Goal: Task Accomplishment & Management: Complete application form

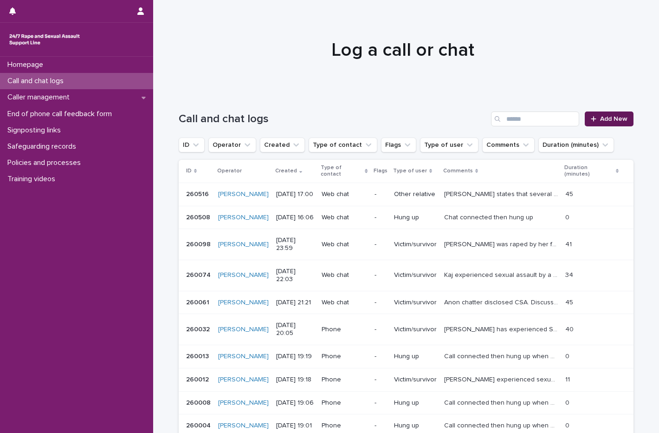
click at [609, 119] on span "Add New" at bounding box center [614, 119] width 27 height 7
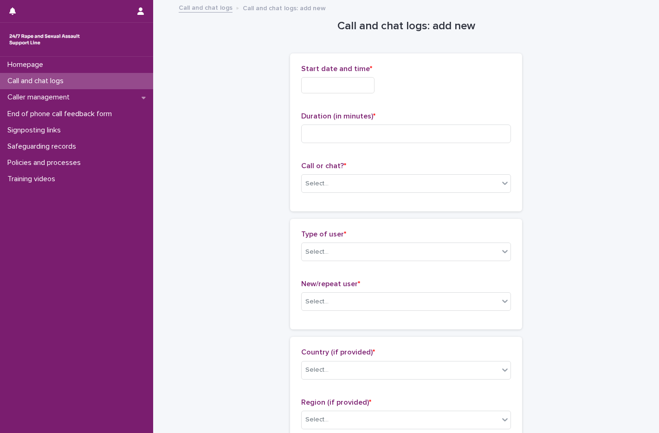
click at [317, 77] on input "text" at bounding box center [337, 85] width 73 height 16
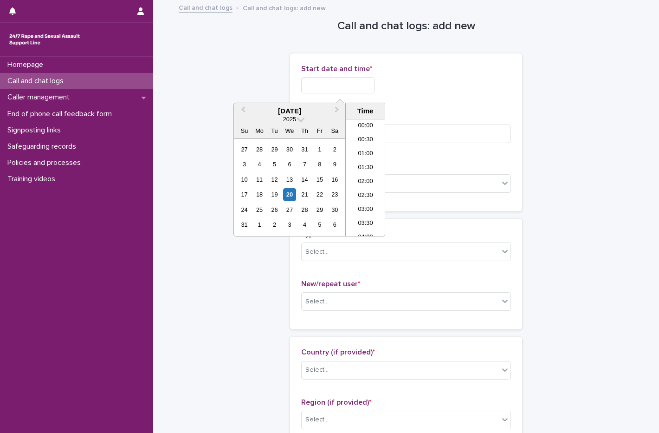
scroll to position [437, 0]
click at [285, 196] on div "20" at bounding box center [289, 194] width 13 height 13
click at [373, 129] on li "17:00" at bounding box center [365, 126] width 39 height 14
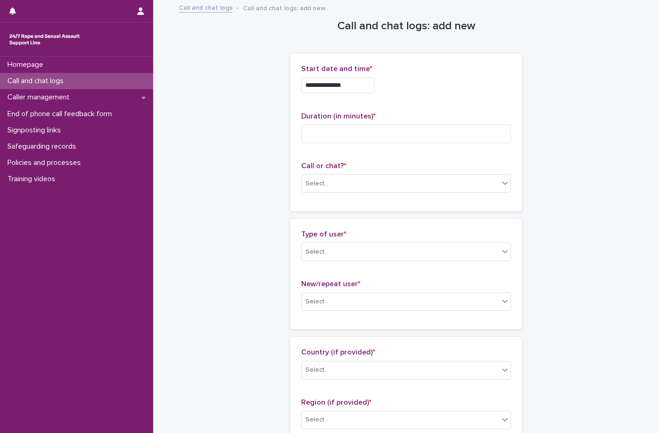
click at [363, 86] on input "**********" at bounding box center [337, 85] width 73 height 16
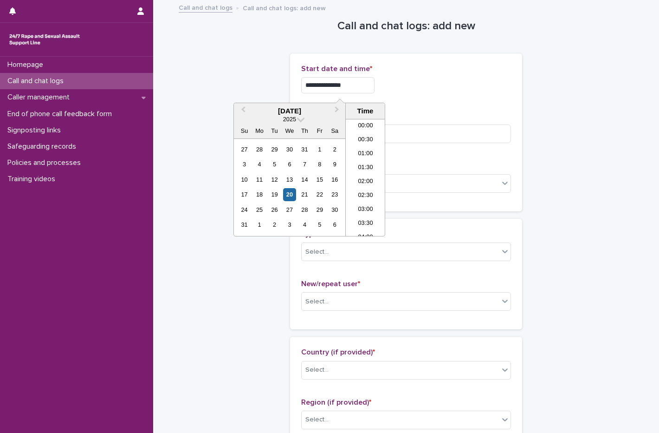
scroll to position [423, 0]
type input "**********"
click at [442, 96] on div "**********" at bounding box center [406, 83] width 210 height 36
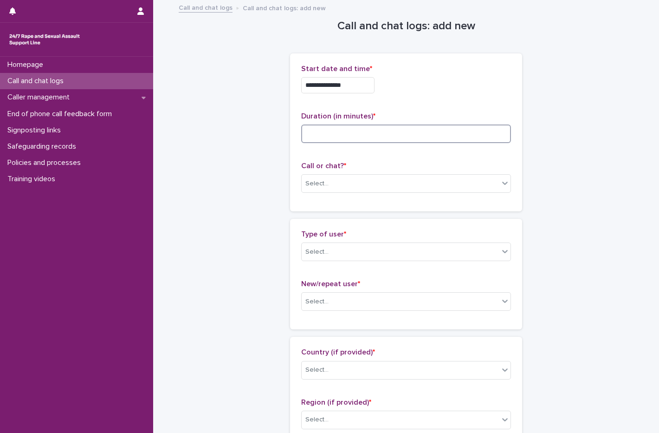
click at [331, 137] on input at bounding box center [406, 133] width 210 height 19
type input "**"
click at [315, 179] on div "Select..." at bounding box center [317, 184] width 23 height 10
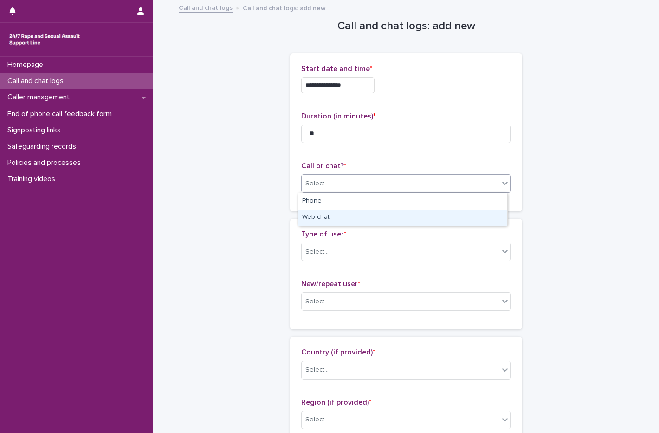
click at [331, 221] on div "Web chat" at bounding box center [403, 217] width 209 height 16
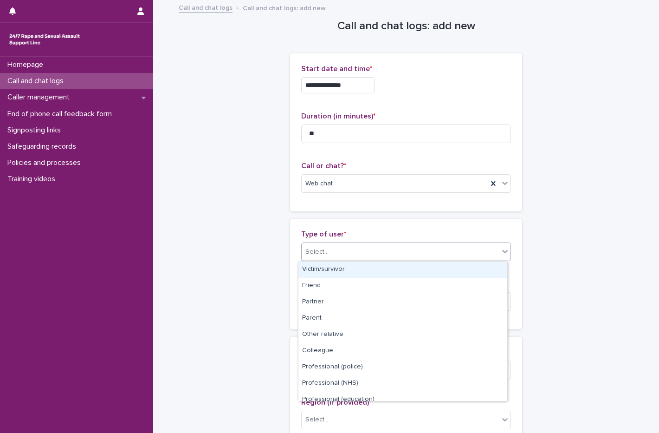
click at [334, 252] on div "Select..." at bounding box center [400, 251] width 197 height 15
click at [335, 268] on div "Victim/survivor" at bounding box center [403, 269] width 209 height 16
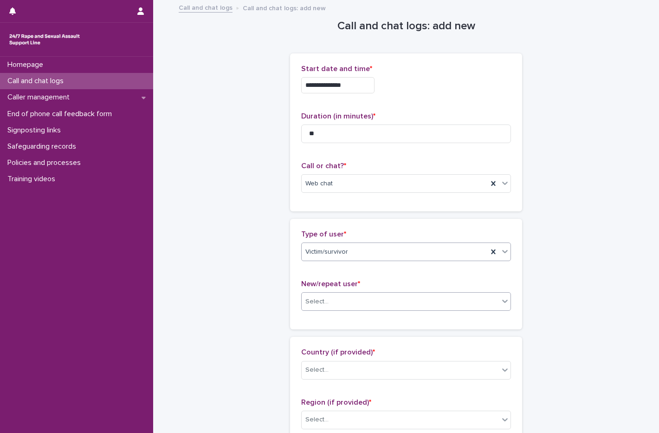
click at [357, 299] on div "Select..." at bounding box center [400, 301] width 197 height 15
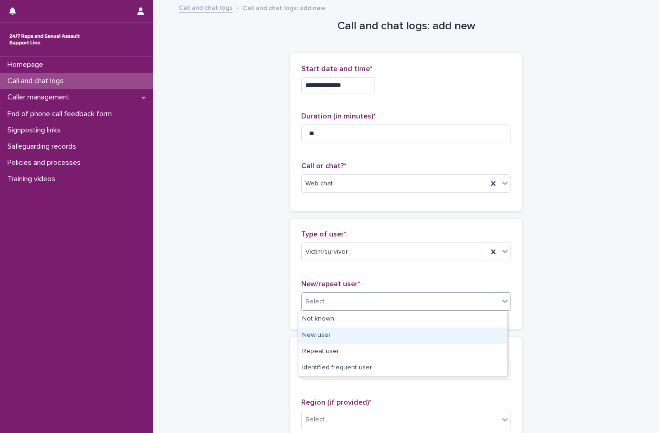
click at [313, 333] on div "New user" at bounding box center [403, 335] width 209 height 16
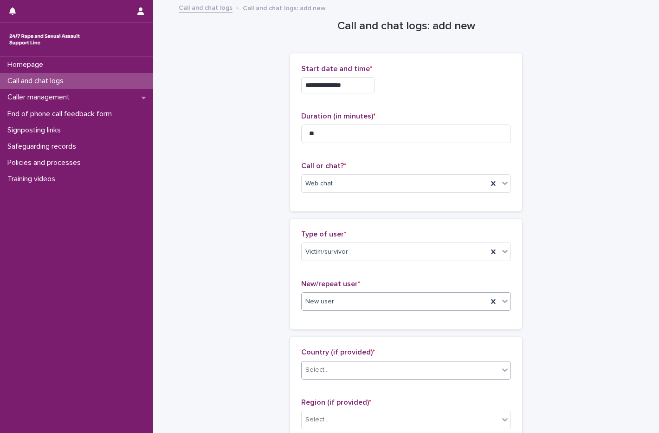
click at [356, 369] on div "Select..." at bounding box center [400, 369] width 197 height 15
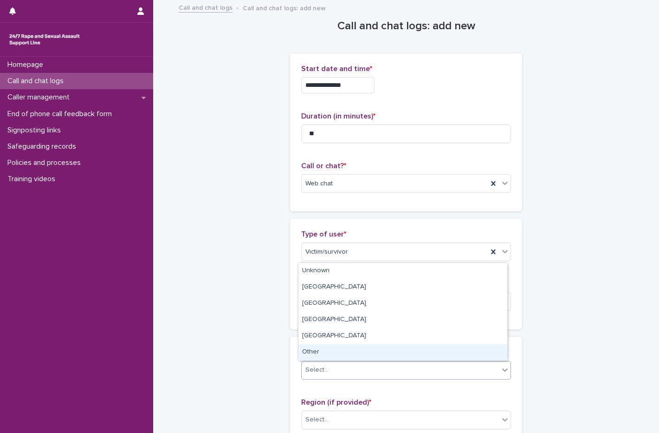
click at [314, 360] on div "Unknown England Wales Scotland Northern Ireland Other" at bounding box center [403, 311] width 210 height 98
click at [316, 355] on div "Other" at bounding box center [403, 352] width 209 height 16
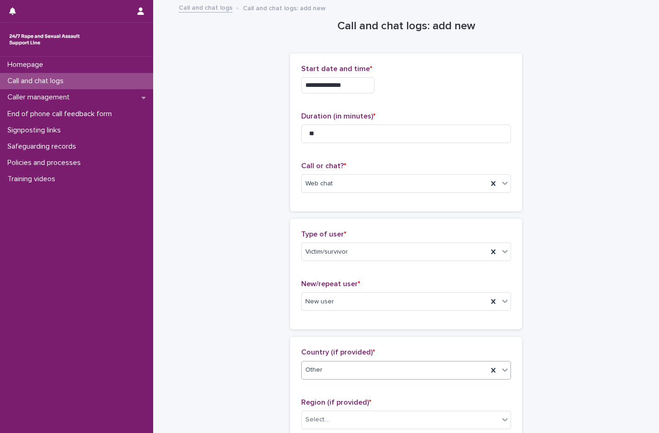
scroll to position [139, 0]
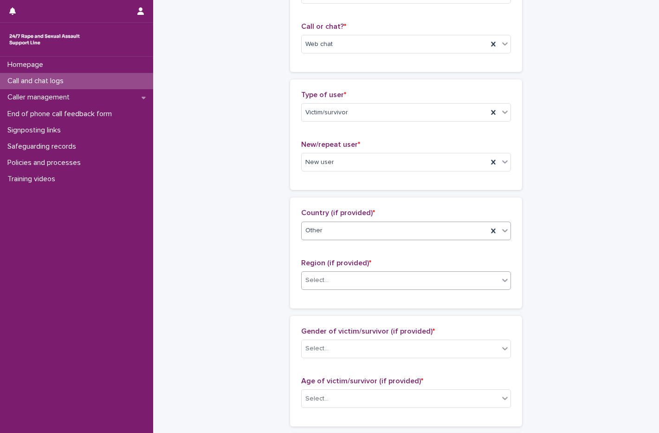
click at [354, 281] on div "Select..." at bounding box center [400, 280] width 197 height 15
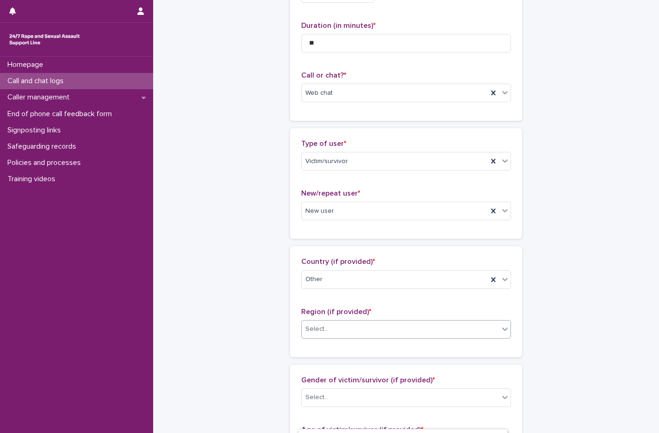
scroll to position [93, 0]
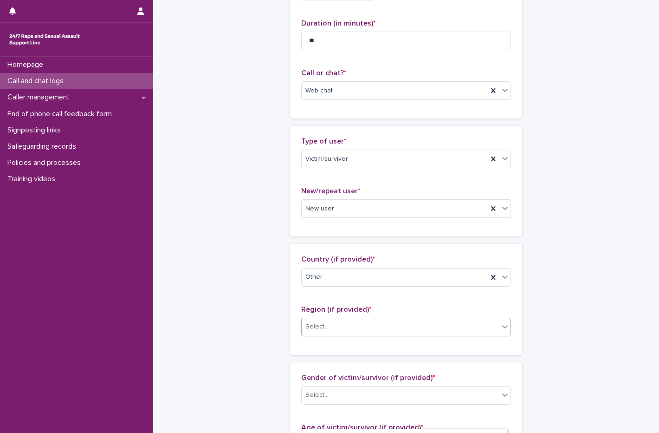
click at [340, 328] on div "Select..." at bounding box center [400, 326] width 197 height 15
click at [313, 318] on div "Select..." at bounding box center [406, 327] width 210 height 19
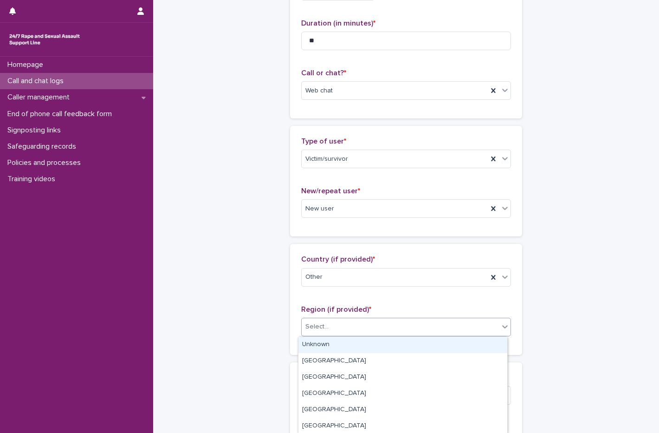
click at [313, 344] on div "Unknown" at bounding box center [403, 345] width 209 height 16
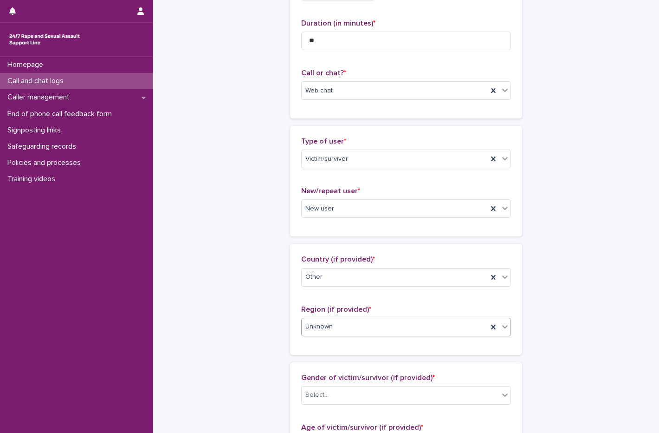
scroll to position [279, 0]
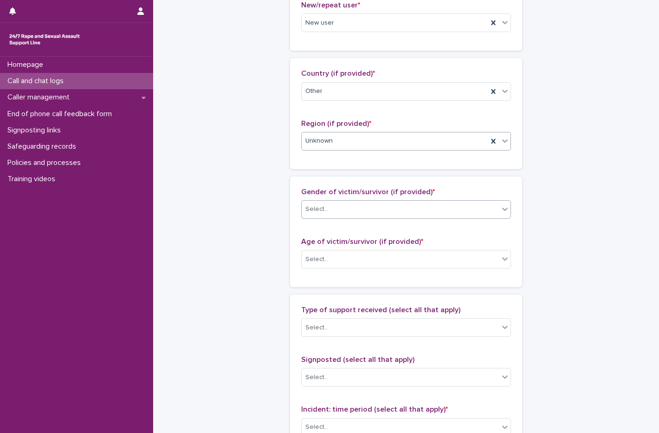
click at [338, 213] on div "Select..." at bounding box center [400, 209] width 197 height 15
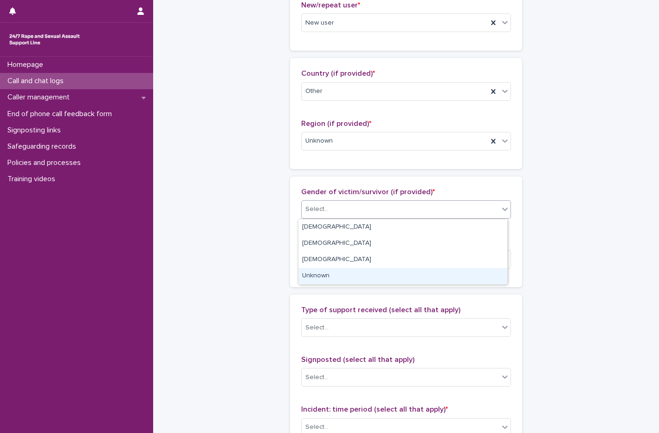
click at [333, 277] on div "Unknown" at bounding box center [403, 276] width 209 height 16
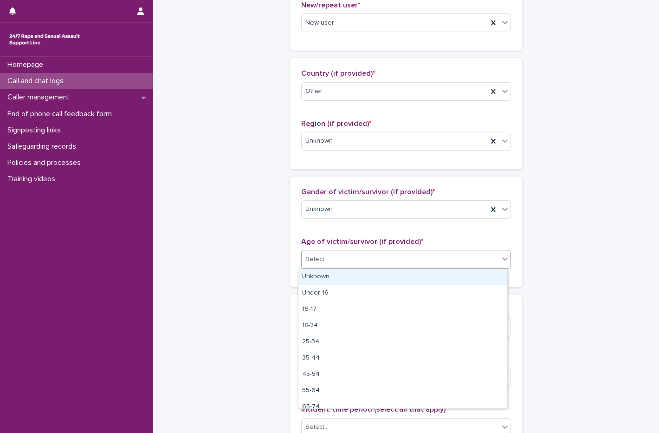
click at [335, 263] on div "Select..." at bounding box center [400, 259] width 197 height 15
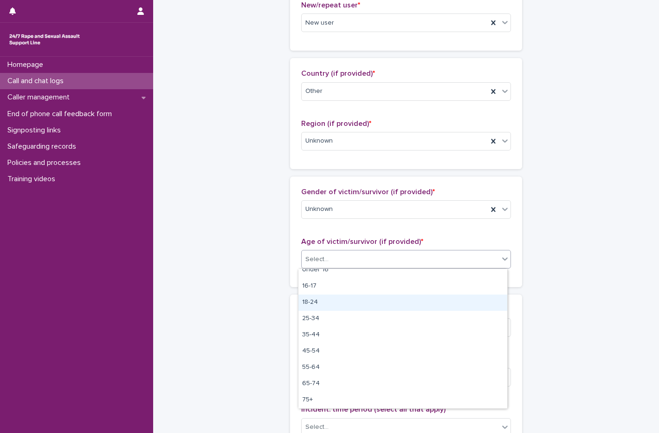
scroll to position [0, 0]
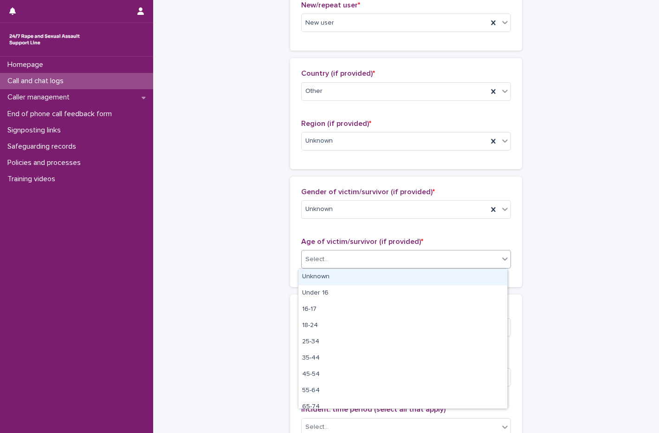
click at [331, 277] on div "Unknown" at bounding box center [403, 277] width 209 height 16
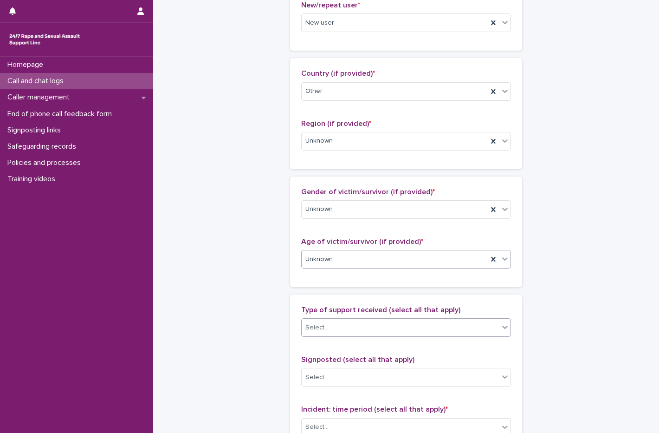
click at [327, 333] on div "Select..." at bounding box center [400, 327] width 197 height 15
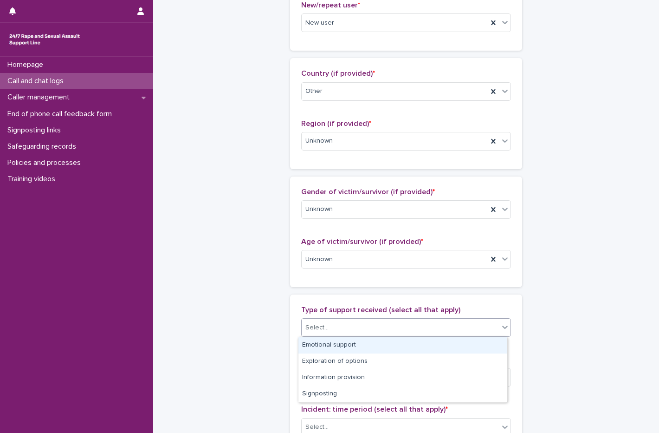
click at [322, 340] on div "Emotional support" at bounding box center [403, 345] width 209 height 16
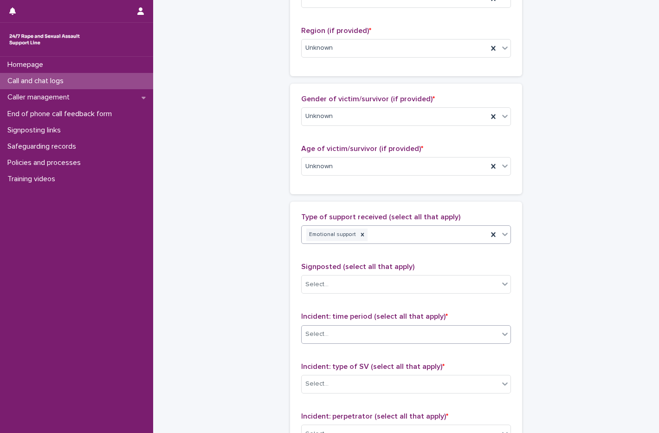
scroll to position [511, 0]
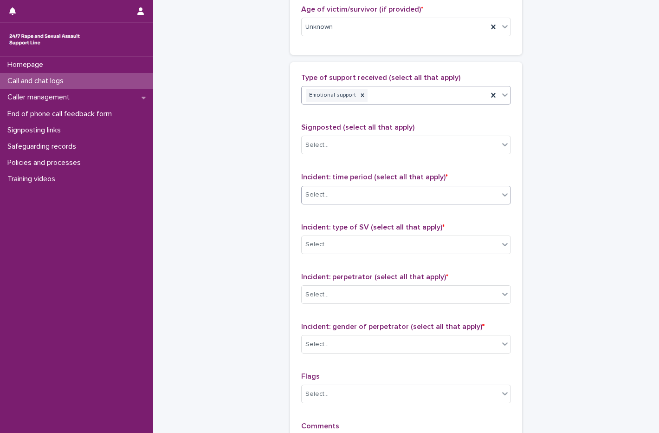
click at [346, 190] on div "Select..." at bounding box center [400, 194] width 197 height 15
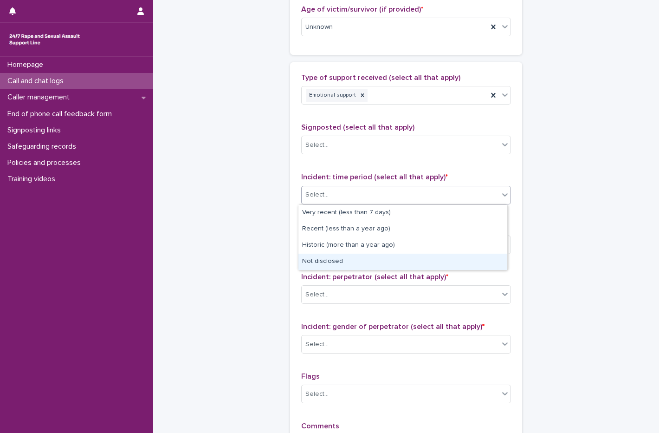
click at [330, 258] on div "Not disclosed" at bounding box center [403, 262] width 209 height 16
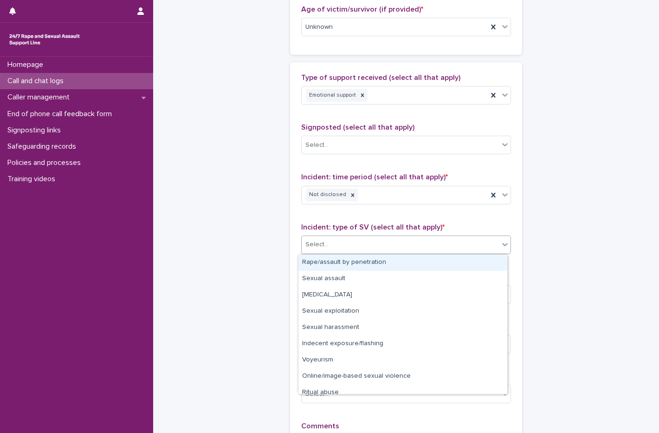
click at [345, 246] on div "Select..." at bounding box center [400, 244] width 197 height 15
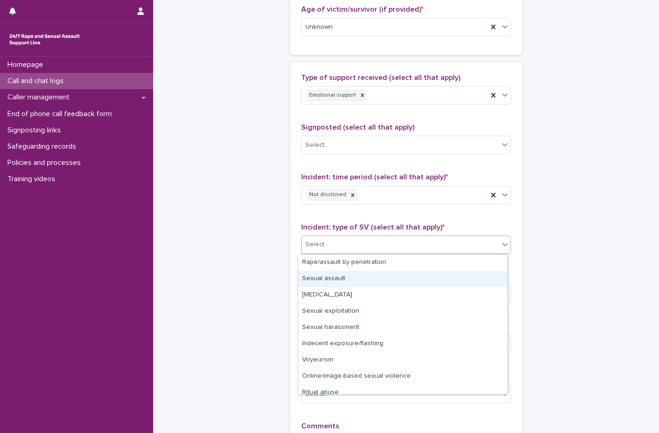
click at [346, 272] on div "Sexual assault" at bounding box center [403, 279] width 209 height 16
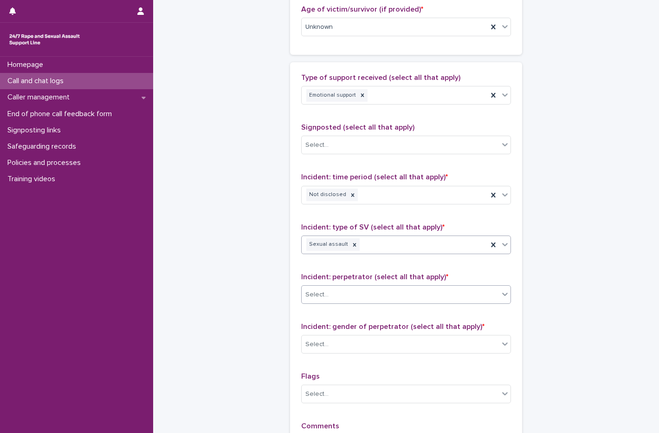
click at [341, 298] on div "Select..." at bounding box center [400, 294] width 197 height 15
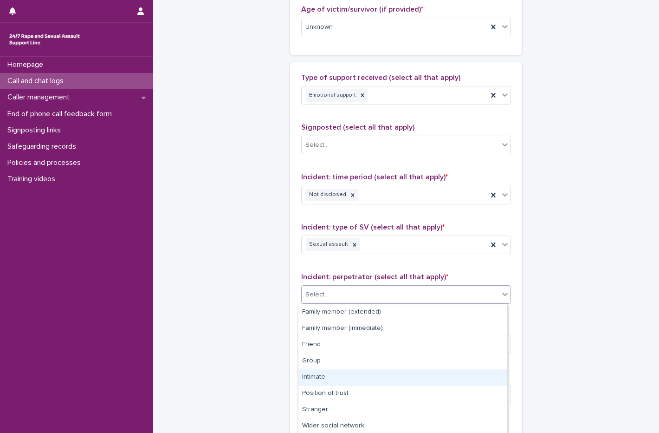
click at [338, 378] on div "Intimate" at bounding box center [403, 377] width 209 height 16
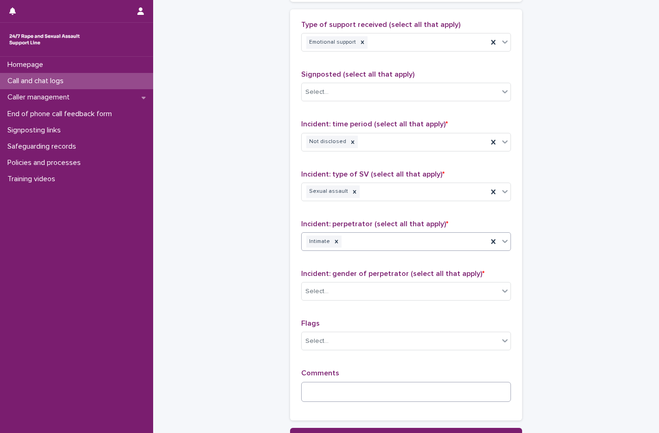
scroll to position [646, 0]
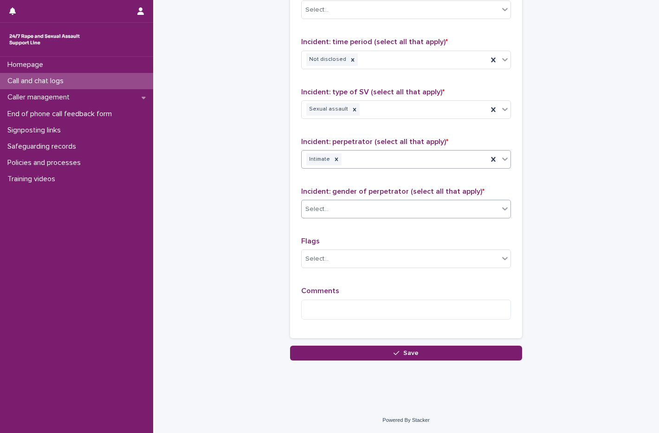
click at [390, 203] on div "Select..." at bounding box center [400, 209] width 197 height 15
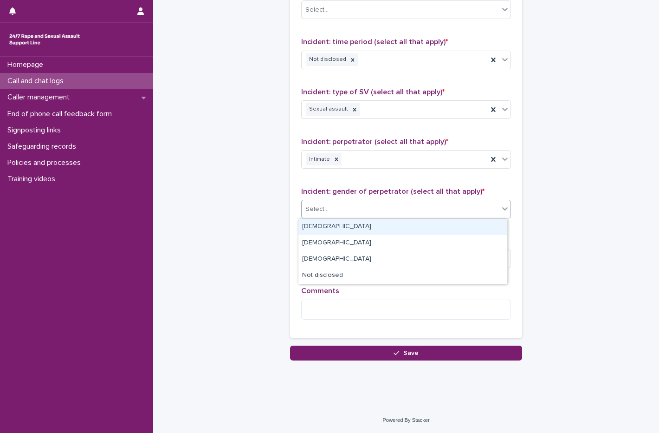
click at [333, 226] on div "Male" at bounding box center [403, 227] width 209 height 16
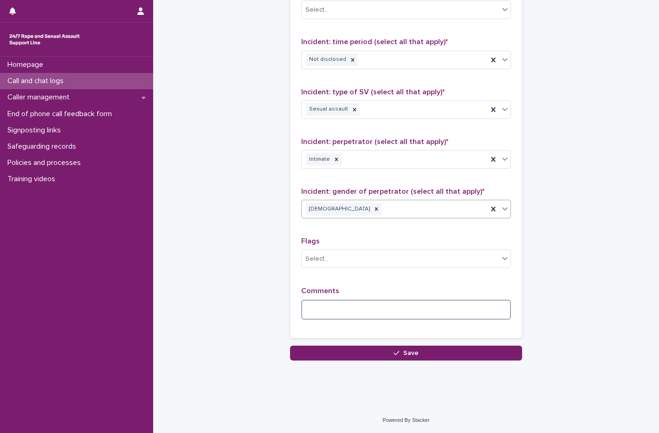
click at [334, 316] on textarea at bounding box center [406, 310] width 210 height 20
click at [349, 266] on div "Select..." at bounding box center [400, 258] width 197 height 15
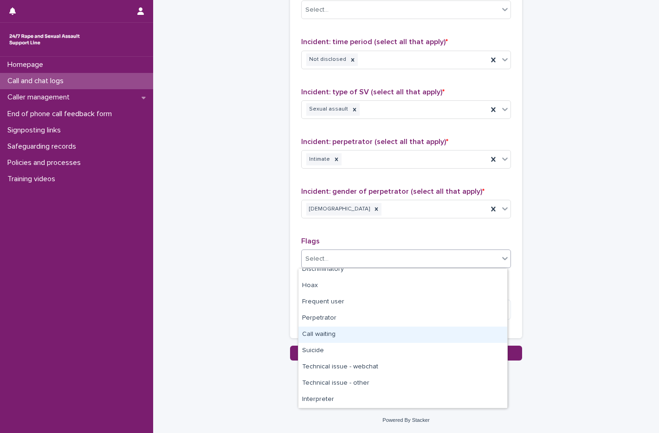
scroll to position [0, 0]
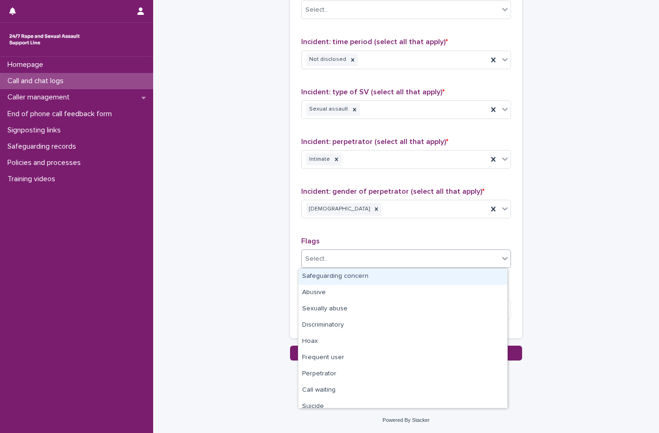
click at [357, 235] on div "Type of support received (select all that apply) Emotional support Signposted (…" at bounding box center [406, 132] width 210 height 389
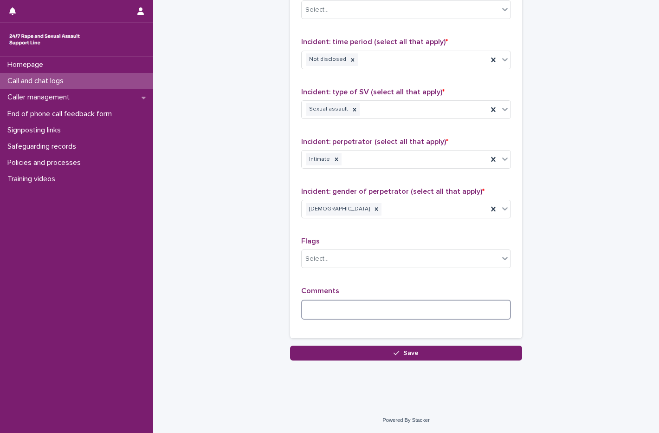
click at [320, 307] on textarea at bounding box center [406, 310] width 210 height 20
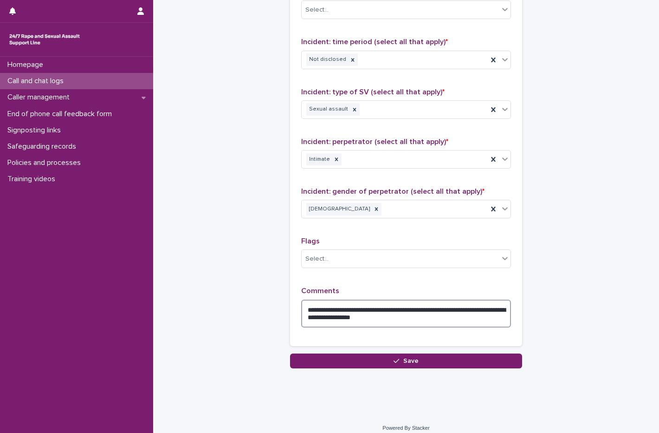
click at [421, 321] on textarea "**********" at bounding box center [406, 314] width 210 height 28
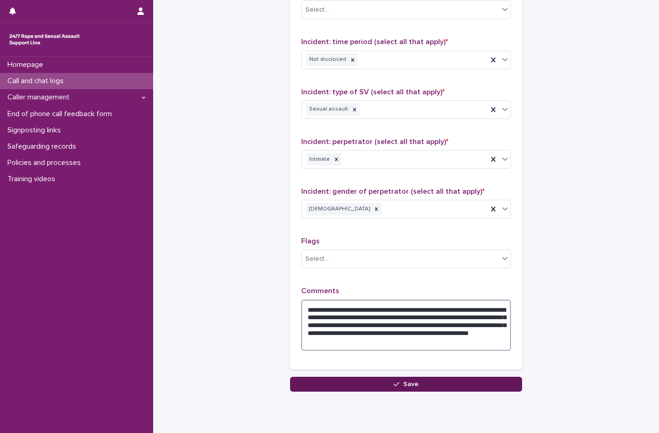
type textarea "**********"
click at [444, 390] on button "Save" at bounding box center [406, 384] width 232 height 15
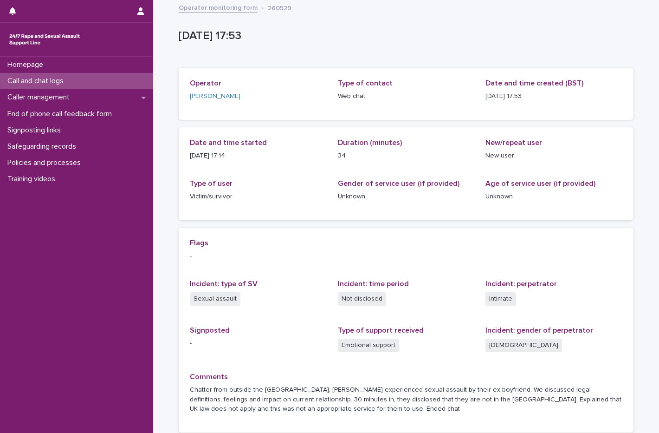
click at [39, 82] on p "Call and chat logs" at bounding box center [37, 81] width 67 height 9
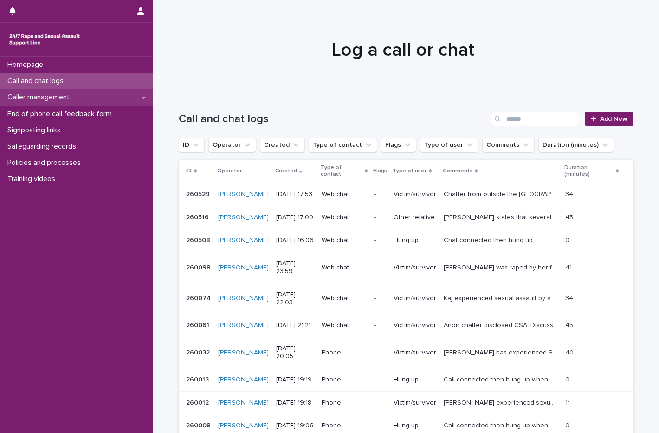
click at [49, 99] on p "Caller management" at bounding box center [40, 97] width 73 height 9
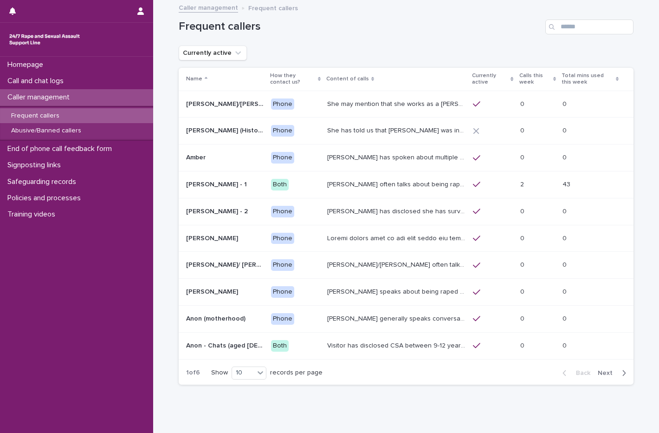
click at [307, 188] on p "Both" at bounding box center [295, 185] width 49 height 12
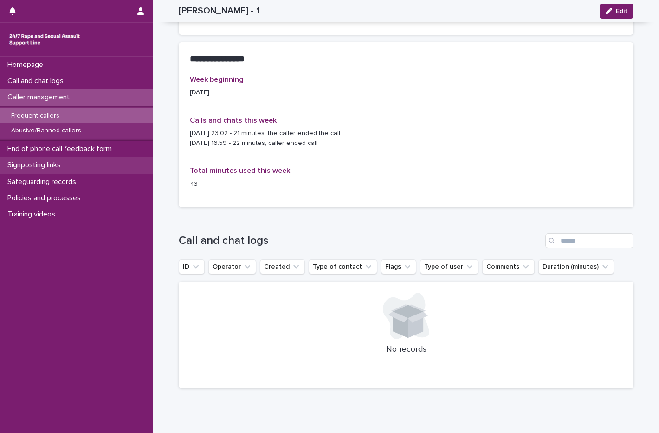
scroll to position [511, 0]
click at [48, 117] on p "Frequent callers" at bounding box center [35, 116] width 63 height 8
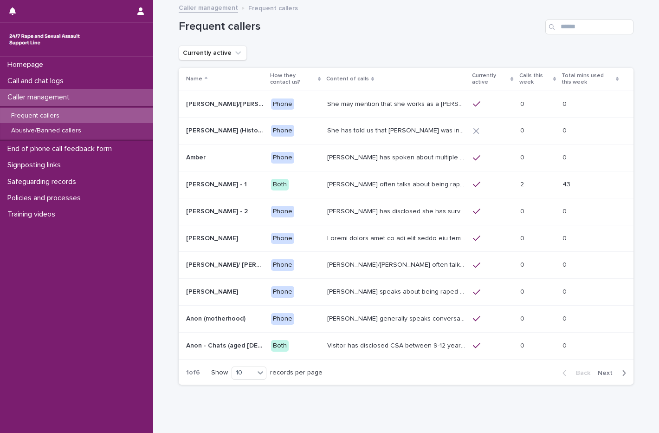
click at [605, 376] on span "Next" at bounding box center [608, 373] width 20 height 7
click at [606, 375] on span "Next" at bounding box center [608, 373] width 20 height 7
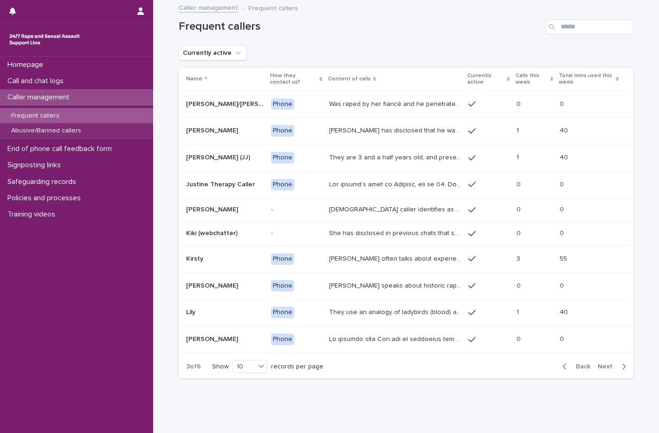
click at [585, 369] on span "Back" at bounding box center [581, 366] width 20 height 7
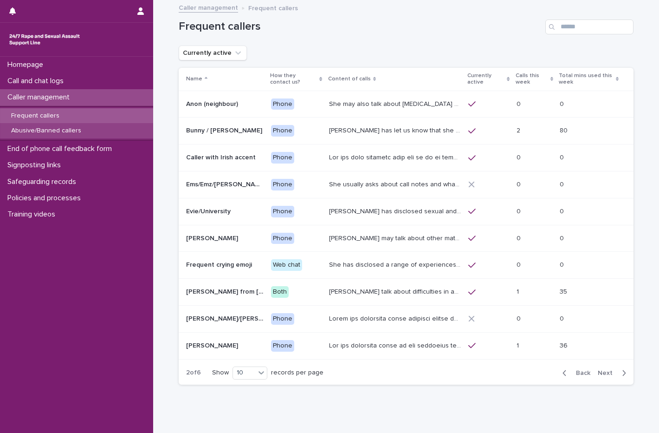
click at [37, 136] on div "Abusive/Banned callers" at bounding box center [76, 130] width 153 height 15
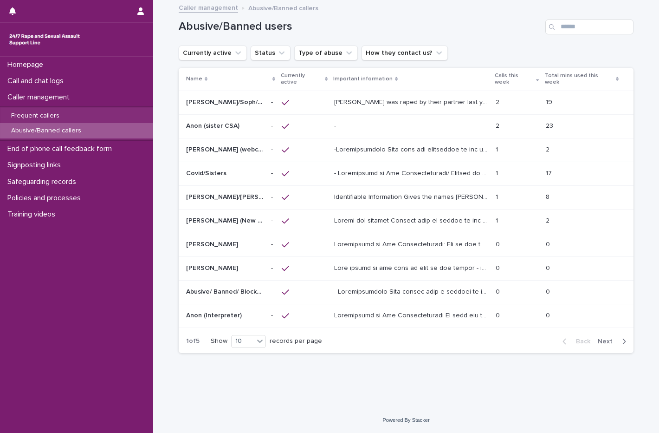
click at [243, 122] on p at bounding box center [225, 126] width 78 height 8
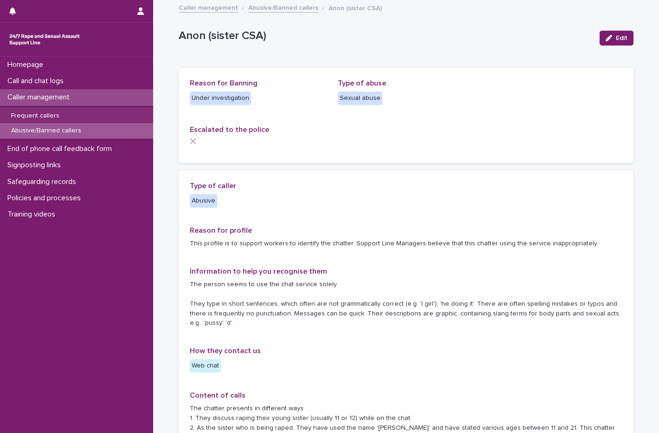
click at [51, 131] on p "Abusive/Banned callers" at bounding box center [46, 131] width 85 height 8
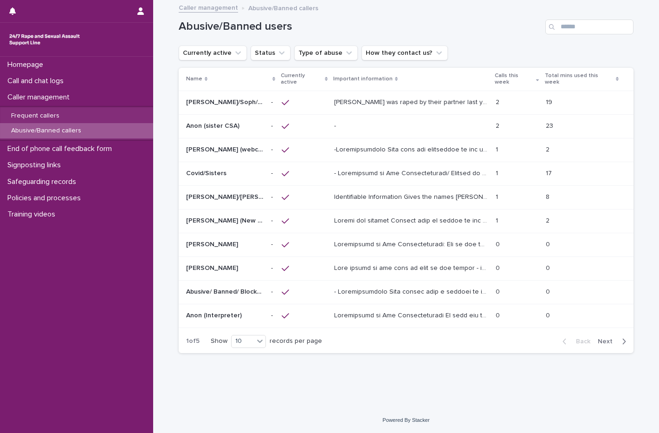
click at [607, 338] on span "Next" at bounding box center [608, 341] width 20 height 7
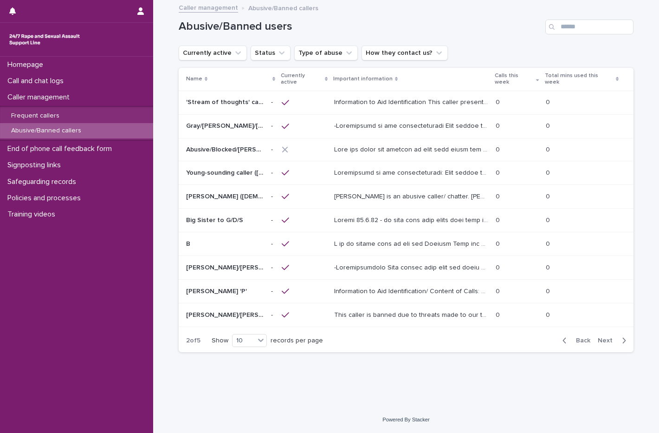
click at [360, 238] on p at bounding box center [412, 243] width 156 height 10
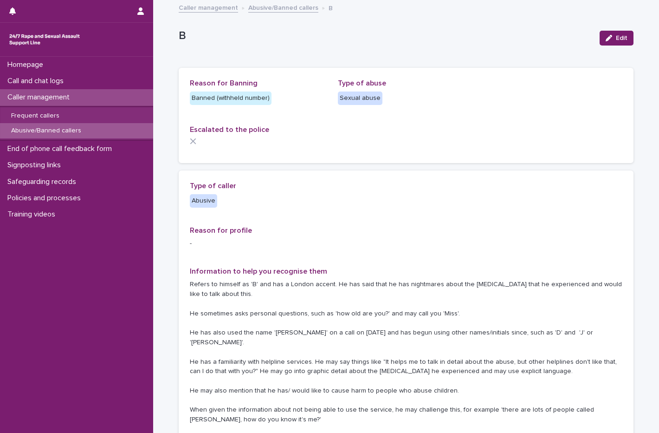
scroll to position [139, 0]
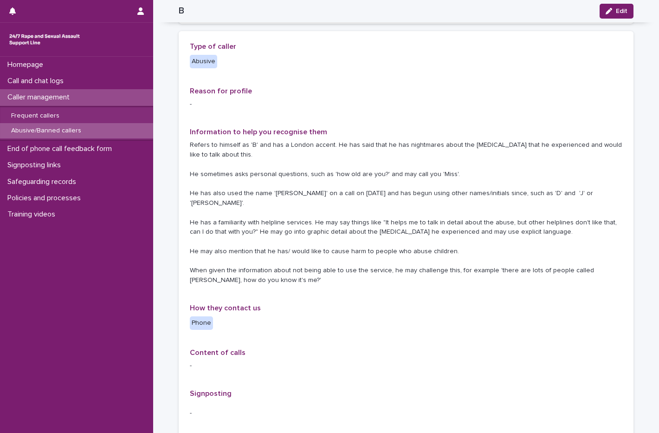
click at [33, 129] on p "Abusive/Banned callers" at bounding box center [46, 131] width 85 height 8
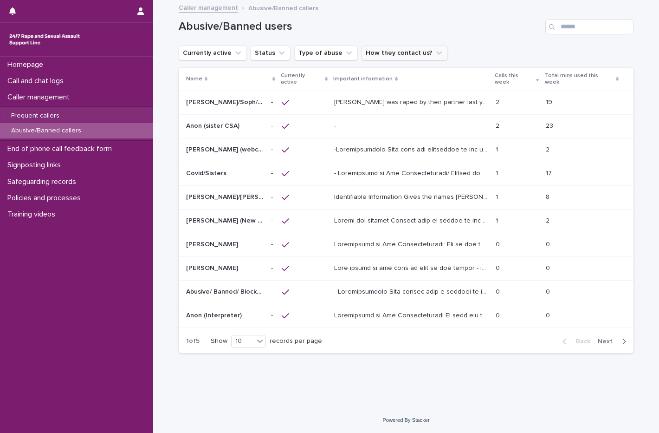
click at [387, 54] on button "How they contact us?" at bounding box center [405, 53] width 86 height 15
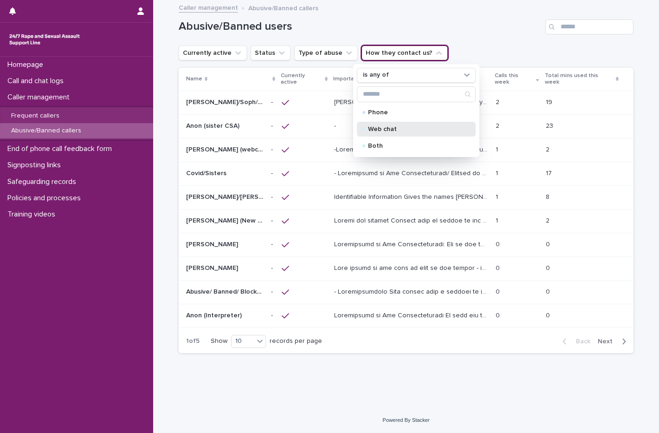
click at [387, 124] on div "Web chat" at bounding box center [416, 129] width 119 height 15
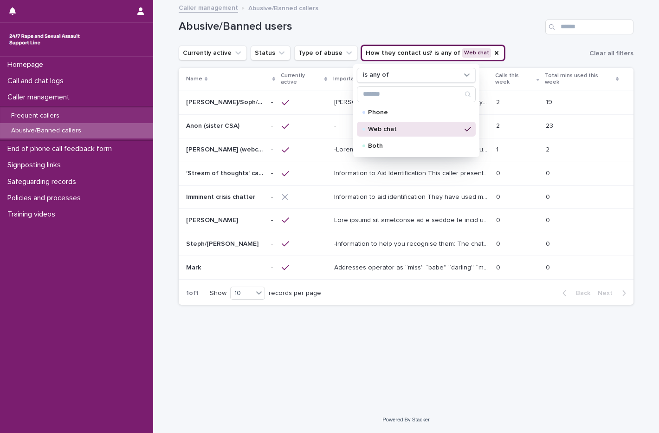
click at [431, 322] on div "Loading... Saving… Loading... Saving… Abusive/Banned users Currently active Sta…" at bounding box center [406, 192] width 464 height 382
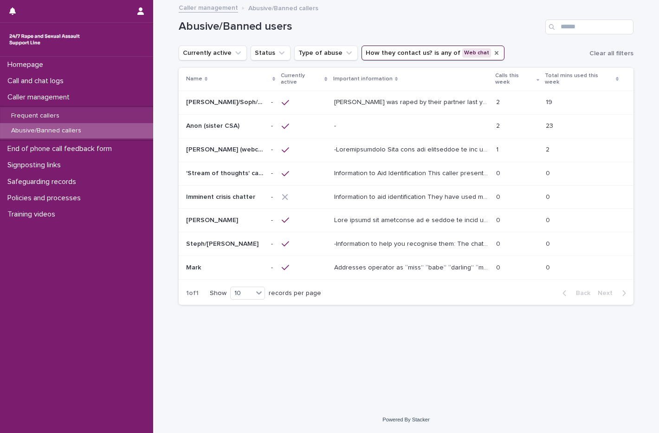
click at [493, 52] on icon "How they contact us?" at bounding box center [496, 52] width 7 height 7
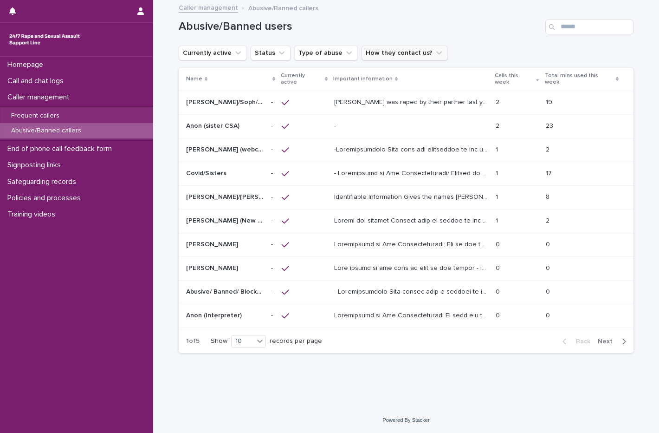
click at [399, 59] on button "How they contact us?" at bounding box center [405, 53] width 86 height 15
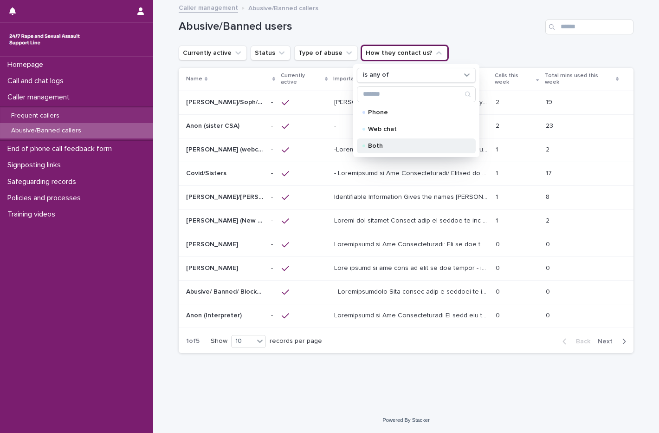
click at [381, 143] on p "Both" at bounding box center [414, 146] width 93 height 7
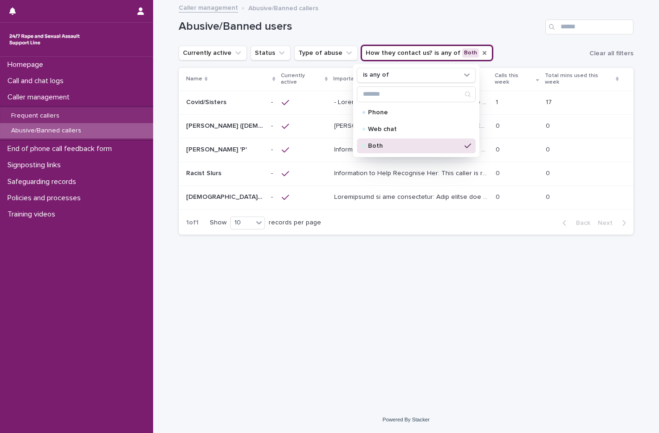
click at [385, 297] on div "Loading... Saving… Loading... Saving… Abusive/Banned users Currently active Sta…" at bounding box center [406, 192] width 464 height 382
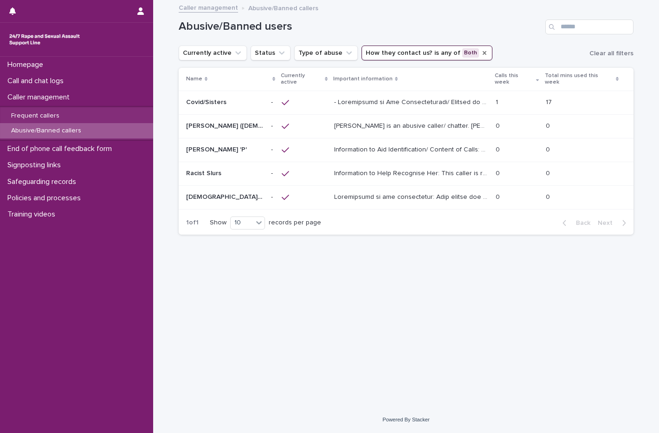
click at [481, 53] on icon "How they contact us?" at bounding box center [484, 52] width 7 height 7
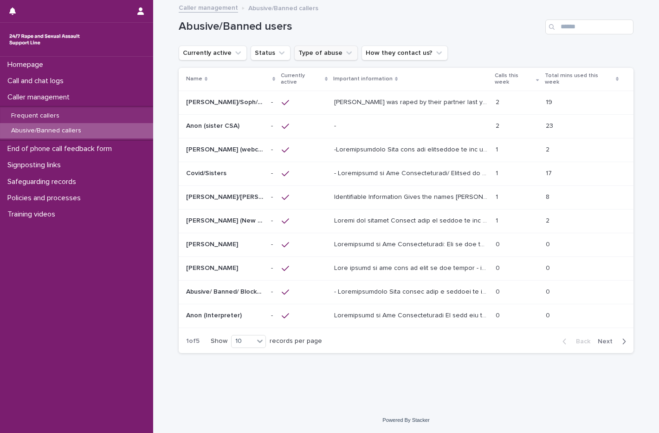
click at [313, 53] on button "Type of abuse" at bounding box center [326, 53] width 64 height 15
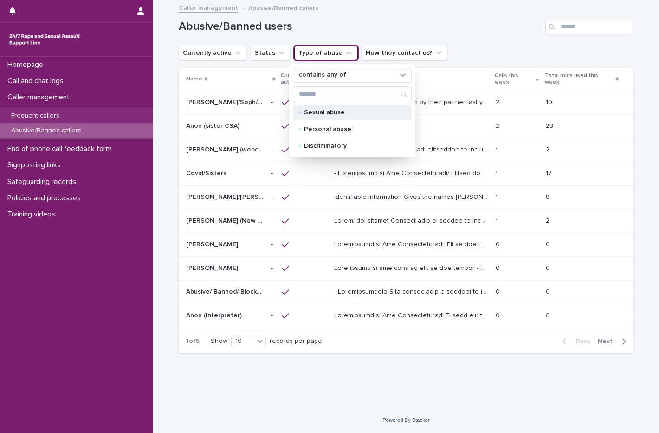
click at [327, 106] on div "Sexual abuse" at bounding box center [352, 112] width 119 height 15
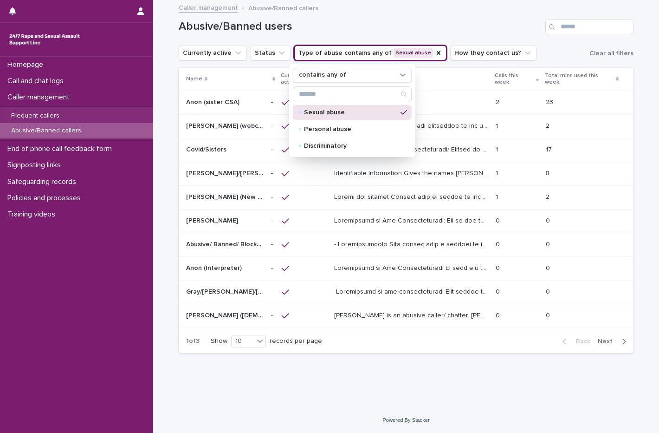
click at [444, 391] on div "Loading... Saving… Loading... Saving… Abusive/Banned users Currently active Sta…" at bounding box center [406, 204] width 506 height 406
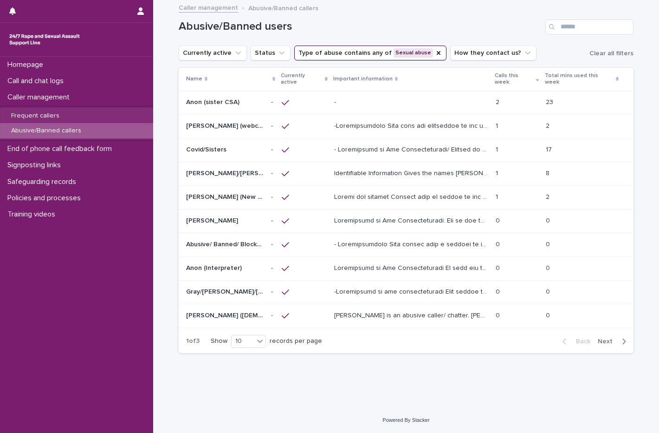
click at [397, 120] on p at bounding box center [412, 125] width 156 height 10
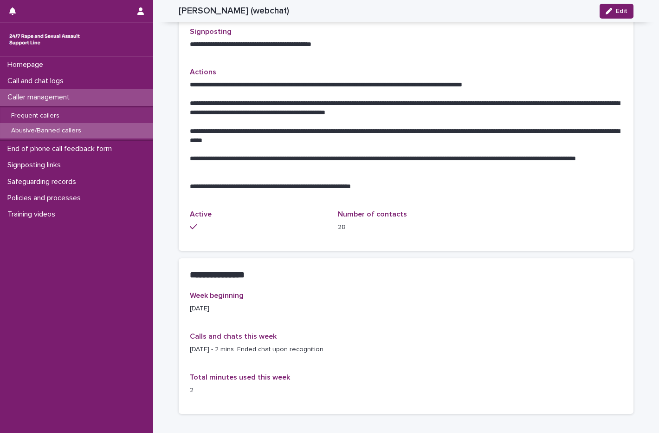
scroll to position [401, 0]
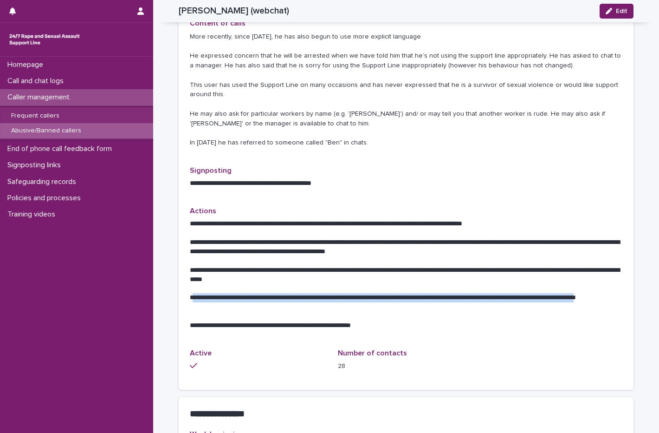
drag, startPoint x: 222, startPoint y: 296, endPoint x: 189, endPoint y: 284, distance: 36.1
click at [190, 293] on p "**********" at bounding box center [406, 302] width 433 height 19
drag, startPoint x: 189, startPoint y: 284, endPoint x: 206, endPoint y: 294, distance: 20.2
copy p "**********"
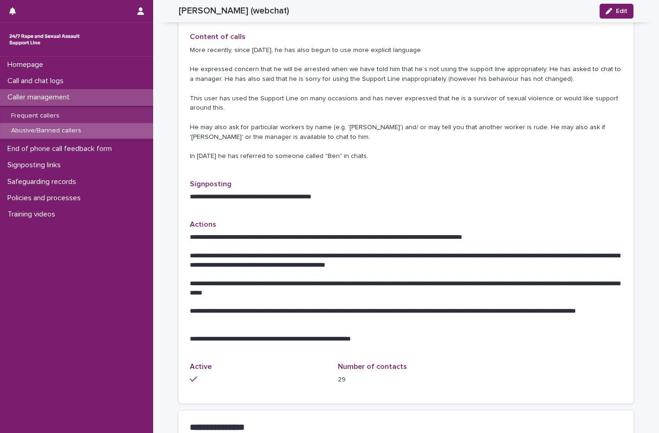
click at [467, 340] on div "**********" at bounding box center [406, 285] width 433 height 131
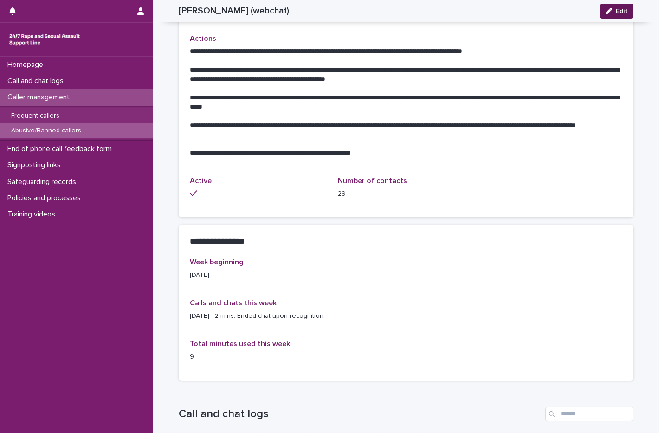
click at [616, 9] on span "Edit" at bounding box center [622, 11] width 12 height 7
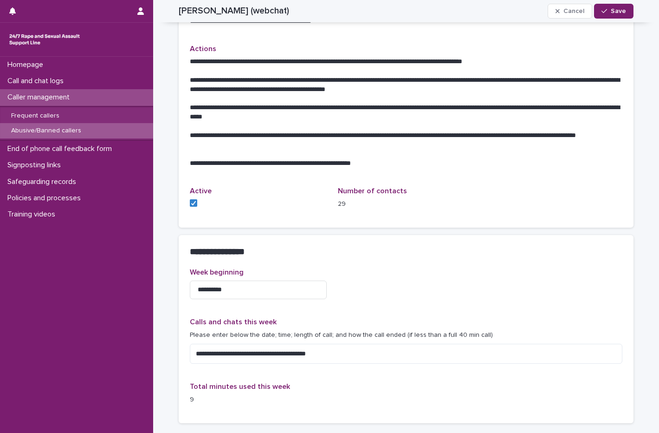
scroll to position [594, 0]
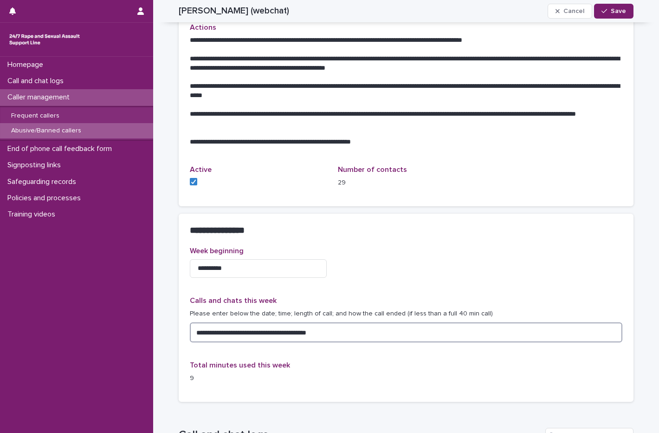
click at [362, 325] on textarea "**********" at bounding box center [406, 332] width 433 height 20
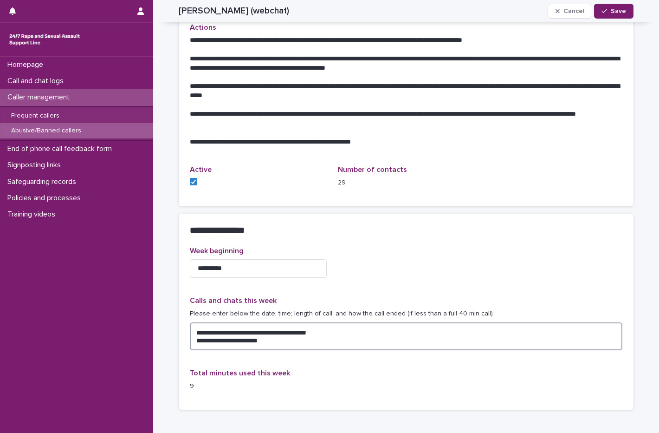
click at [229, 330] on textarea "**********" at bounding box center [406, 336] width 433 height 28
click at [223, 332] on textarea "**********" at bounding box center [406, 336] width 433 height 28
click at [263, 333] on textarea "**********" at bounding box center [406, 336] width 433 height 28
type textarea "**********"
click at [627, 16] on button "Save" at bounding box center [613, 11] width 39 height 15
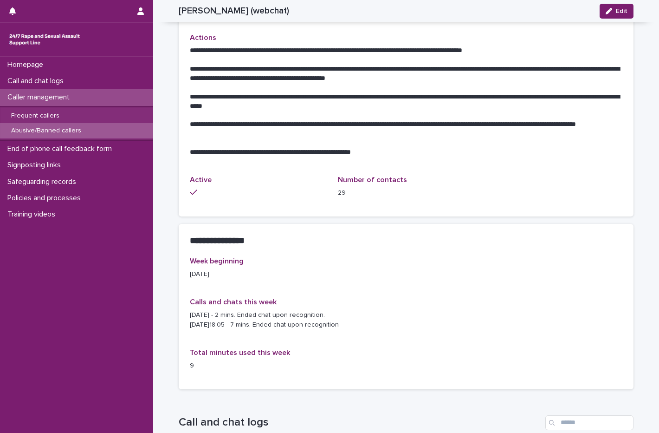
scroll to position [754, 0]
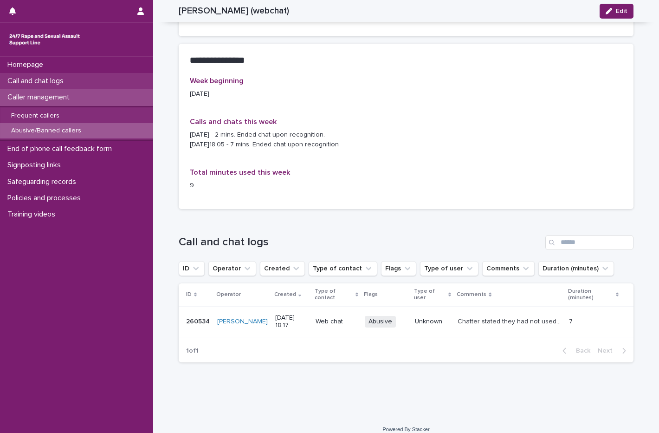
click at [56, 77] on p "Call and chat logs" at bounding box center [37, 81] width 67 height 9
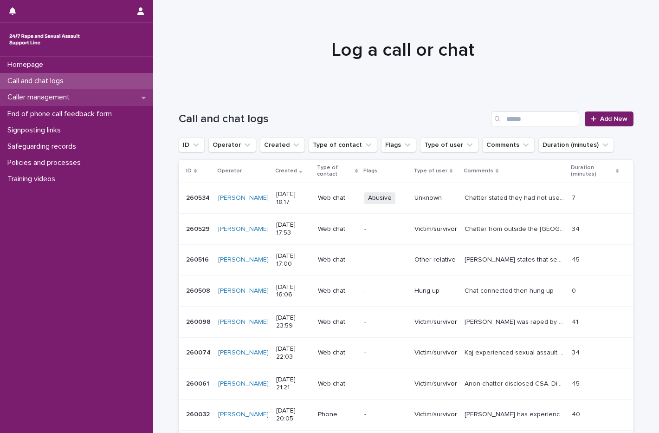
click at [57, 96] on p "Caller management" at bounding box center [40, 97] width 73 height 9
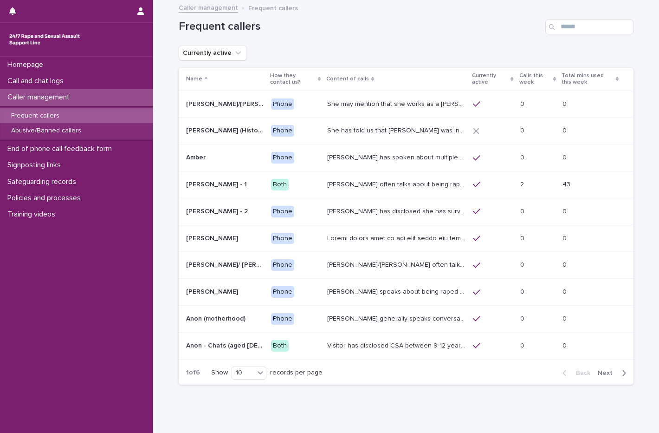
click at [609, 372] on span "Next" at bounding box center [608, 373] width 20 height 7
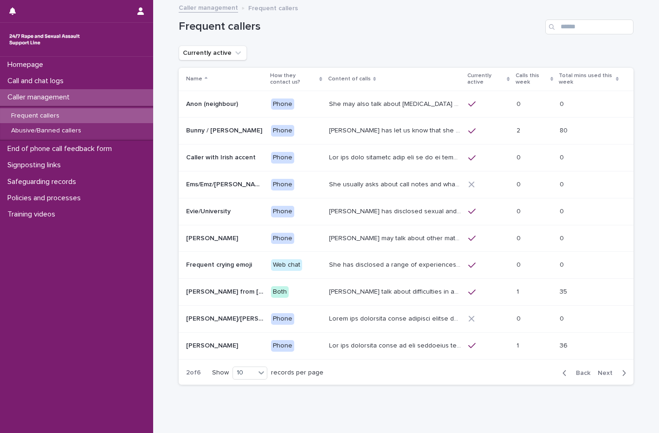
click at [609, 372] on span "Next" at bounding box center [608, 373] width 20 height 7
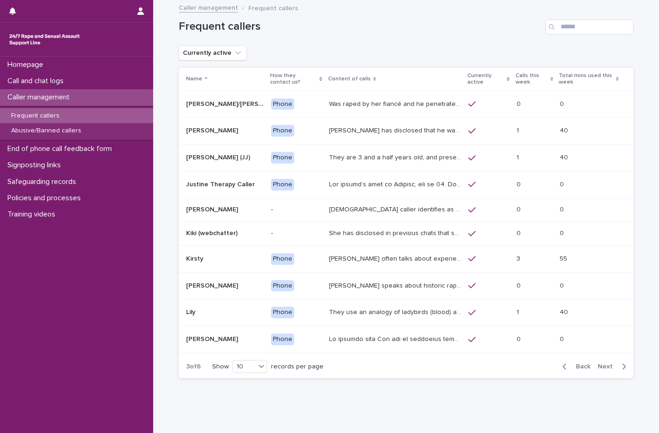
click at [609, 372] on div "Back Next" at bounding box center [594, 366] width 78 height 23
click at [611, 366] on span "Next" at bounding box center [608, 366] width 20 height 7
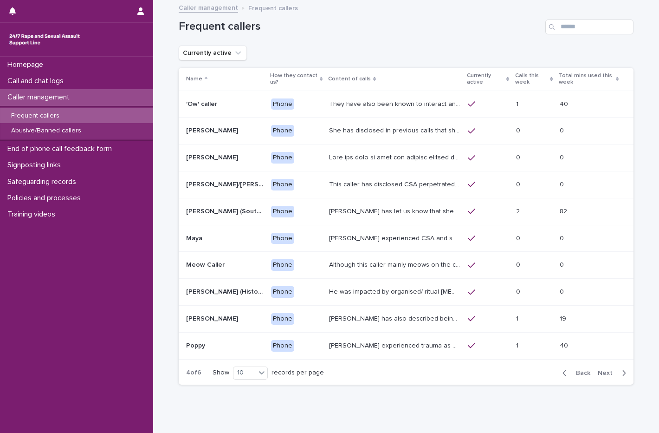
click at [606, 366] on div "Back Next" at bounding box center [594, 372] width 78 height 23
click at [604, 374] on span "Next" at bounding box center [608, 373] width 20 height 7
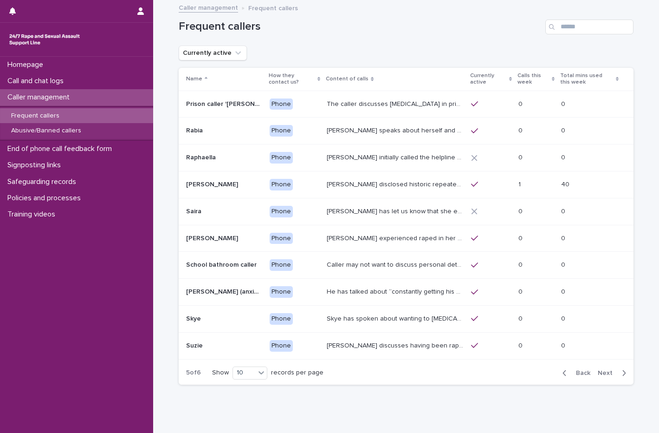
click at [604, 374] on span "Next" at bounding box center [608, 373] width 20 height 7
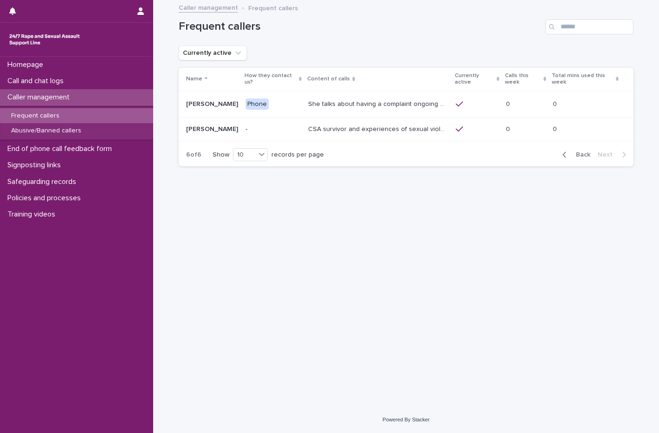
click at [567, 150] on icon "button" at bounding box center [565, 154] width 4 height 8
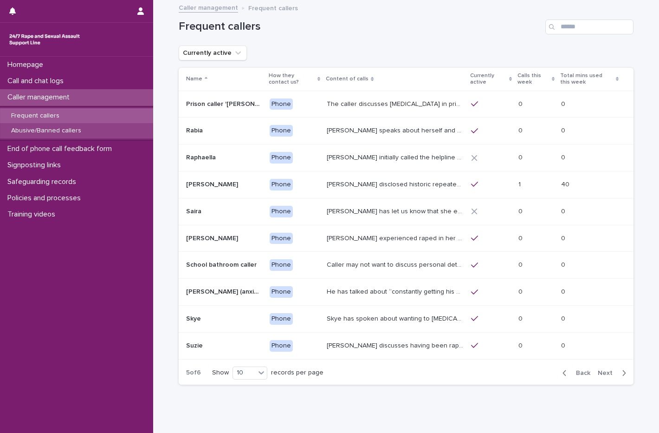
click at [49, 130] on p "Abusive/Banned callers" at bounding box center [46, 131] width 85 height 8
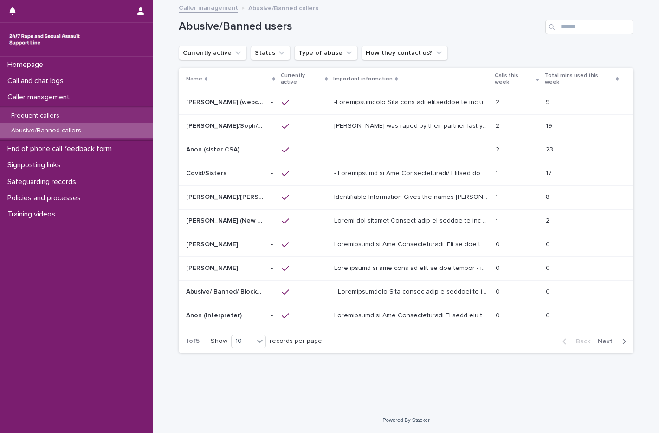
click at [605, 338] on span "Next" at bounding box center [608, 341] width 20 height 7
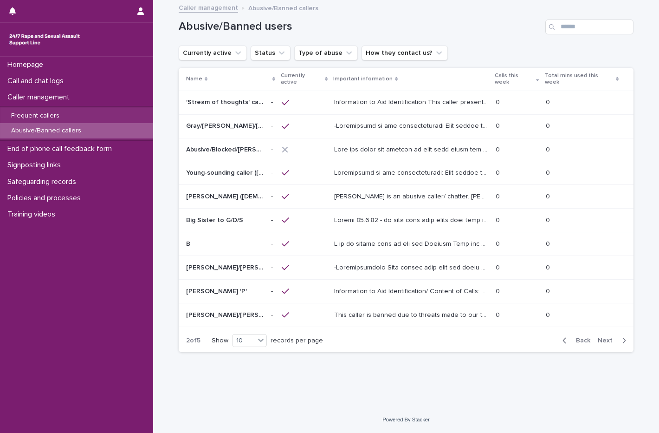
click at [605, 337] on span "Next" at bounding box center [608, 340] width 20 height 7
click at [613, 337] on span "Next" at bounding box center [608, 340] width 20 height 7
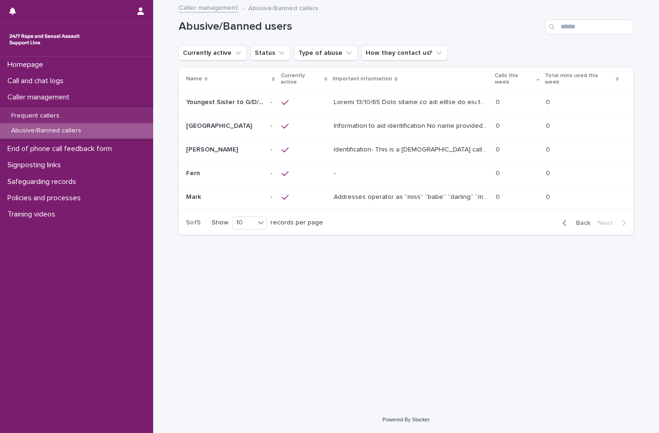
click at [586, 220] on span "Back" at bounding box center [581, 223] width 20 height 7
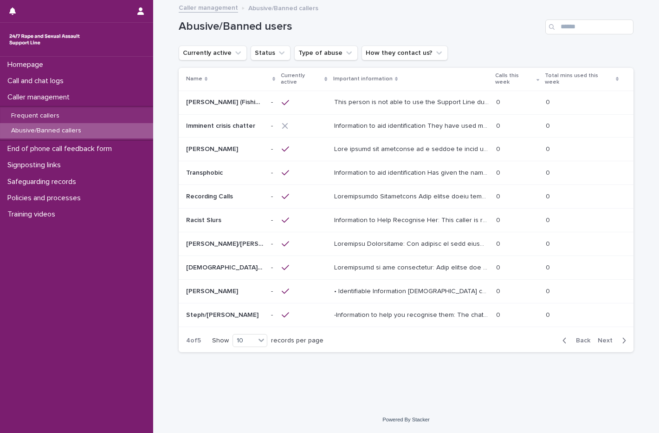
click at [585, 337] on span "Back" at bounding box center [581, 340] width 20 height 7
click at [615, 337] on span "Next" at bounding box center [608, 340] width 20 height 7
click at [604, 337] on span "Next" at bounding box center [608, 340] width 20 height 7
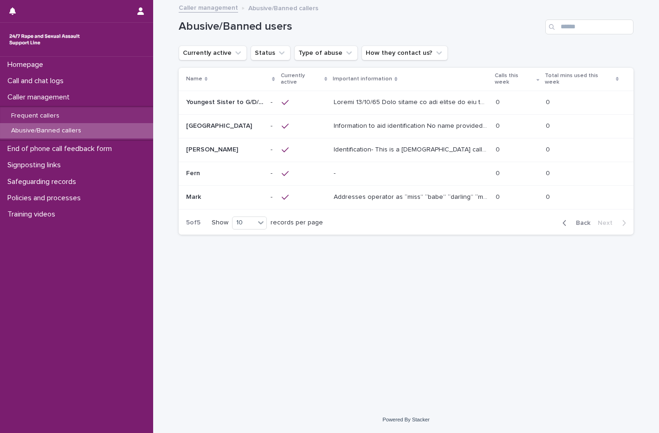
click at [564, 219] on icon "button" at bounding box center [565, 223] width 4 height 8
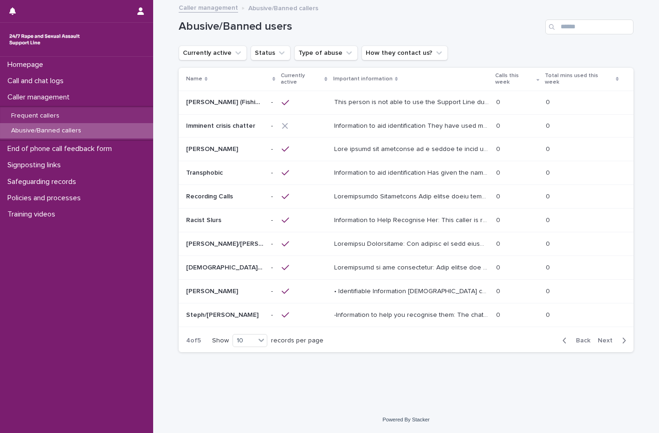
click at [575, 337] on span "Back" at bounding box center [581, 340] width 20 height 7
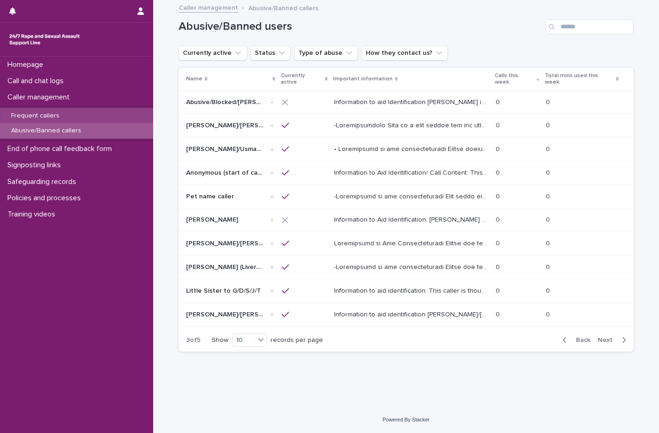
click at [44, 115] on p "Frequent callers" at bounding box center [35, 116] width 63 height 8
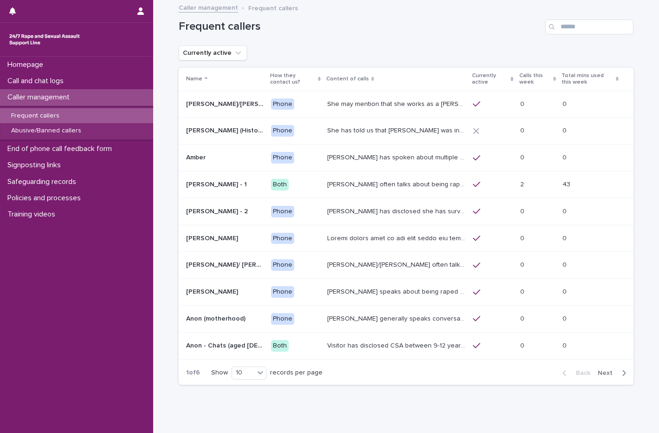
click at [607, 370] on span "Next" at bounding box center [608, 373] width 20 height 7
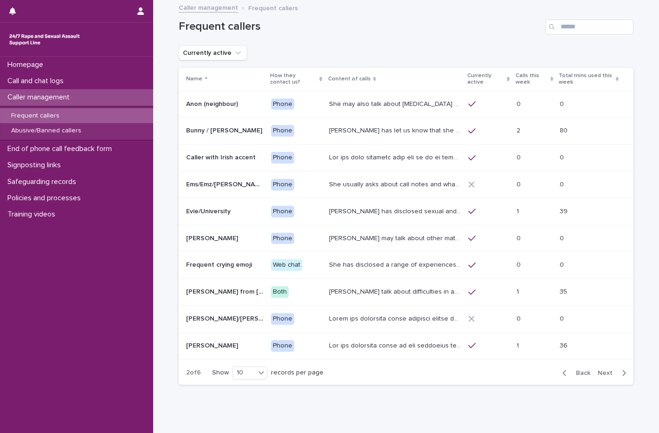
click at [607, 370] on span "Next" at bounding box center [608, 373] width 20 height 7
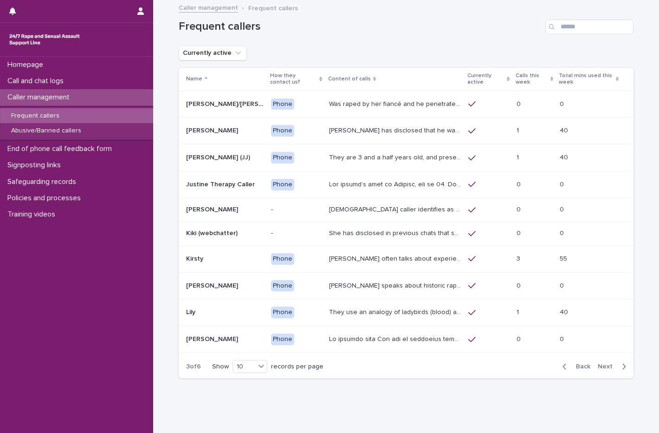
click at [607, 369] on span "Next" at bounding box center [608, 366] width 20 height 7
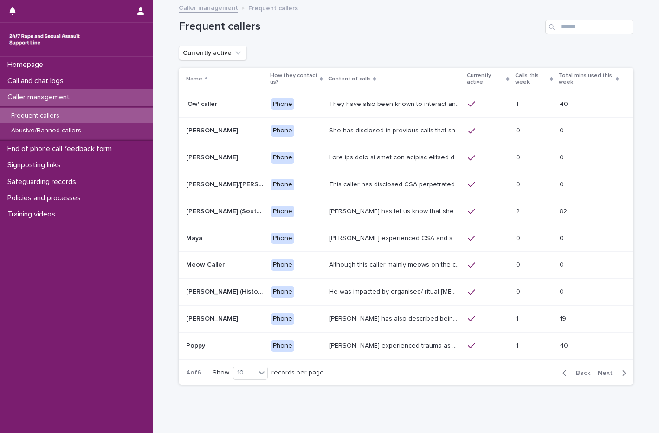
click at [607, 370] on span "Next" at bounding box center [608, 373] width 20 height 7
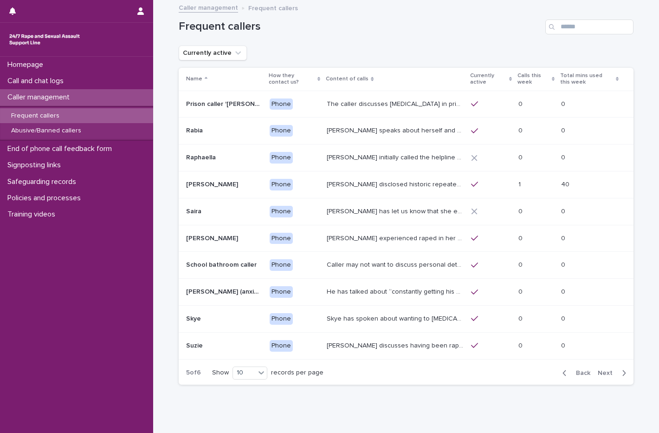
click at [389, 244] on div "Samantha experienced raped in her house by someone who stole her keys, it has b…" at bounding box center [395, 238] width 137 height 15
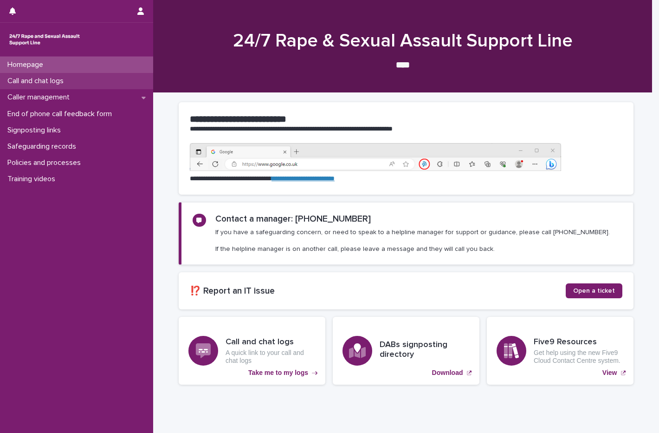
click at [73, 81] on div "Call and chat logs" at bounding box center [76, 81] width 153 height 16
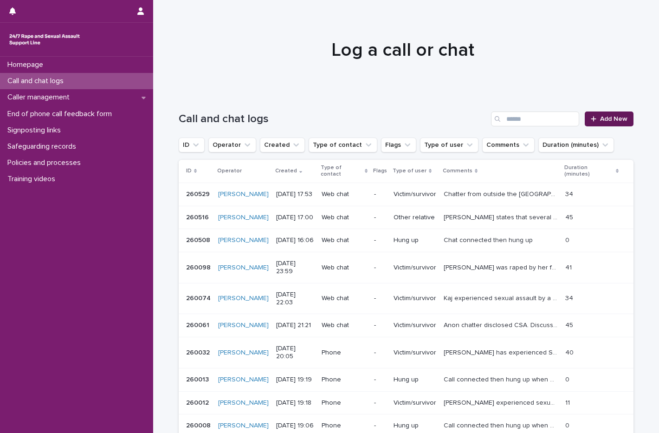
click at [604, 124] on link "Add New" at bounding box center [609, 118] width 49 height 15
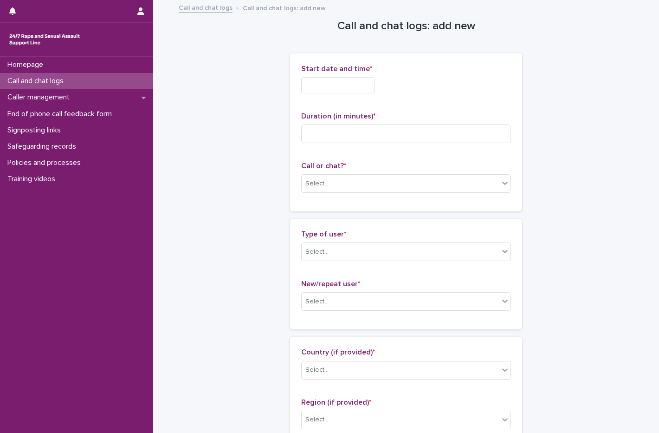
click at [344, 87] on input "text" at bounding box center [337, 85] width 73 height 16
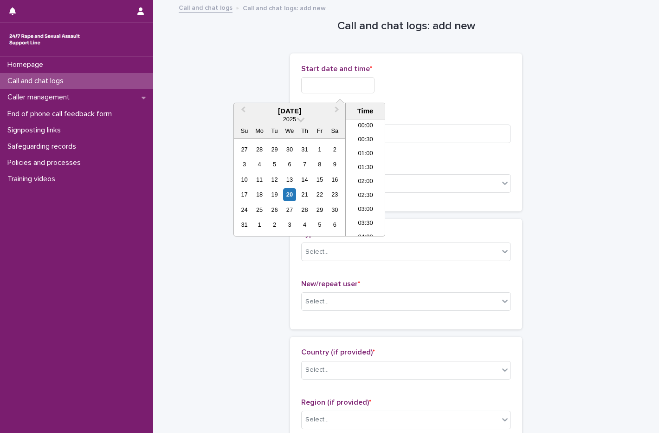
scroll to position [451, 0]
click at [294, 196] on div "20" at bounding box center [289, 194] width 13 height 13
click at [375, 176] on li "18:00" at bounding box center [365, 177] width 39 height 14
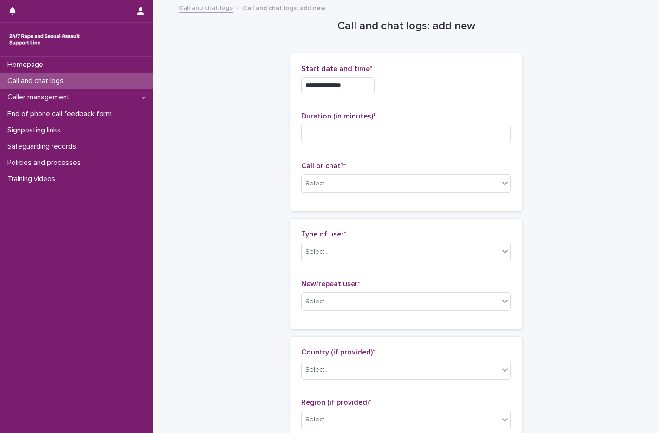
click at [371, 80] on input "**********" at bounding box center [337, 85] width 73 height 16
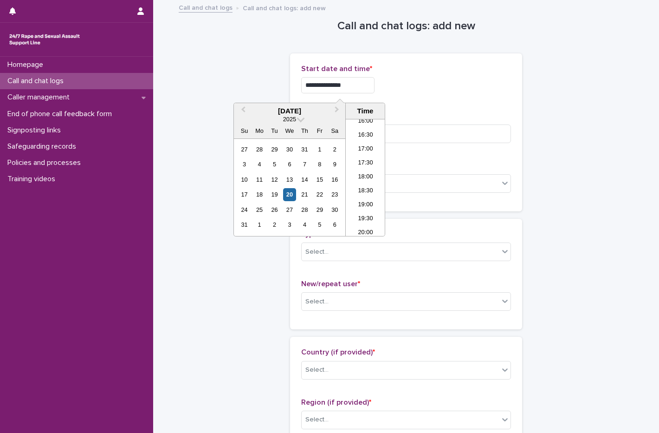
type input "**********"
click at [413, 98] on div "**********" at bounding box center [406, 83] width 210 height 36
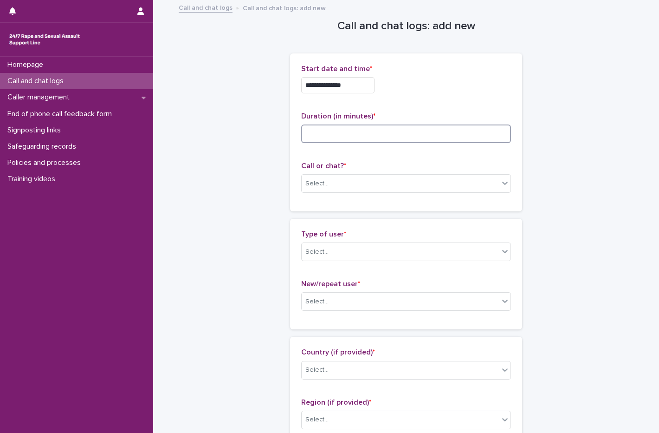
click at [364, 131] on input at bounding box center [406, 133] width 210 height 19
type input "*"
click at [319, 186] on div "Select..." at bounding box center [317, 184] width 23 height 10
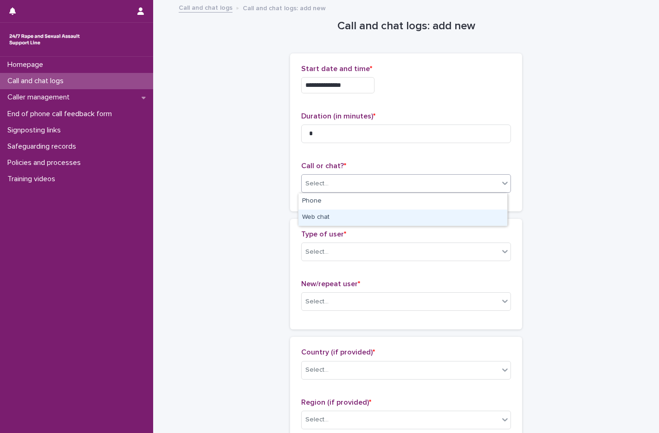
click at [309, 218] on div "Web chat" at bounding box center [403, 217] width 209 height 16
click at [312, 252] on div "Select..." at bounding box center [317, 252] width 23 height 10
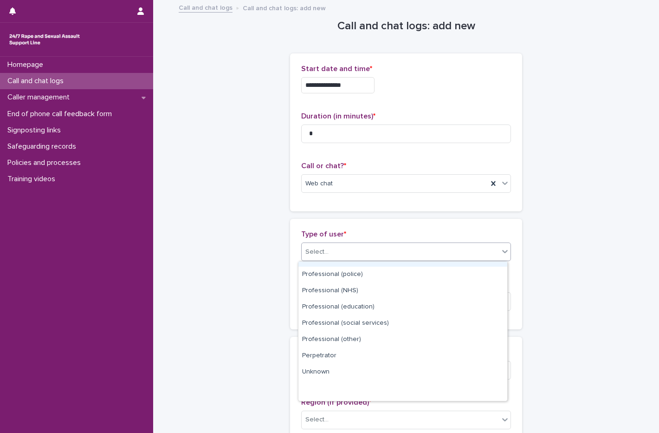
scroll to position [104, 0]
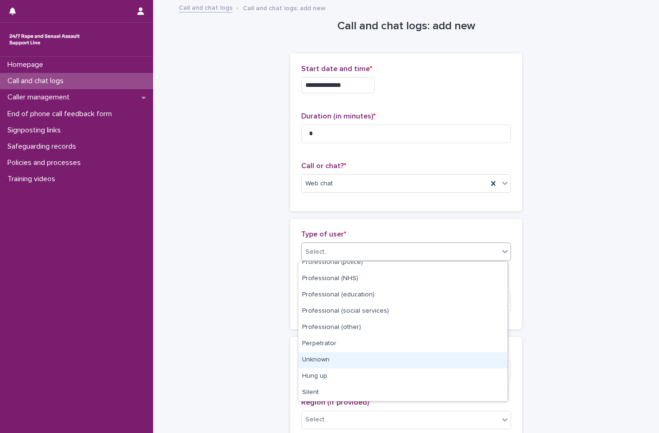
click at [333, 358] on div "Unknown" at bounding box center [403, 360] width 209 height 16
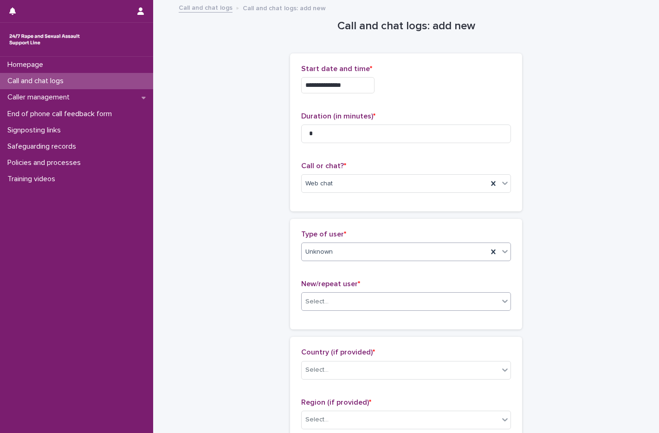
click at [330, 300] on input "text" at bounding box center [330, 302] width 1 height 8
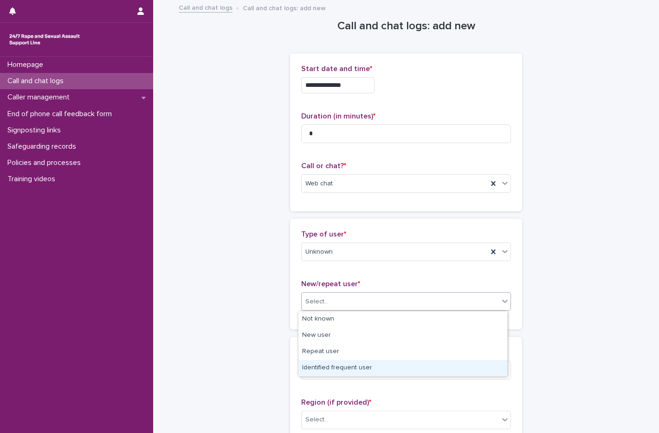
click at [331, 368] on div "Identified frequent user" at bounding box center [403, 368] width 209 height 16
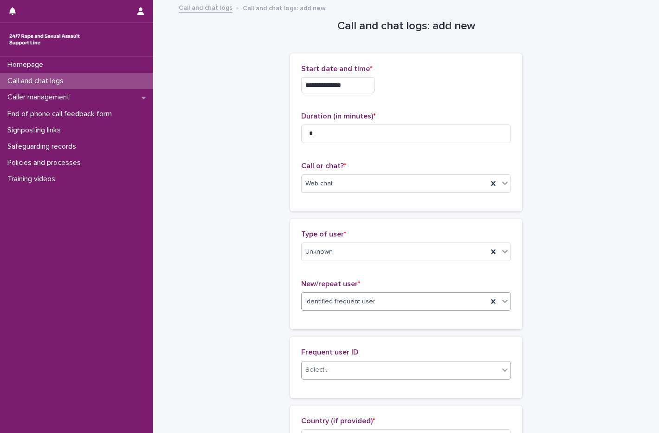
click at [331, 367] on div "Select..." at bounding box center [400, 369] width 197 height 15
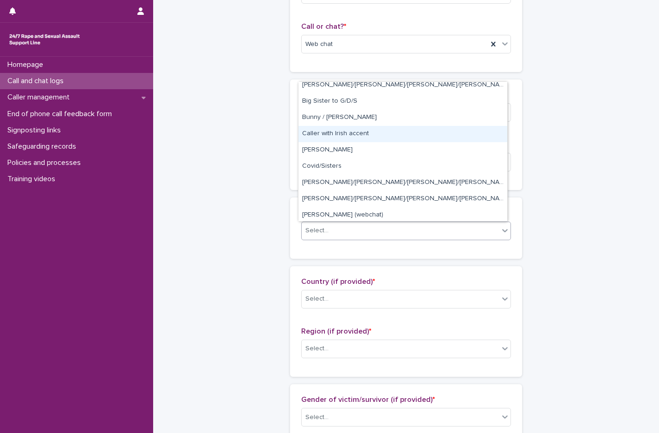
scroll to position [464, 0]
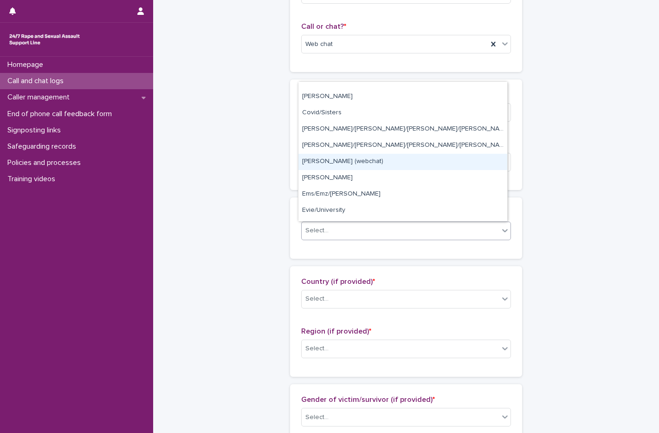
click at [338, 163] on div "David (webchat)" at bounding box center [403, 162] width 209 height 16
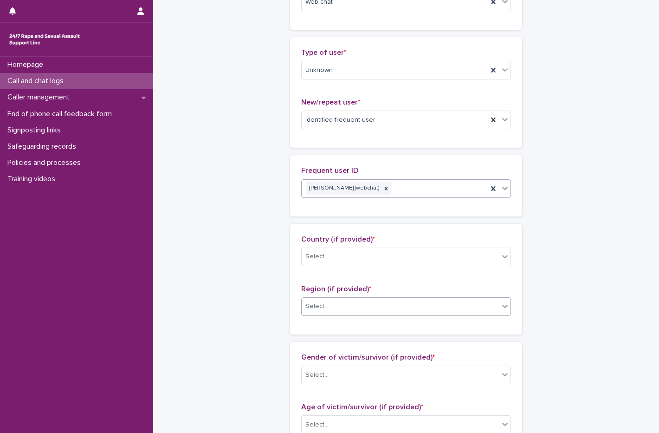
scroll to position [232, 0]
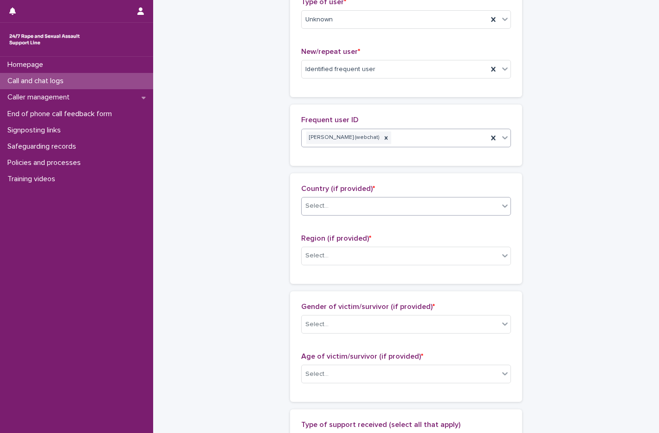
click at [338, 208] on div "Select..." at bounding box center [400, 205] width 197 height 15
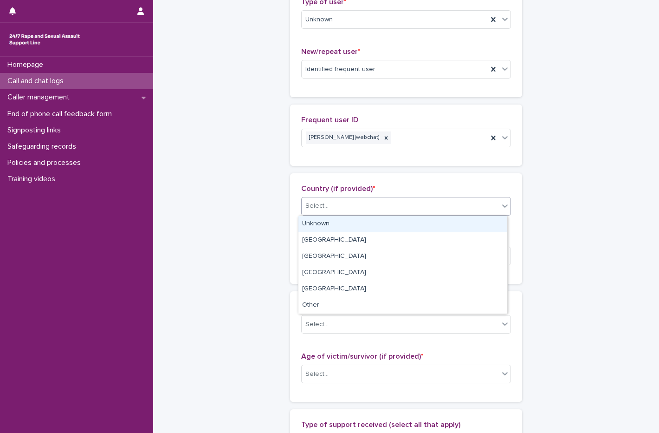
click at [320, 221] on div "Unknown" at bounding box center [403, 224] width 209 height 16
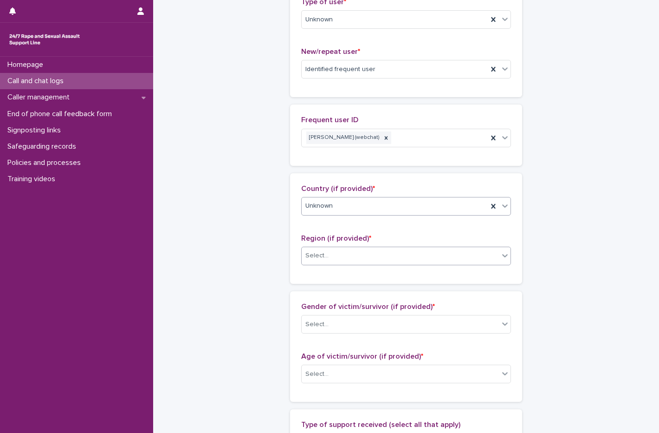
click at [333, 260] on div "Select..." at bounding box center [400, 255] width 197 height 15
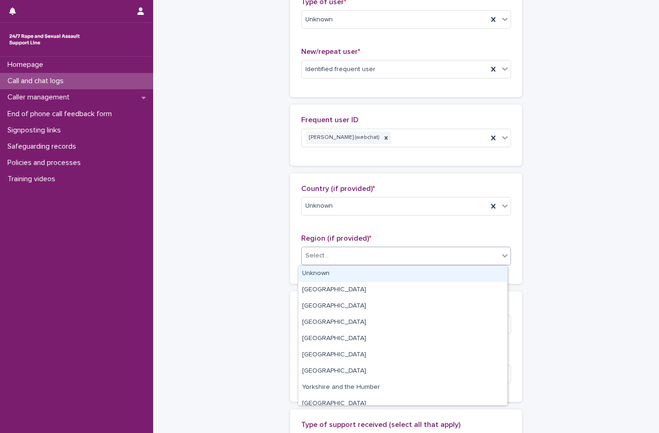
click at [329, 274] on div "Unknown" at bounding box center [403, 274] width 209 height 16
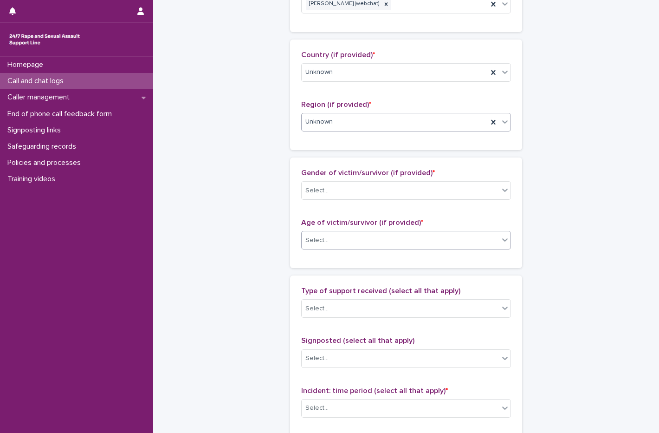
scroll to position [372, 0]
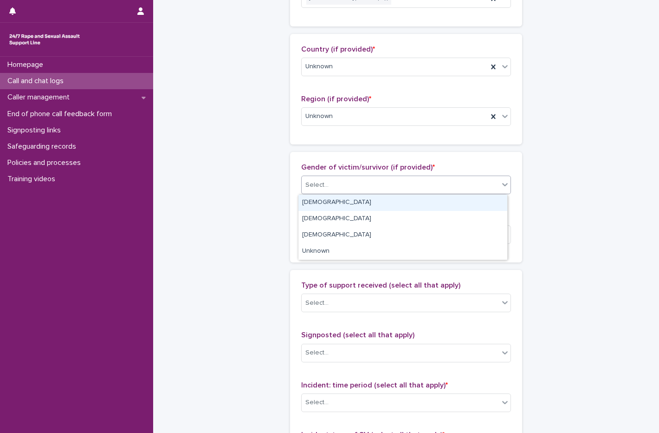
click at [342, 189] on div "Select..." at bounding box center [400, 184] width 197 height 15
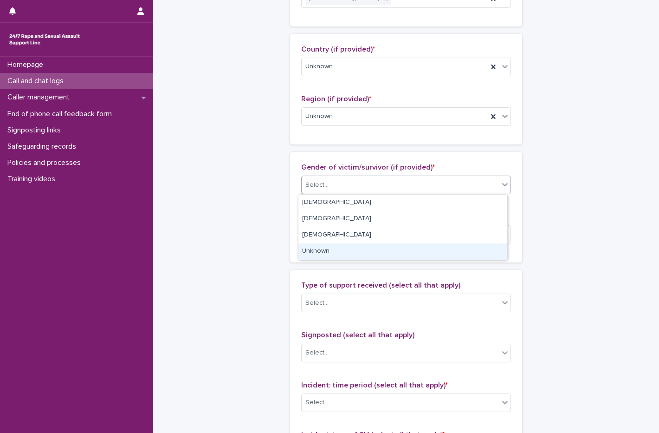
click at [327, 255] on div "Unknown" at bounding box center [403, 251] width 209 height 16
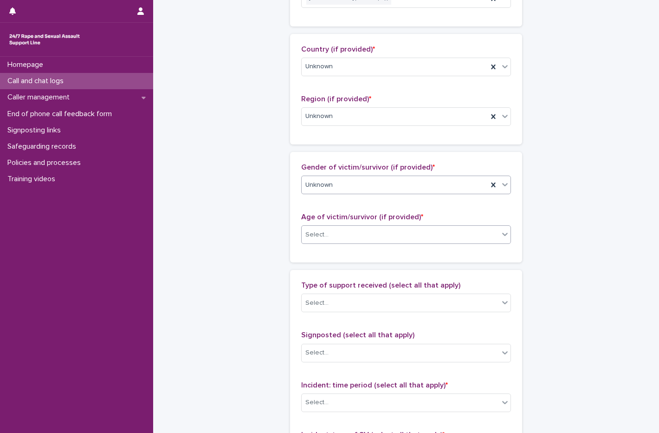
click at [333, 236] on div "Select..." at bounding box center [400, 234] width 197 height 15
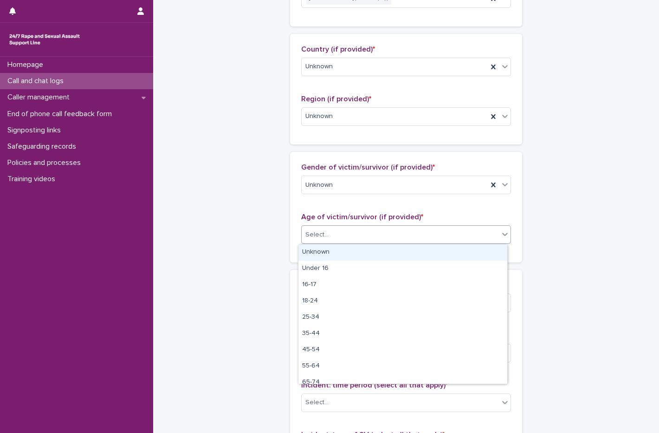
drag, startPoint x: 336, startPoint y: 279, endPoint x: 325, endPoint y: 256, distance: 26.0
click at [333, 256] on div "Unknown" at bounding box center [403, 252] width 209 height 16
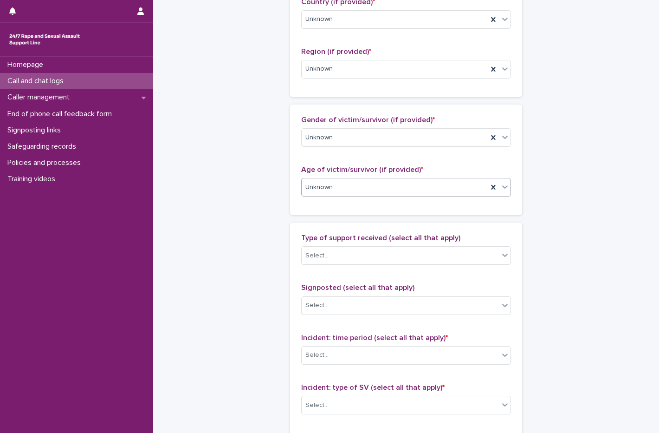
scroll to position [464, 0]
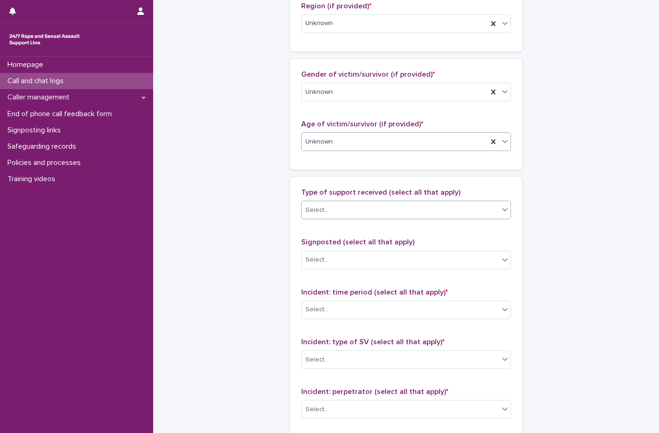
click at [324, 214] on div "Select..." at bounding box center [317, 210] width 23 height 10
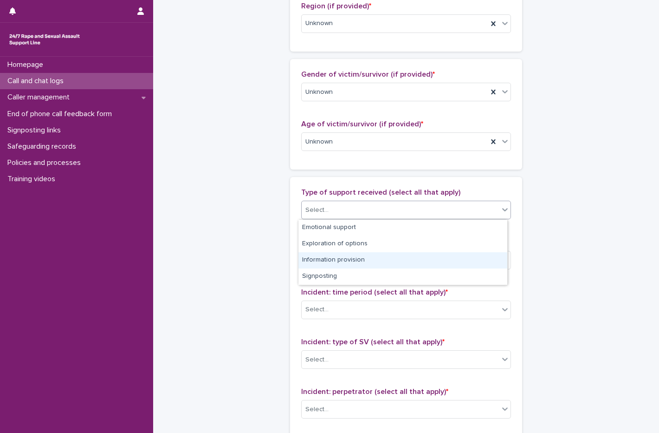
click at [591, 197] on div "**********" at bounding box center [406, 73] width 455 height 1074
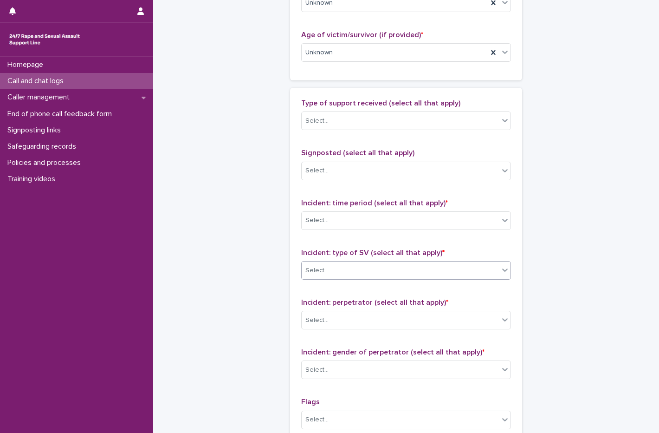
scroll to position [557, 0]
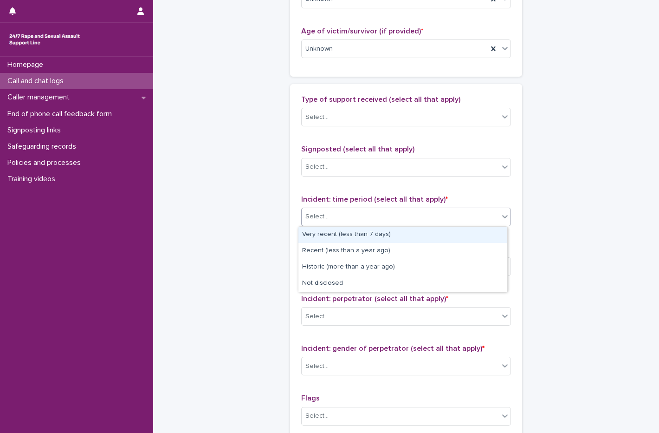
click at [388, 219] on div "Select..." at bounding box center [400, 216] width 197 height 15
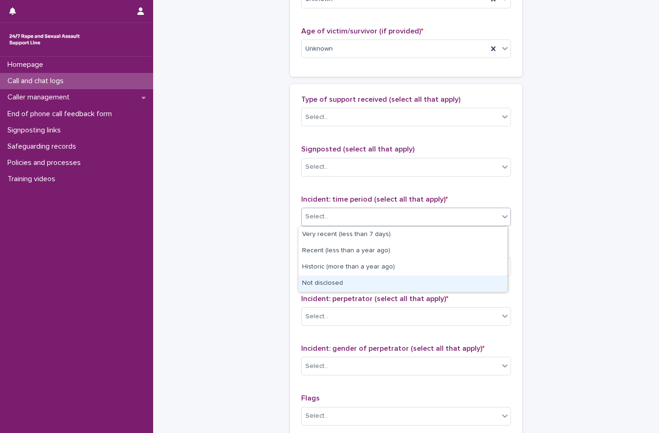
click at [383, 285] on div "Not disclosed" at bounding box center [403, 283] width 209 height 16
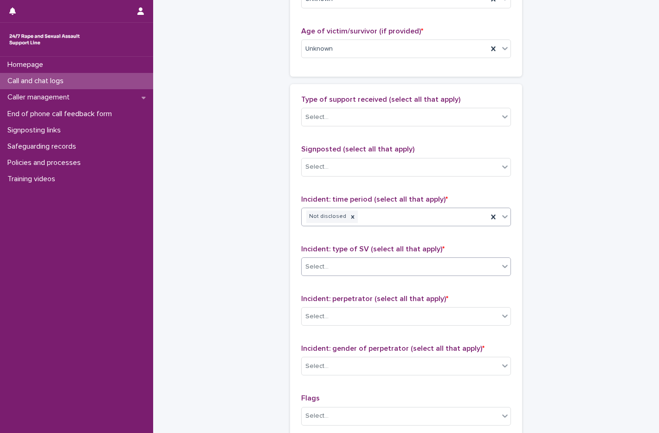
click at [362, 266] on div "Select..." at bounding box center [400, 266] width 197 height 15
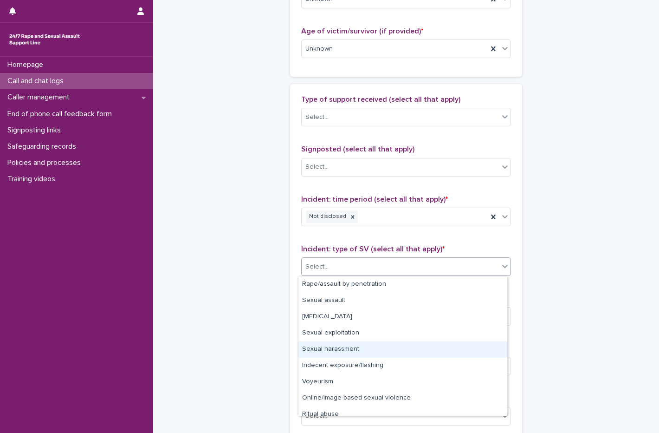
scroll to position [23, 0]
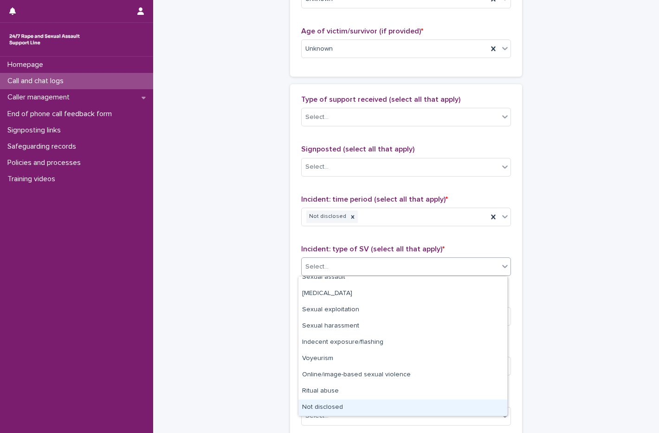
click at [343, 407] on div "Not disclosed" at bounding box center [403, 407] width 209 height 16
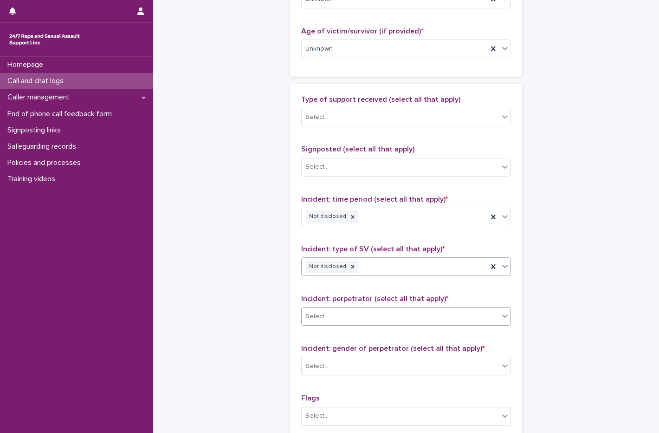
click at [363, 320] on div "Select..." at bounding box center [400, 316] width 197 height 15
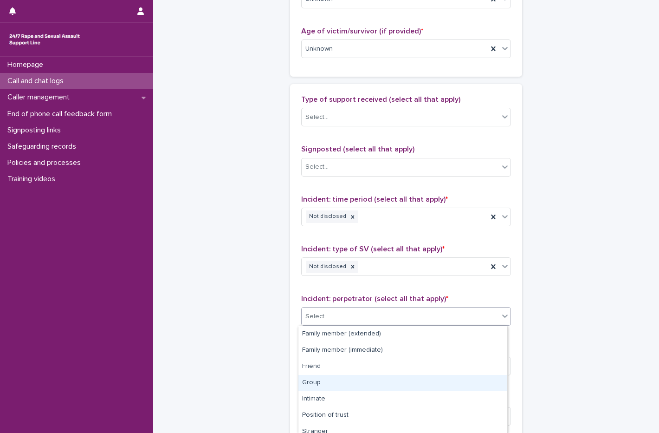
scroll to position [72, 0]
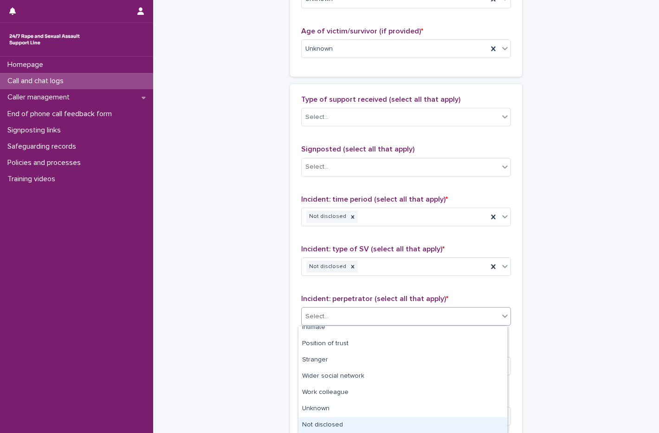
click at [333, 430] on div "Not disclosed" at bounding box center [403, 425] width 209 height 16
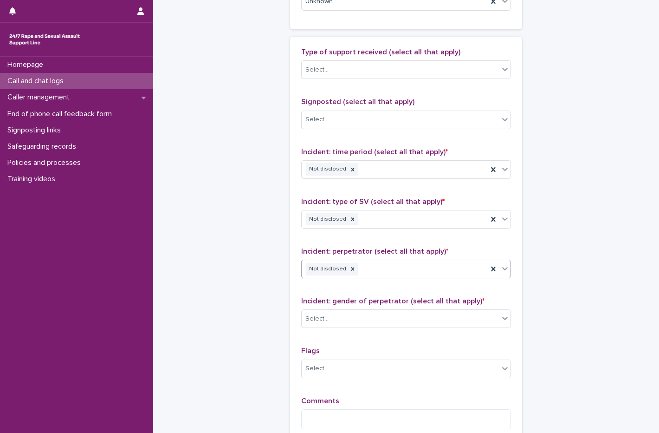
scroll to position [650, 0]
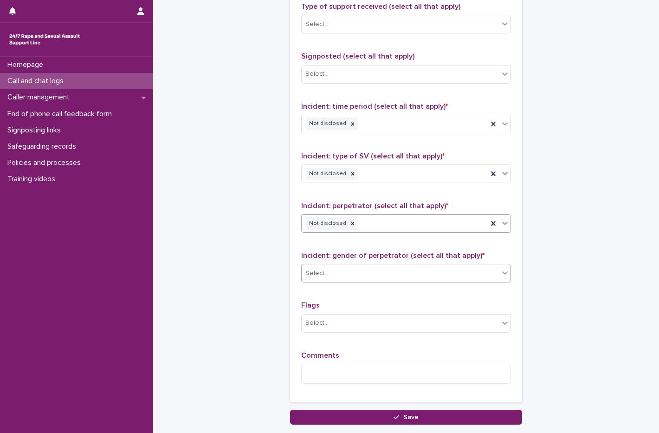
click at [328, 270] on div "Select..." at bounding box center [400, 273] width 197 height 15
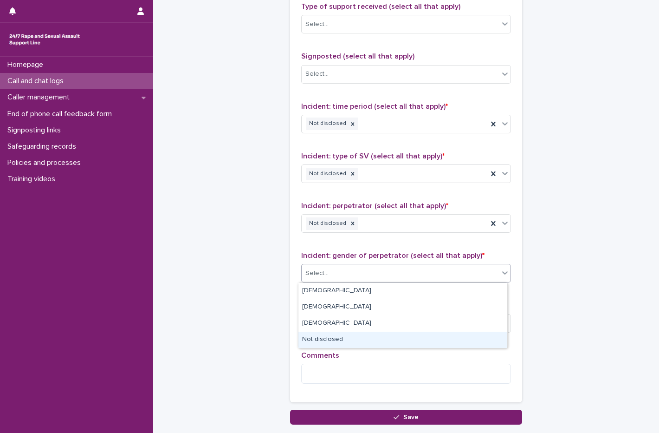
click at [345, 337] on div "Not disclosed" at bounding box center [403, 340] width 209 height 16
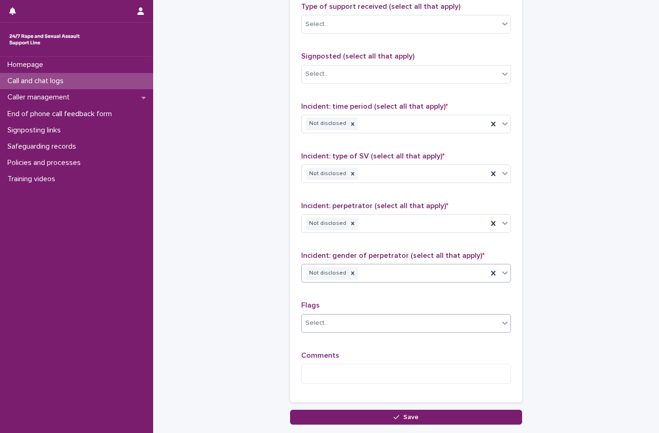
click at [331, 320] on div "Select..." at bounding box center [400, 322] width 197 height 15
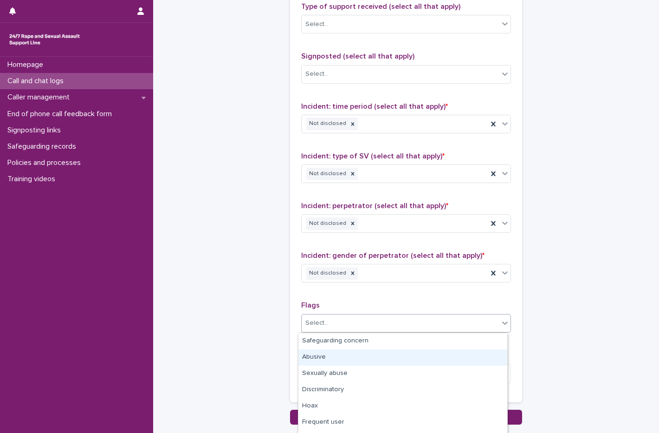
click at [321, 358] on div "Abusive" at bounding box center [403, 357] width 209 height 16
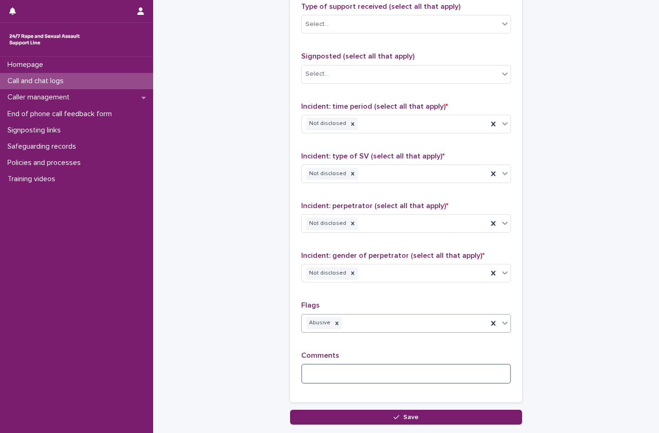
click at [325, 371] on textarea at bounding box center [406, 374] width 210 height 20
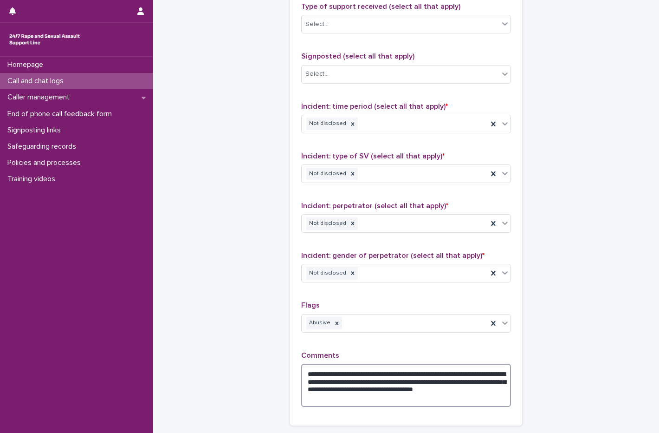
drag, startPoint x: 382, startPoint y: 385, endPoint x: 389, endPoint y: 383, distance: 7.6
click at [396, 397] on textarea "**********" at bounding box center [406, 385] width 210 height 43
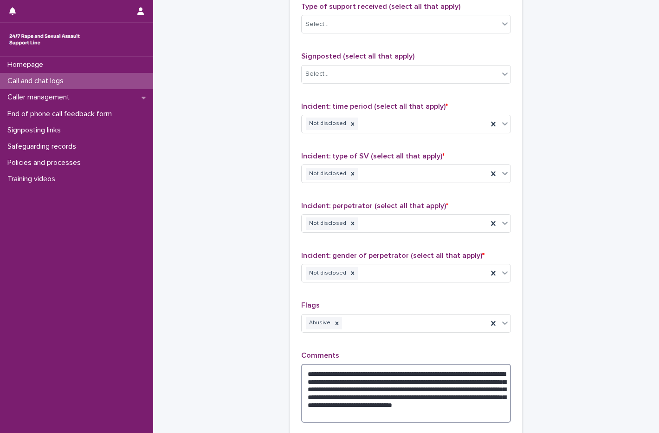
scroll to position [754, 0]
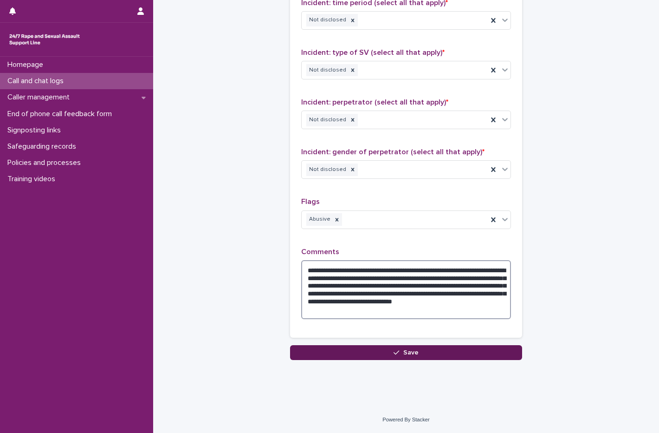
type textarea "**********"
click at [418, 353] on button "Save" at bounding box center [406, 352] width 232 height 15
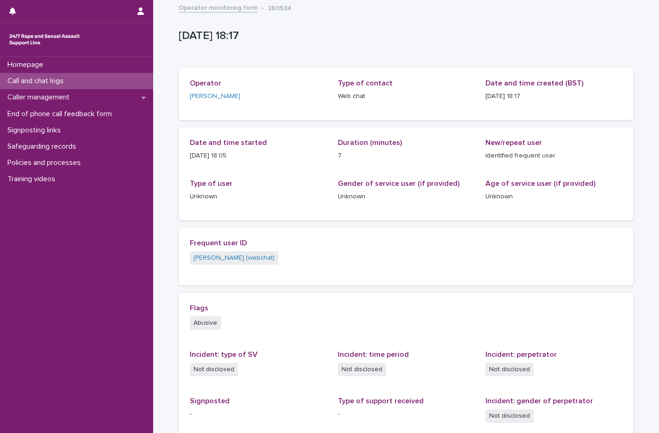
click at [38, 80] on p "Call and chat logs" at bounding box center [37, 81] width 67 height 9
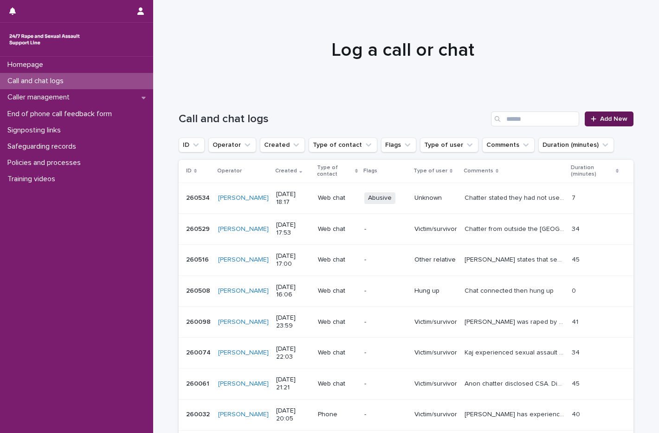
click at [601, 117] on span "Add New" at bounding box center [614, 119] width 27 height 7
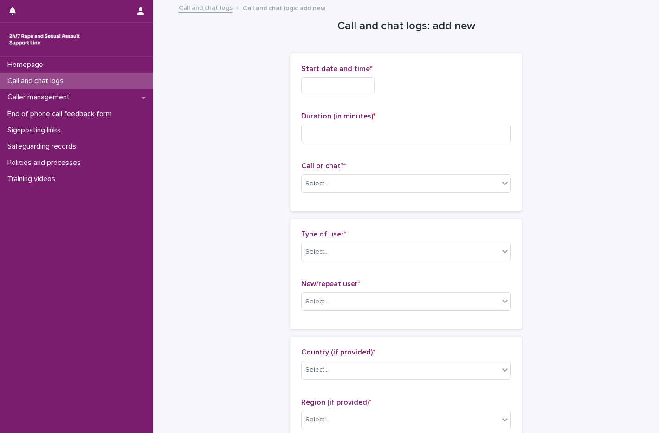
click at [356, 81] on input "text" at bounding box center [337, 85] width 73 height 16
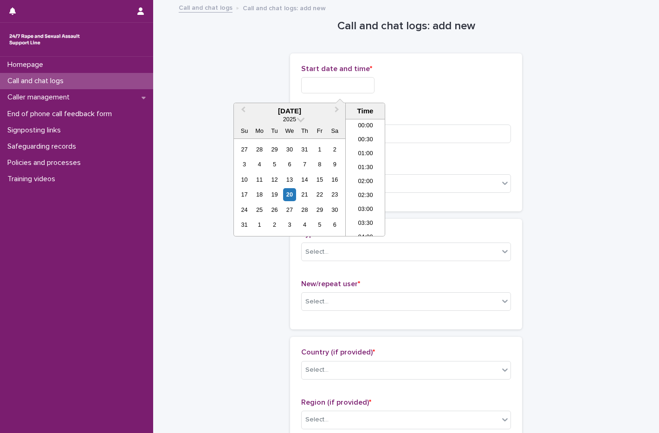
scroll to position [464, 0]
click at [287, 199] on div "20" at bounding box center [289, 194] width 13 height 13
click at [364, 162] on li "18:00" at bounding box center [365, 164] width 39 height 14
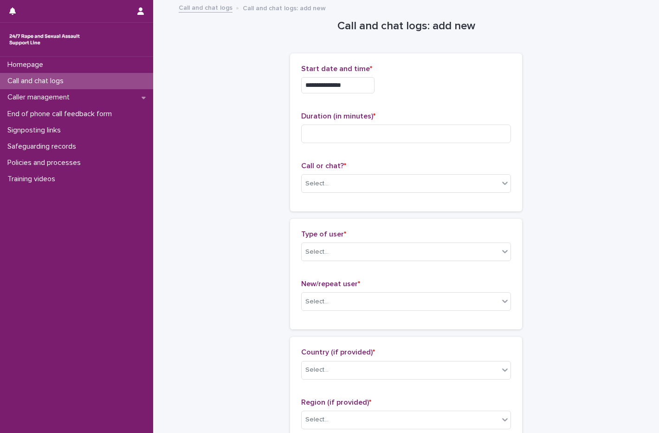
click at [361, 91] on input "**********" at bounding box center [337, 85] width 73 height 16
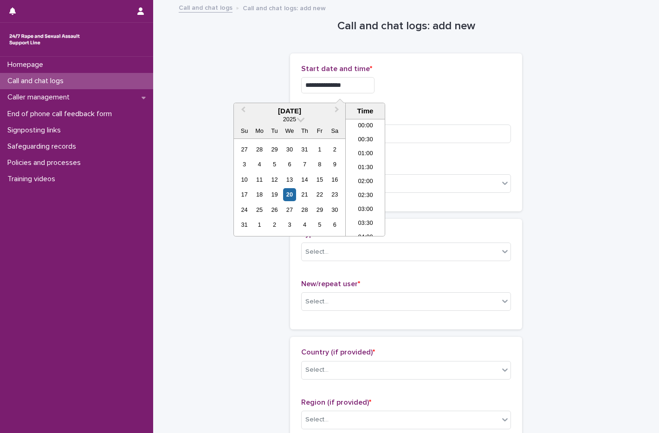
scroll to position [451, 0]
type input "**********"
click at [415, 91] on div "**********" at bounding box center [406, 85] width 210 height 16
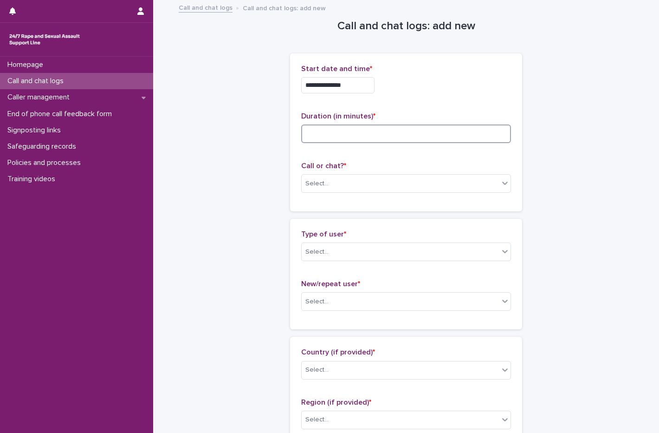
click at [352, 136] on input at bounding box center [406, 133] width 210 height 19
type input "**"
click at [354, 184] on div "Select..." at bounding box center [400, 183] width 197 height 15
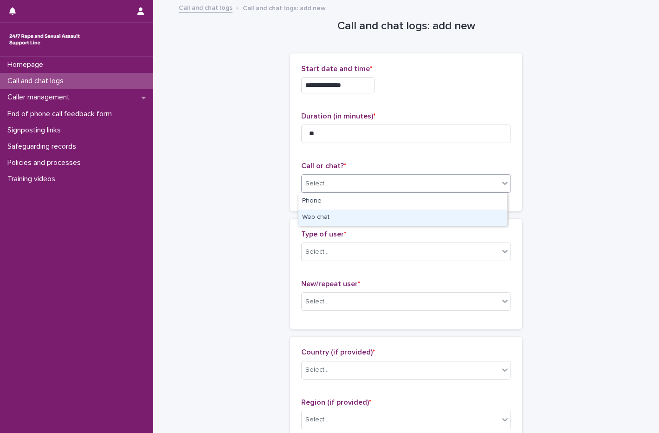
click at [306, 221] on div "Web chat" at bounding box center [403, 217] width 209 height 16
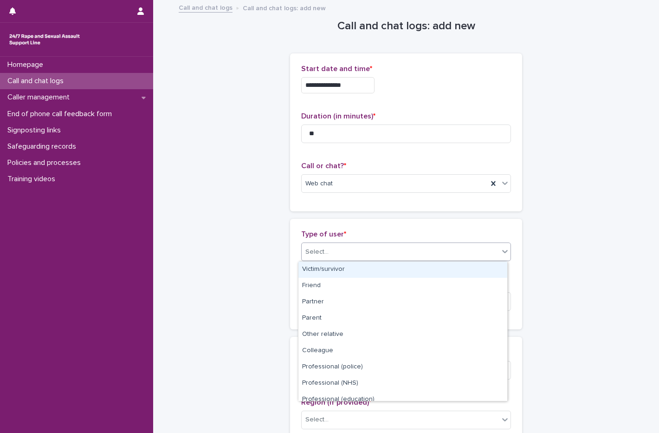
click at [377, 248] on div "Select..." at bounding box center [400, 251] width 197 height 15
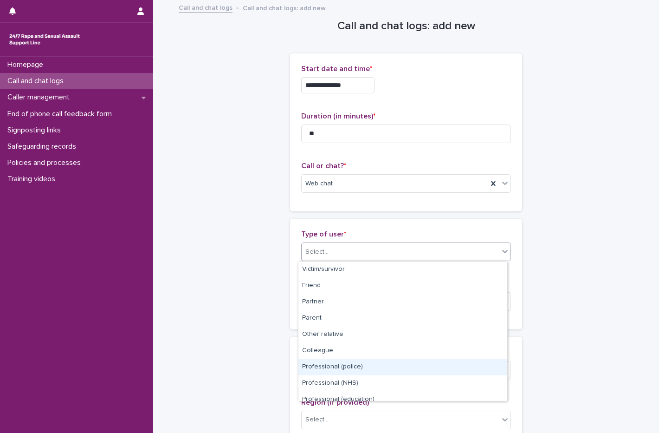
scroll to position [104, 0]
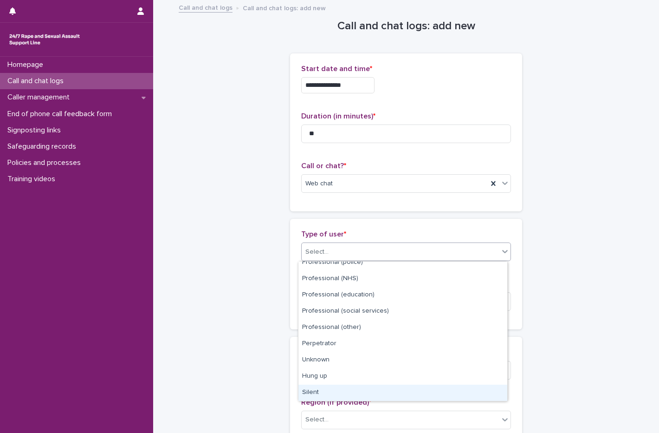
click at [356, 388] on div "Silent" at bounding box center [403, 393] width 209 height 16
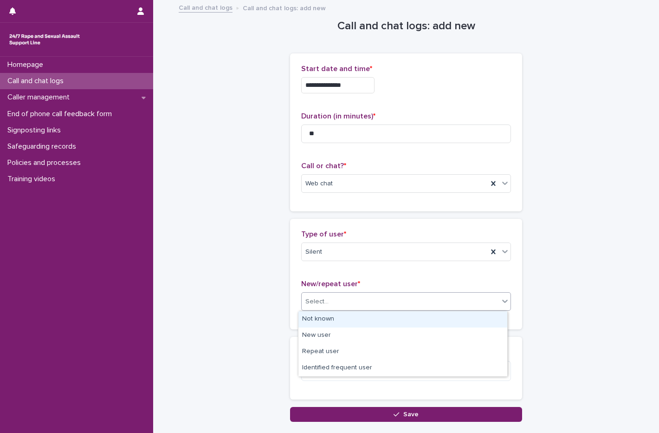
click at [346, 296] on div "Select..." at bounding box center [400, 301] width 197 height 15
click at [345, 325] on div "Not known" at bounding box center [403, 319] width 209 height 16
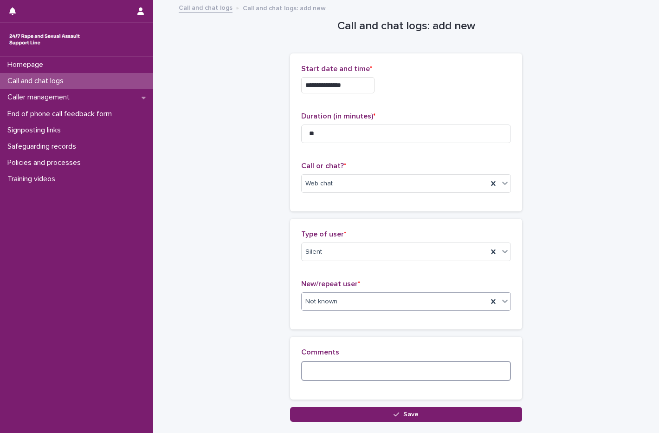
click at [361, 378] on textarea at bounding box center [406, 371] width 210 height 20
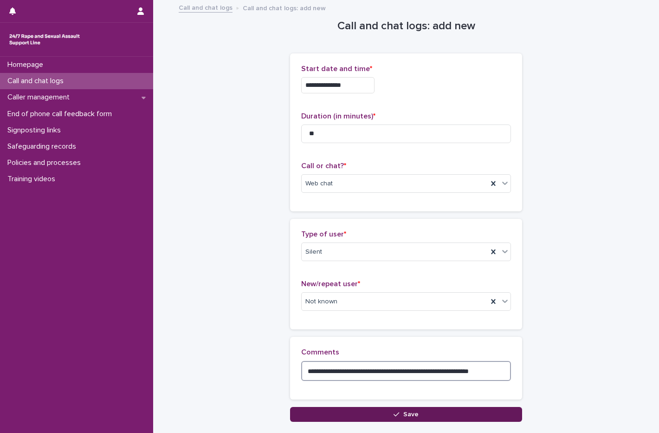
type textarea "**********"
click at [442, 410] on button "Save" at bounding box center [406, 414] width 232 height 15
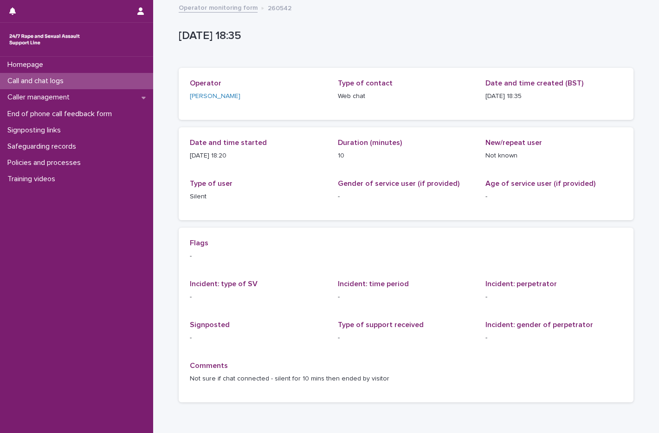
click at [31, 80] on p "Call and chat logs" at bounding box center [37, 81] width 67 height 9
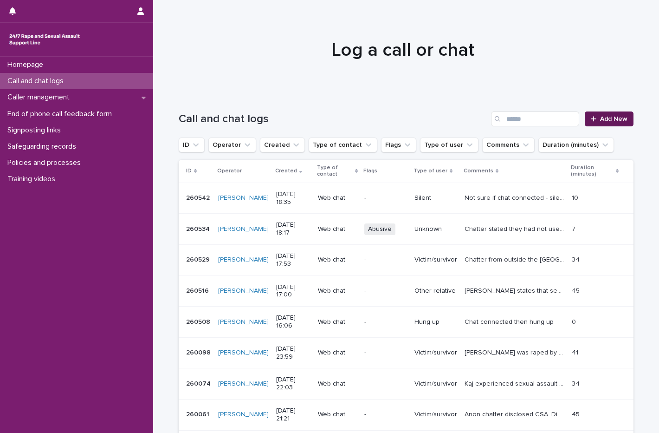
click at [607, 123] on link "Add New" at bounding box center [609, 118] width 49 height 15
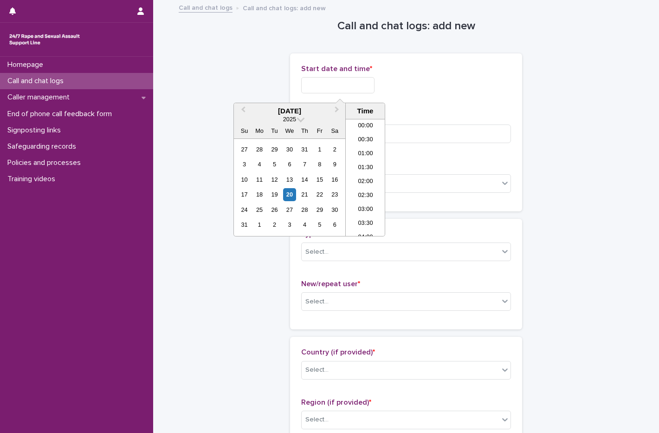
click at [338, 82] on input "text" at bounding box center [337, 85] width 73 height 16
click at [286, 197] on div "20" at bounding box center [289, 194] width 13 height 13
click at [366, 178] on li "18:30" at bounding box center [365, 177] width 39 height 14
click at [359, 89] on input "**********" at bounding box center [337, 85] width 73 height 16
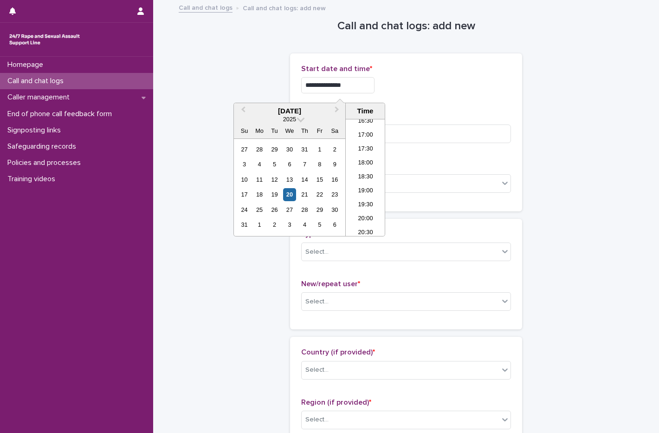
click at [373, 82] on input "**********" at bounding box center [337, 85] width 73 height 16
type input "**********"
click at [441, 111] on div "**********" at bounding box center [406, 133] width 210 height 136
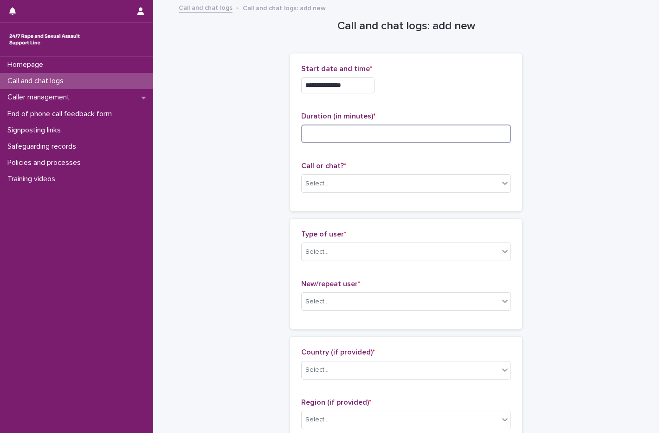
click at [365, 126] on input at bounding box center [406, 133] width 210 height 19
type input "*"
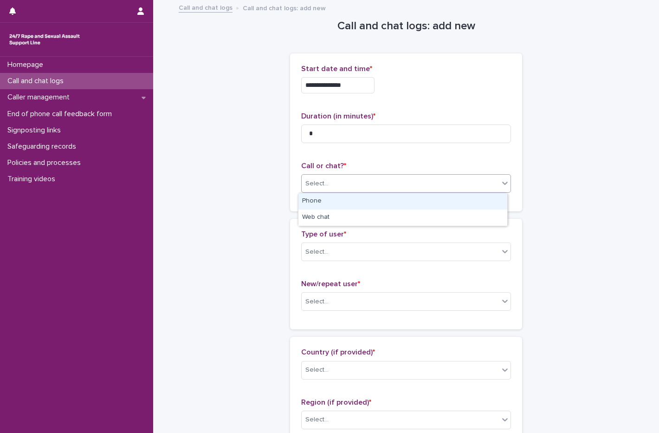
click at [330, 184] on div "Select..." at bounding box center [400, 183] width 197 height 15
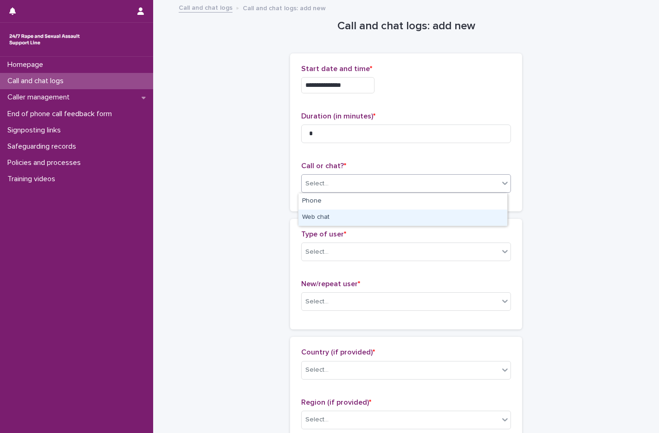
click at [322, 222] on div "Web chat" at bounding box center [403, 217] width 209 height 16
click at [327, 259] on div "Select..." at bounding box center [400, 251] width 197 height 15
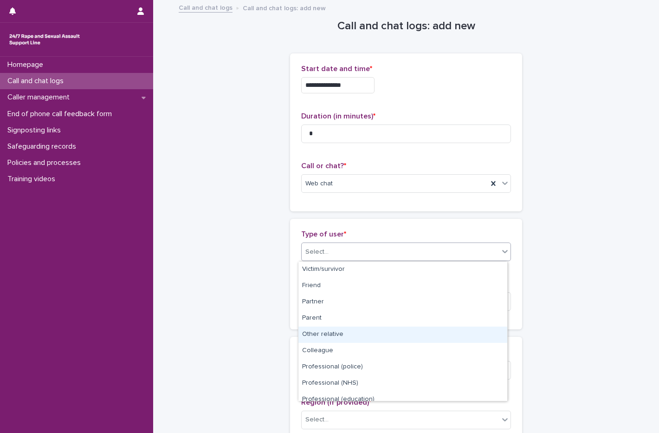
scroll to position [104, 0]
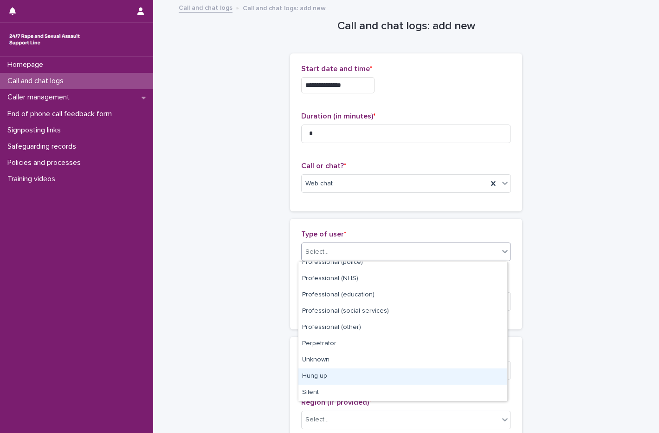
drag, startPoint x: 348, startPoint y: 349, endPoint x: 348, endPoint y: 376, distance: 26.9
click at [348, 376] on div "Hung up" at bounding box center [403, 376] width 209 height 16
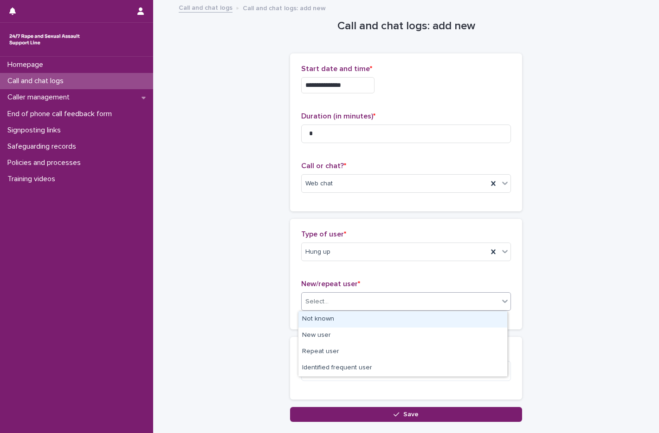
click at [336, 304] on div "Select..." at bounding box center [400, 301] width 197 height 15
click at [333, 323] on div "Not known" at bounding box center [403, 319] width 209 height 16
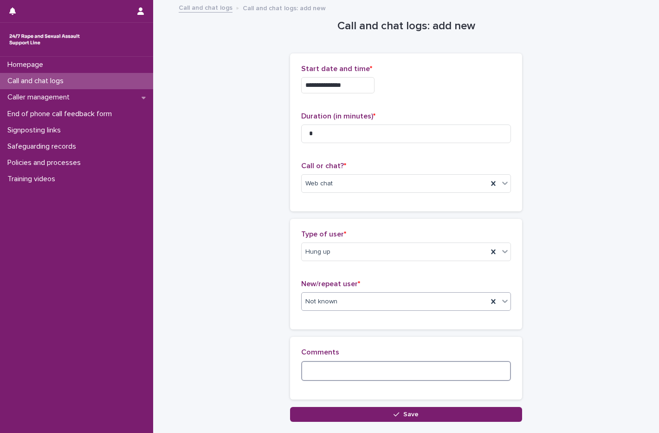
click at [307, 374] on textarea at bounding box center [406, 371] width 210 height 20
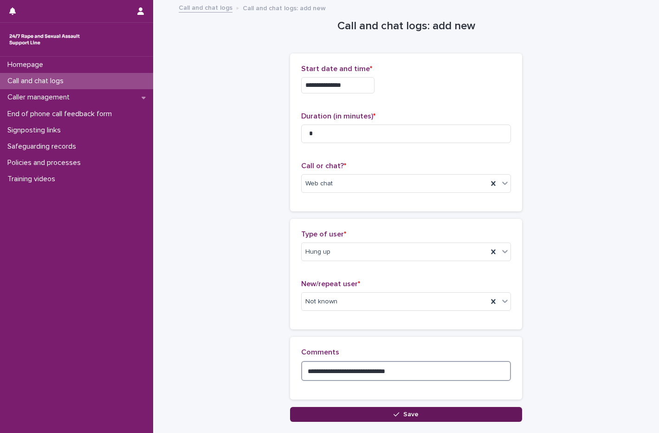
type textarea "**********"
click at [364, 418] on button "Save" at bounding box center [406, 414] width 232 height 15
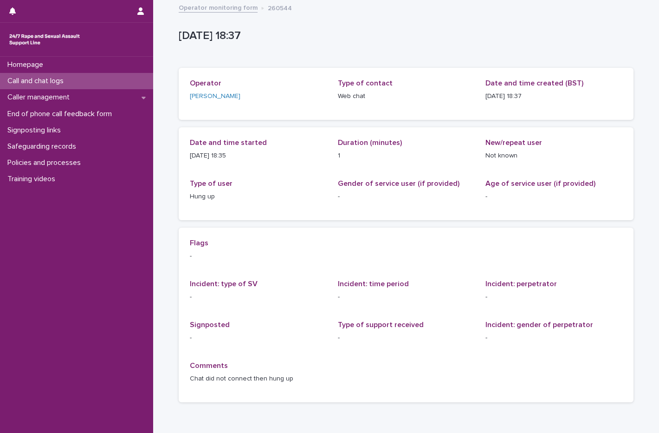
click at [68, 77] on p "Call and chat logs" at bounding box center [37, 81] width 67 height 9
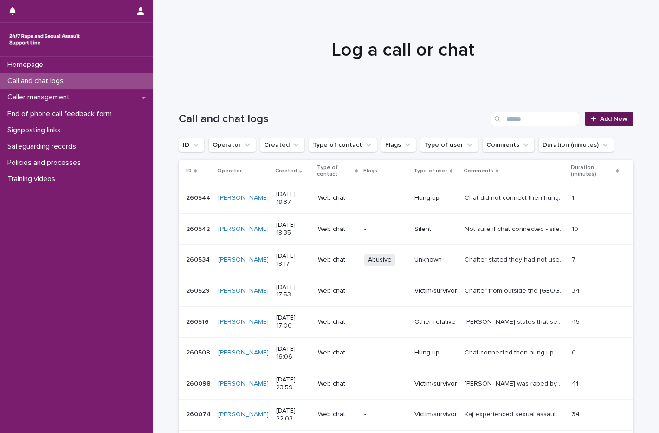
click at [608, 124] on link "Add New" at bounding box center [609, 118] width 49 height 15
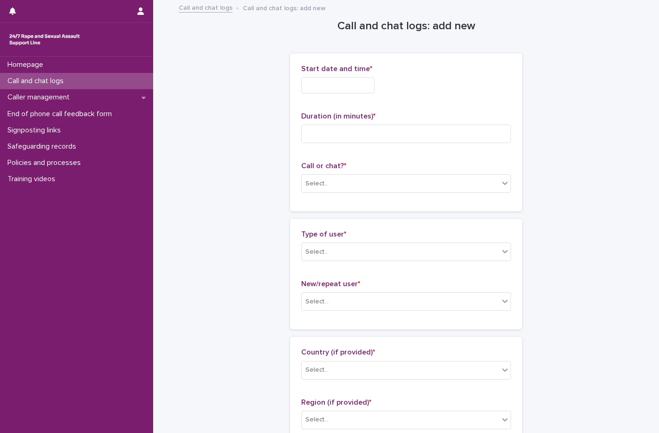
click at [336, 84] on input "text" at bounding box center [337, 85] width 73 height 16
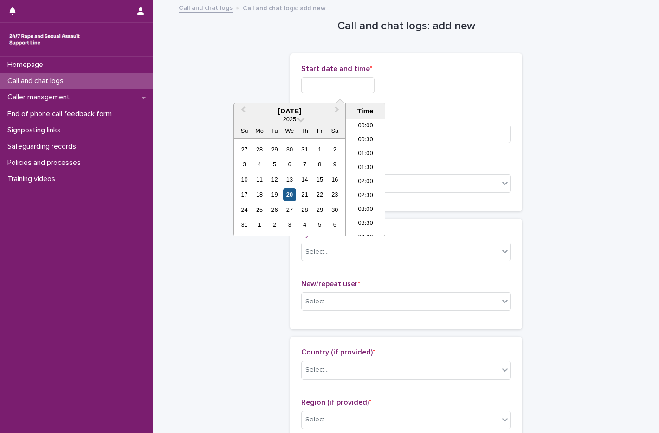
scroll to position [478, 0]
click at [288, 195] on div "20" at bounding box center [289, 194] width 13 height 13
click at [369, 148] on li "18:00" at bounding box center [365, 150] width 39 height 14
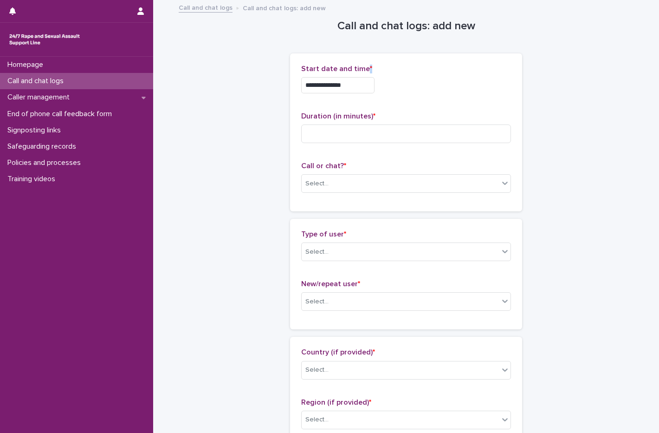
drag, startPoint x: 360, startPoint y: 74, endPoint x: 359, endPoint y: 82, distance: 7.9
click at [359, 82] on div "**********" at bounding box center [406, 83] width 210 height 36
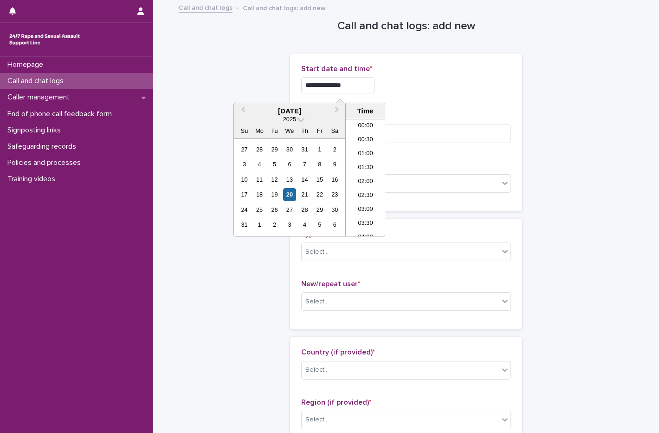
click at [359, 82] on input "**********" at bounding box center [337, 85] width 73 height 16
type input "**********"
click at [423, 111] on div "**********" at bounding box center [406, 133] width 210 height 136
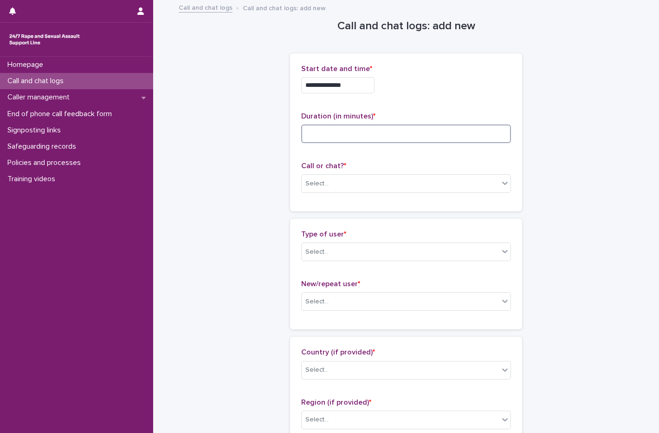
click at [340, 138] on input at bounding box center [406, 133] width 210 height 19
type input "**"
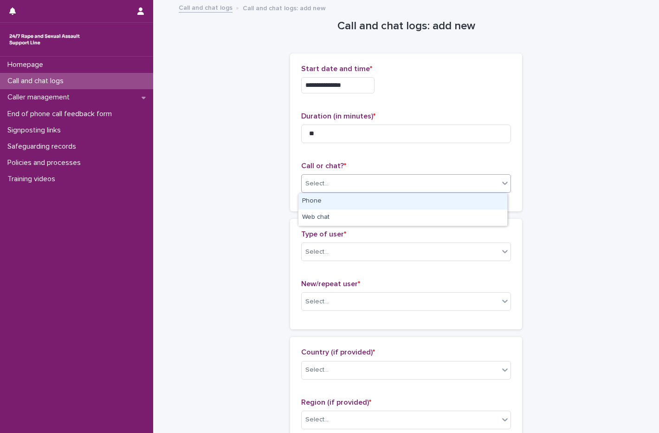
click at [351, 191] on div "Select..." at bounding box center [406, 183] width 210 height 19
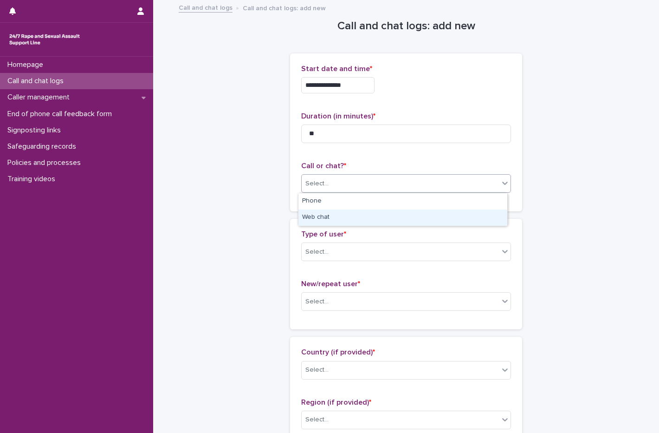
click at [323, 213] on div "Web chat" at bounding box center [403, 217] width 209 height 16
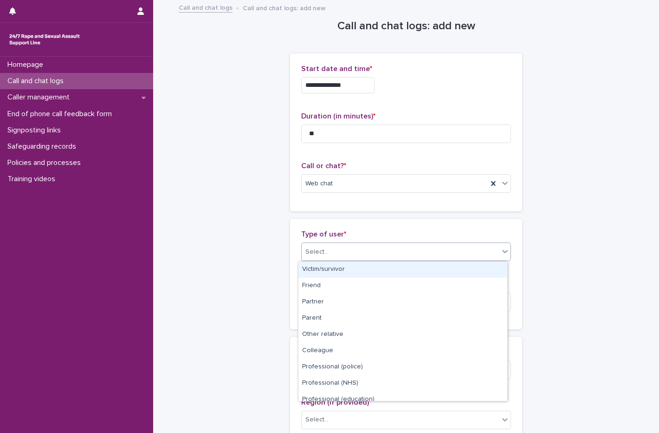
click at [343, 244] on div "Select..." at bounding box center [400, 251] width 197 height 15
click at [342, 273] on div "Victim/survivor" at bounding box center [403, 269] width 209 height 16
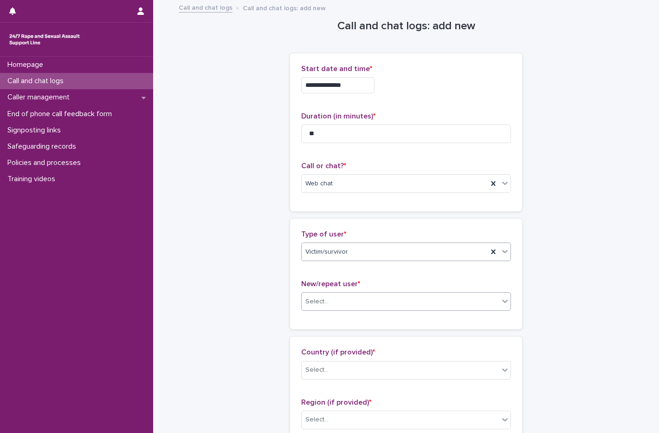
click at [349, 306] on div "Select..." at bounding box center [400, 301] width 197 height 15
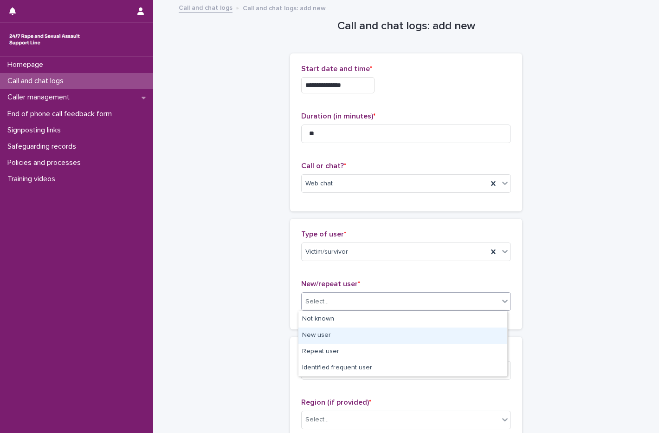
click at [326, 334] on div "New user" at bounding box center [403, 335] width 209 height 16
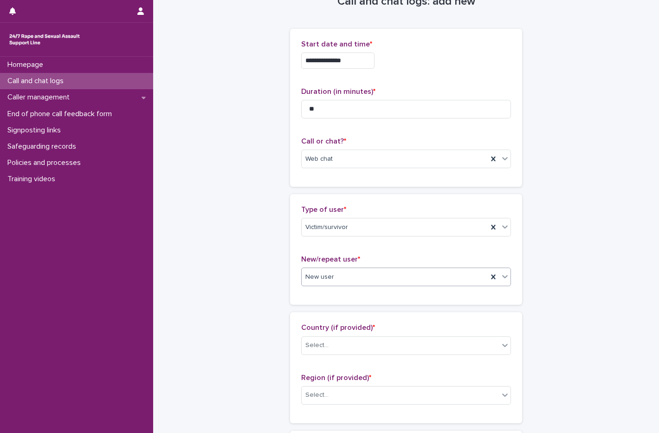
scroll to position [93, 0]
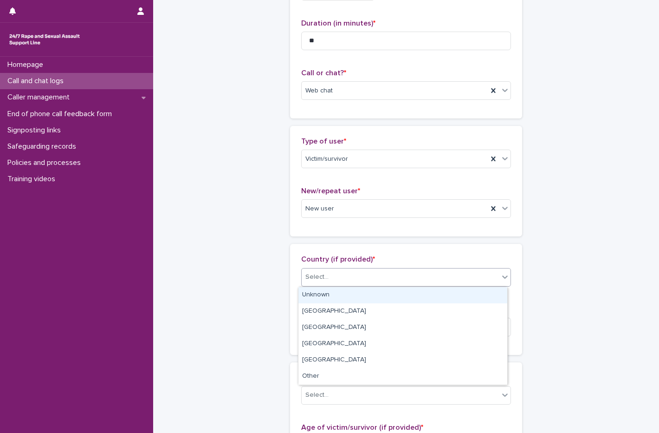
click at [327, 273] on div "Select..." at bounding box center [400, 276] width 197 height 15
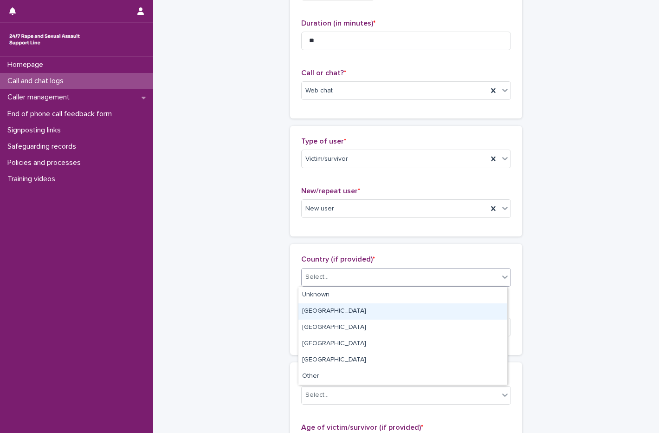
click at [360, 311] on div "England" at bounding box center [403, 311] width 209 height 16
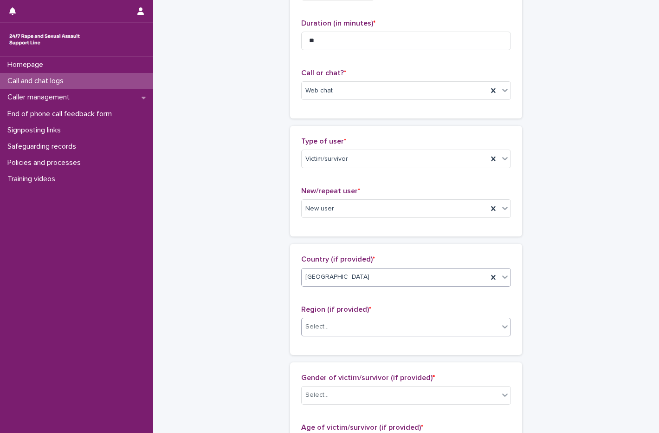
click at [357, 330] on div "Select..." at bounding box center [400, 326] width 197 height 15
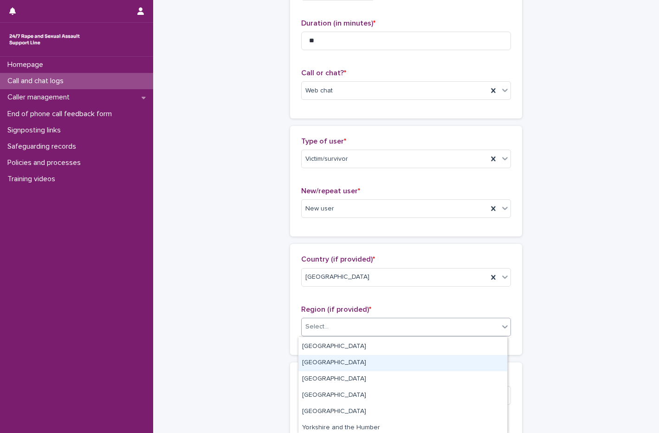
scroll to position [46, 0]
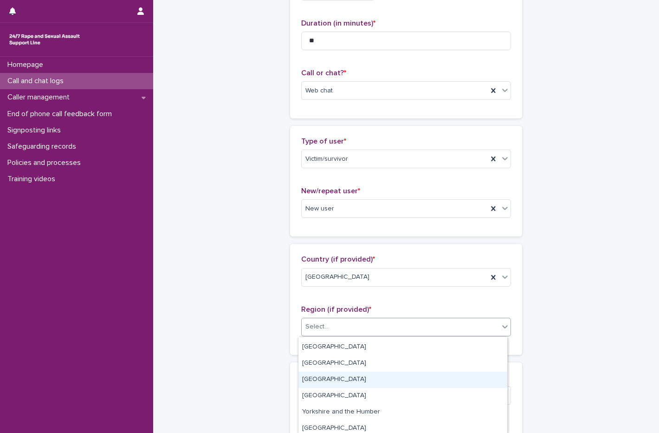
click at [376, 381] on div "North West" at bounding box center [403, 380] width 209 height 16
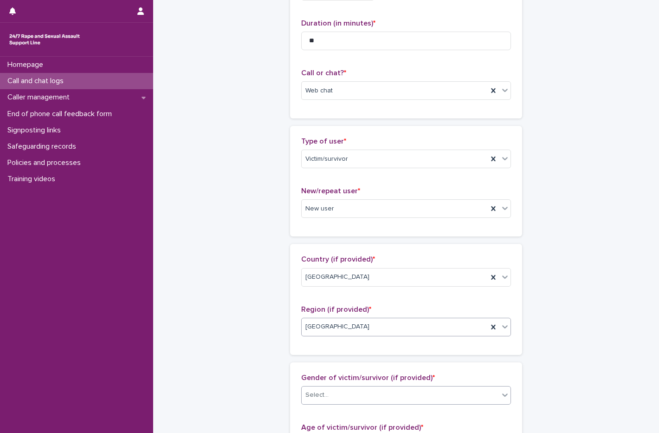
click at [379, 397] on div "Select..." at bounding box center [400, 394] width 197 height 15
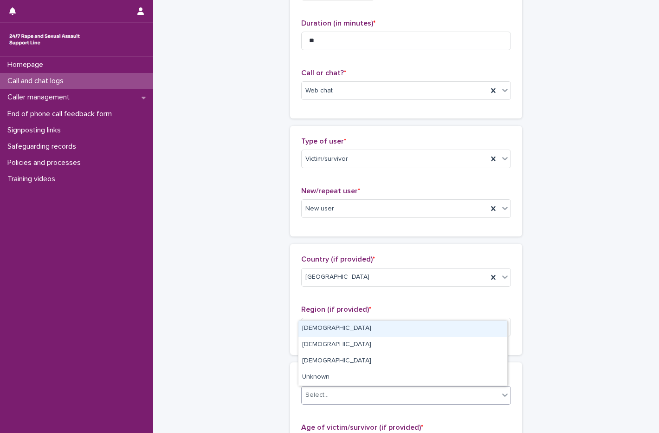
click at [346, 326] on div "Female" at bounding box center [403, 328] width 209 height 16
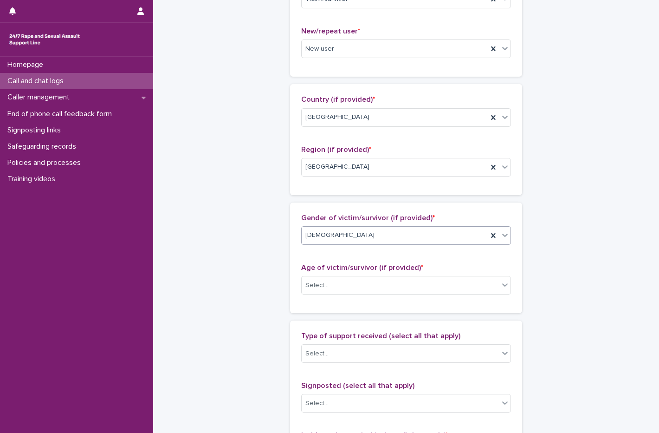
scroll to position [279, 0]
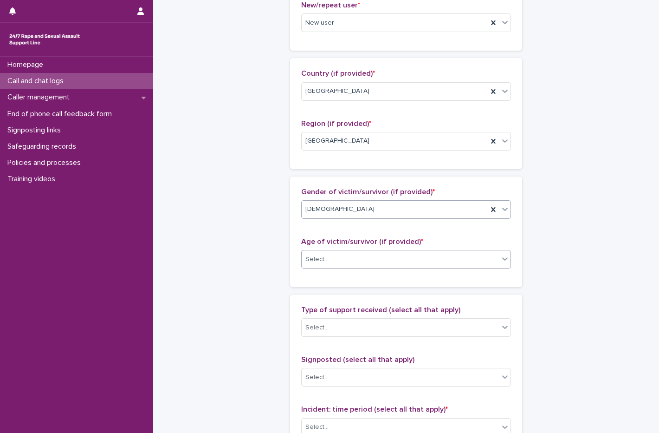
click at [358, 259] on div "Select..." at bounding box center [400, 259] width 197 height 15
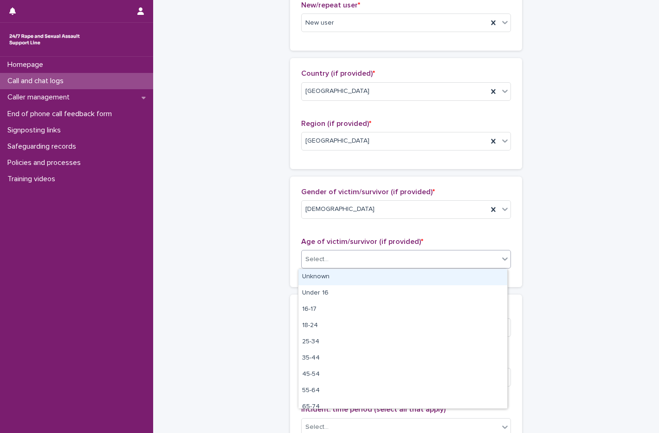
click at [354, 281] on div "Unknown" at bounding box center [403, 277] width 209 height 16
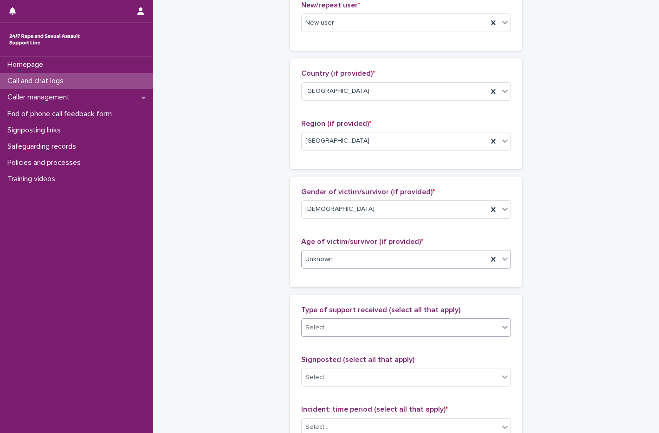
click at [371, 329] on div "Select..." at bounding box center [400, 327] width 197 height 15
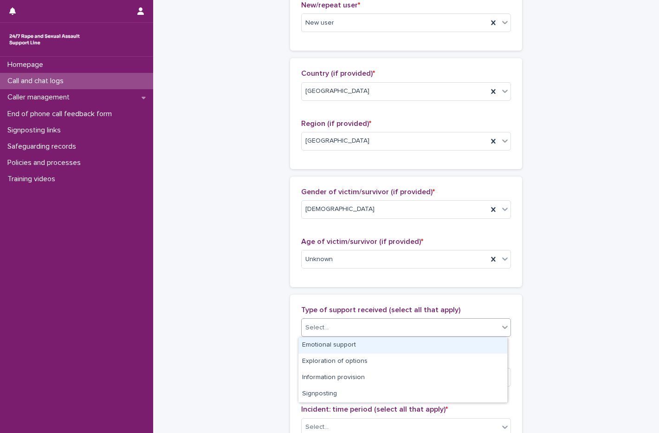
click at [322, 345] on div "Emotional support" at bounding box center [403, 345] width 209 height 16
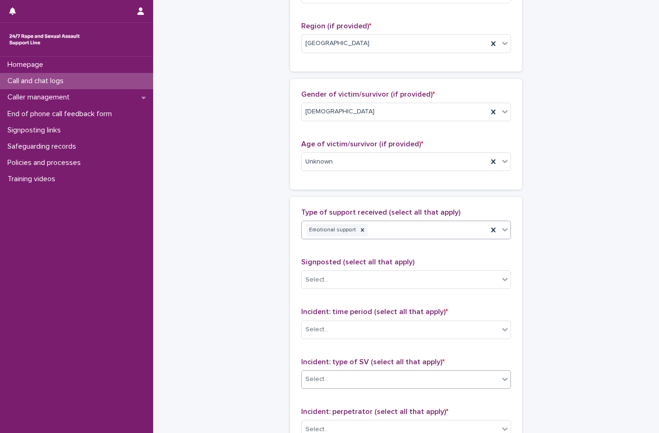
scroll to position [464, 0]
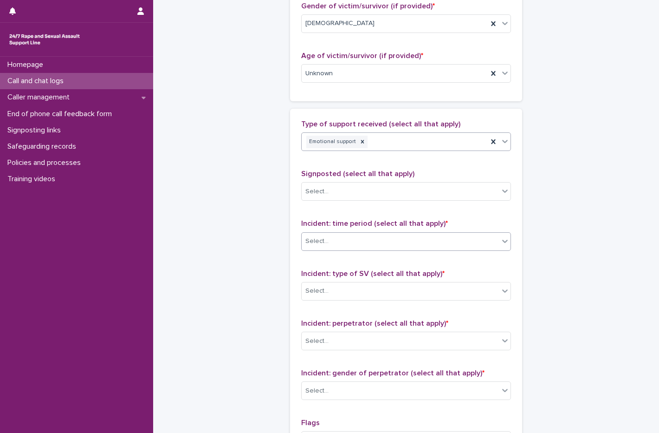
click at [352, 240] on div "Select..." at bounding box center [400, 241] width 197 height 15
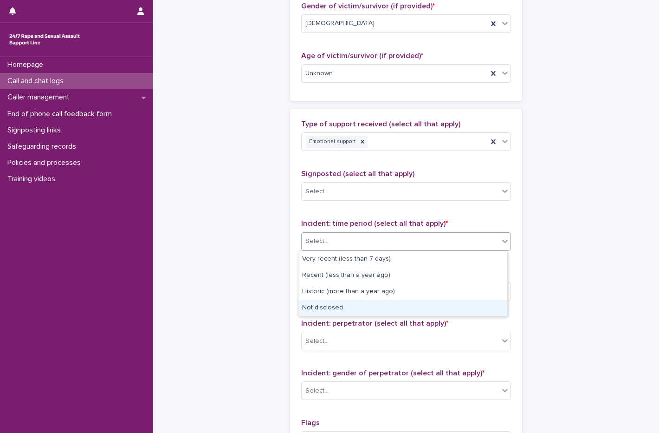
drag, startPoint x: 353, startPoint y: 263, endPoint x: 346, endPoint y: 309, distance: 46.5
click at [346, 309] on div "Not disclosed" at bounding box center [403, 308] width 209 height 16
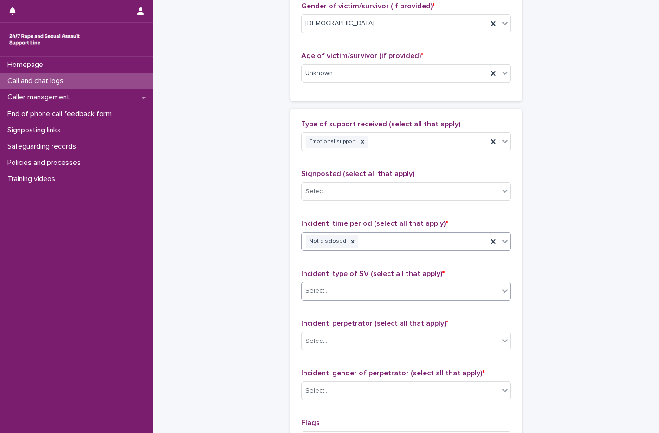
click at [346, 296] on div "Select..." at bounding box center [400, 290] width 197 height 15
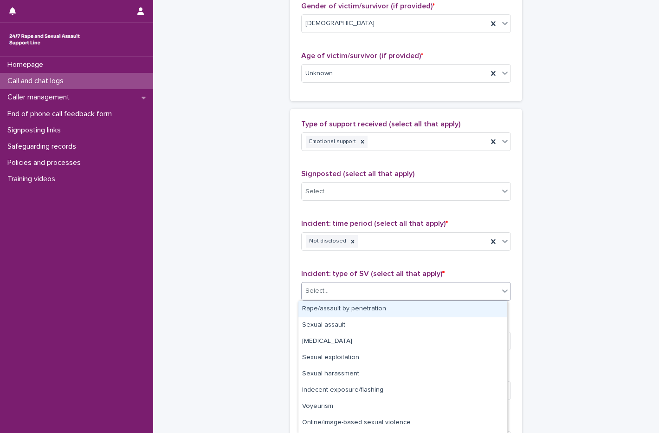
click at [347, 308] on div "Rape/assault by penetration" at bounding box center [403, 309] width 209 height 16
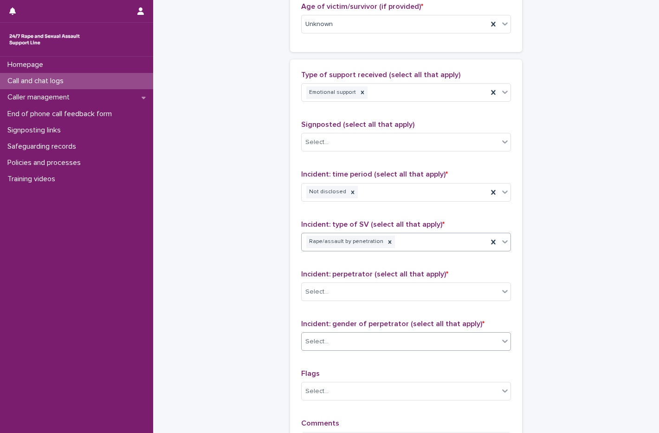
scroll to position [557, 0]
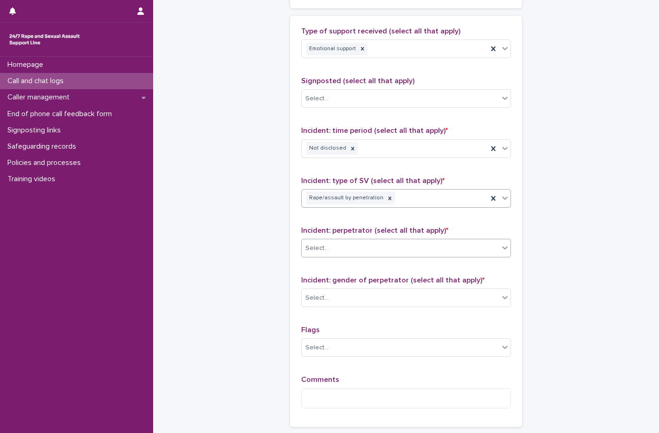
click at [337, 249] on div "Select..." at bounding box center [400, 248] width 197 height 15
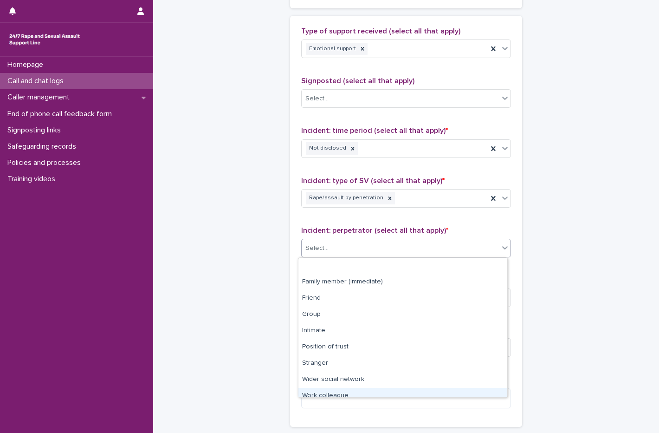
scroll to position [39, 0]
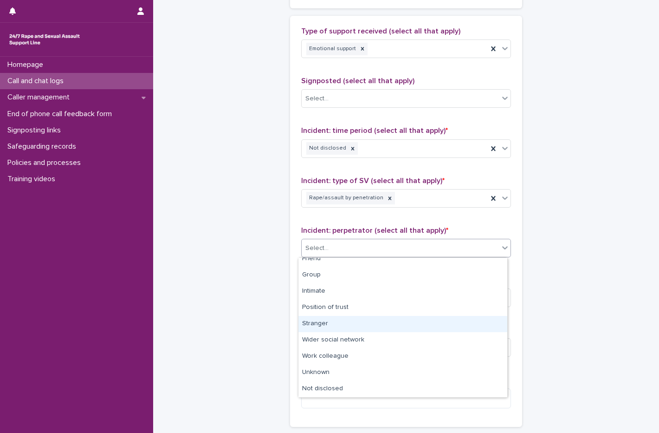
click at [370, 330] on div "Stranger" at bounding box center [403, 324] width 209 height 16
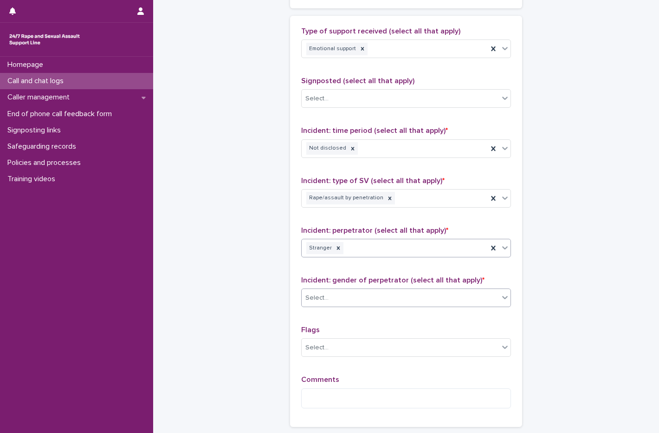
click at [345, 298] on div "Select..." at bounding box center [400, 297] width 197 height 15
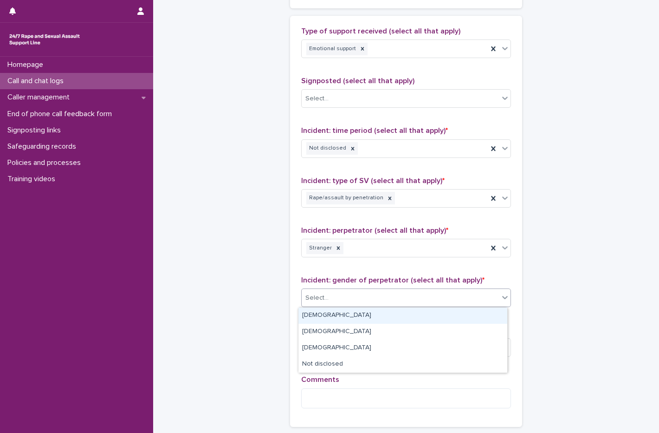
click at [344, 313] on div "Male" at bounding box center [403, 315] width 209 height 16
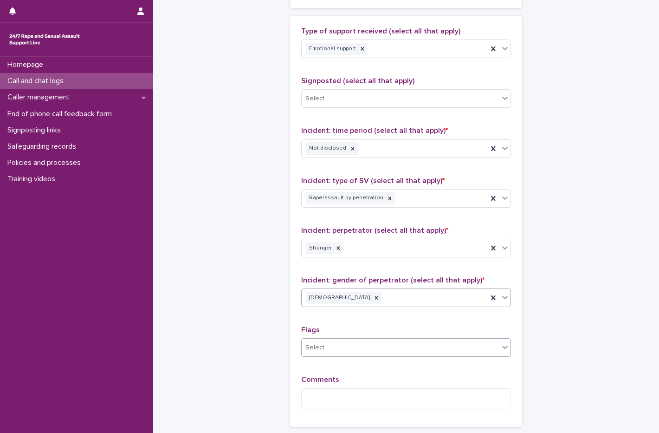
click at [348, 353] on div "Select..." at bounding box center [400, 347] width 197 height 15
click at [364, 323] on div "Type of support received (select all that apply) Emotional support Signposted (…" at bounding box center [406, 221] width 210 height 389
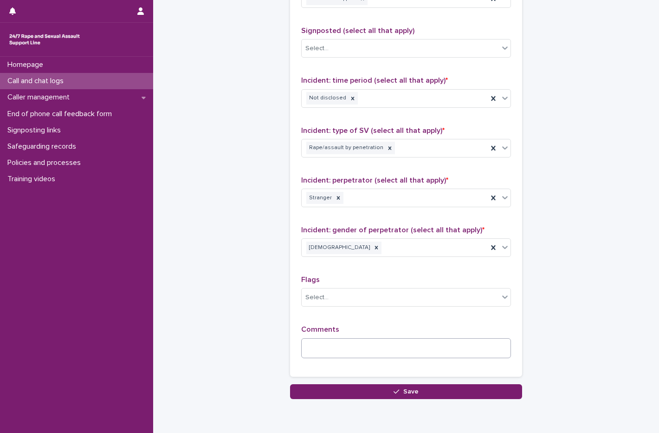
scroll to position [646, 0]
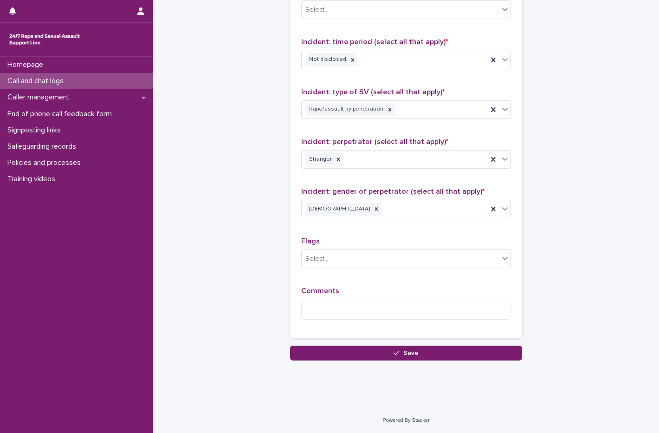
click at [356, 298] on div "Comments" at bounding box center [406, 307] width 210 height 40
click at [313, 309] on textarea at bounding box center [406, 310] width 210 height 20
drag, startPoint x: 374, startPoint y: 308, endPoint x: 333, endPoint y: 305, distance: 41.4
click at [333, 305] on textarea "**********" at bounding box center [406, 310] width 210 height 20
click at [469, 310] on textarea "**********" at bounding box center [406, 310] width 210 height 20
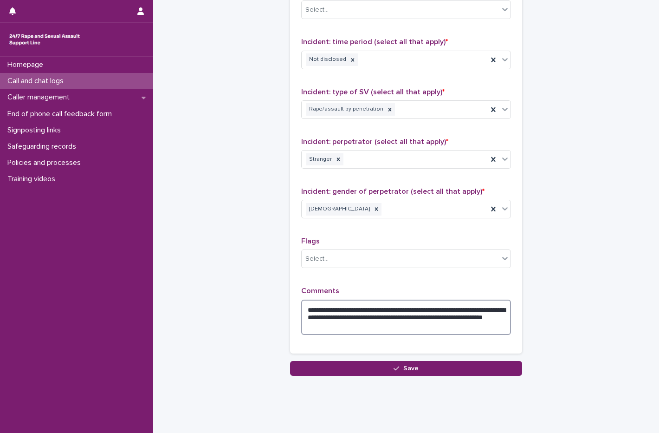
click at [405, 326] on textarea "**********" at bounding box center [406, 317] width 210 height 35
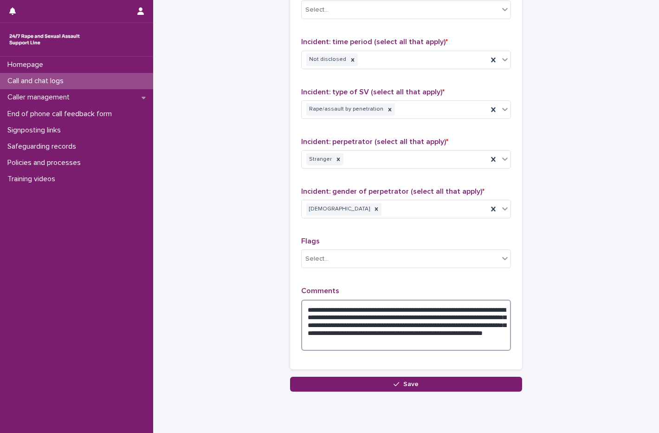
drag, startPoint x: 399, startPoint y: 337, endPoint x: 396, endPoint y: 342, distance: 6.2
drag, startPoint x: 396, startPoint y: 342, endPoint x: 418, endPoint y: 349, distance: 22.8
click at [418, 349] on textarea "**********" at bounding box center [406, 325] width 210 height 51
type textarea "**********"
click at [423, 383] on button "Save" at bounding box center [406, 384] width 232 height 15
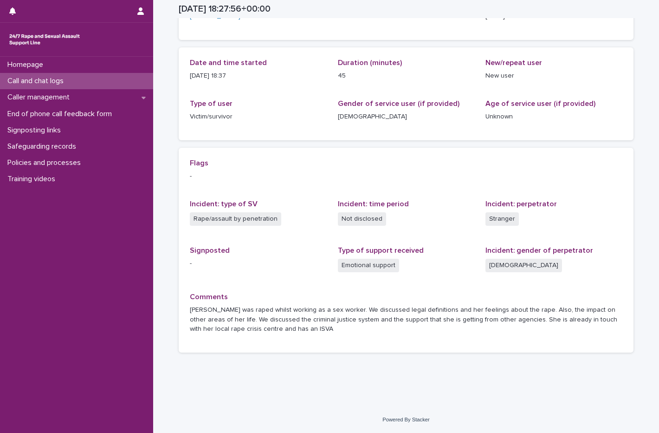
scroll to position [80, 0]
click at [36, 77] on p "Call and chat logs" at bounding box center [37, 81] width 67 height 9
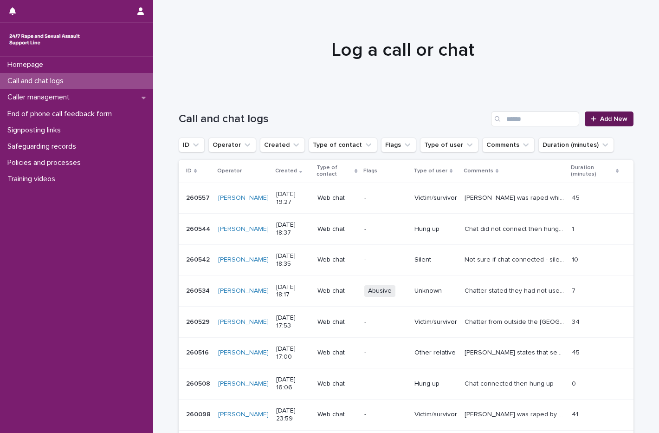
click at [611, 116] on span "Add New" at bounding box center [614, 119] width 27 height 7
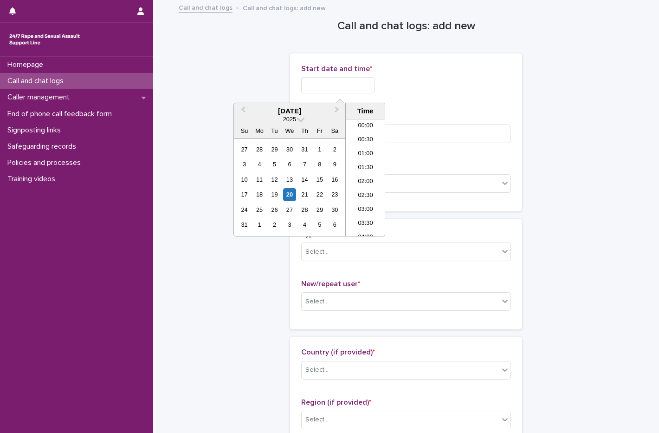
click at [318, 90] on input "text" at bounding box center [337, 85] width 73 height 16
click at [287, 198] on div "20" at bounding box center [289, 194] width 13 height 13
click at [360, 164] on li "19:00" at bounding box center [365, 164] width 39 height 14
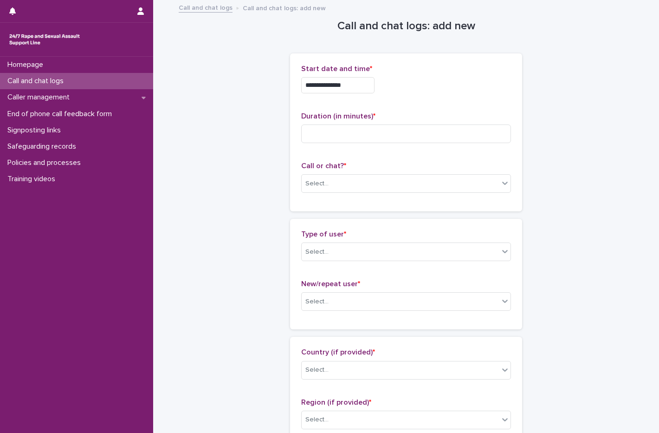
click at [390, 82] on div "**********" at bounding box center [406, 85] width 210 height 16
click at [353, 87] on input "**********" at bounding box center [337, 85] width 73 height 16
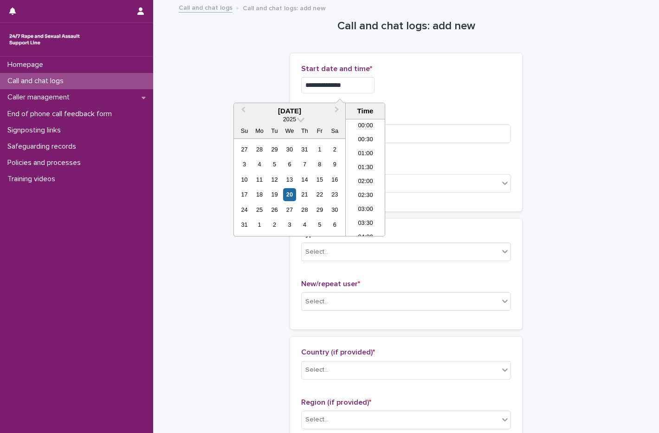
scroll to position [478, 0]
type input "**********"
click at [400, 88] on div "**********" at bounding box center [406, 85] width 210 height 16
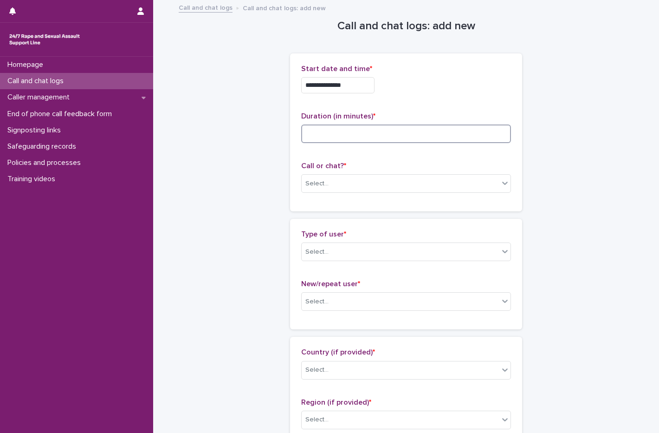
click at [301, 133] on input at bounding box center [406, 133] width 210 height 19
type input "**"
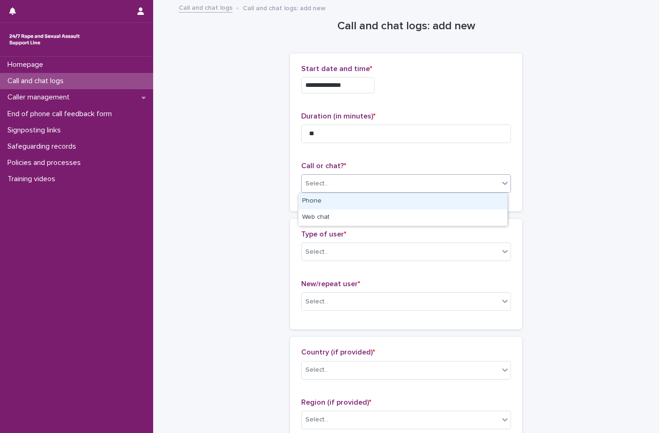
click at [306, 179] on div "Select..." at bounding box center [317, 184] width 23 height 10
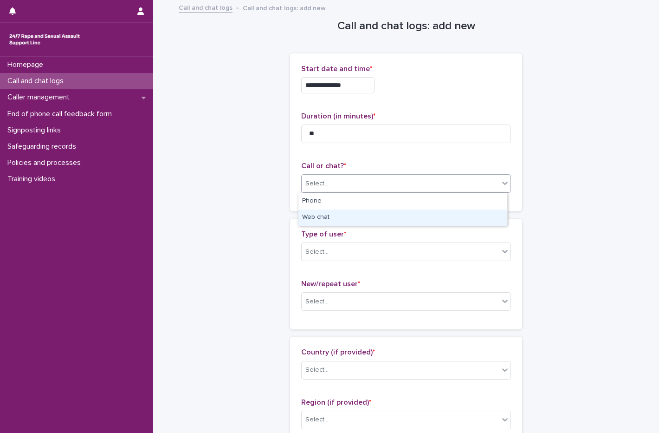
click at [310, 223] on div "Web chat" at bounding box center [403, 217] width 209 height 16
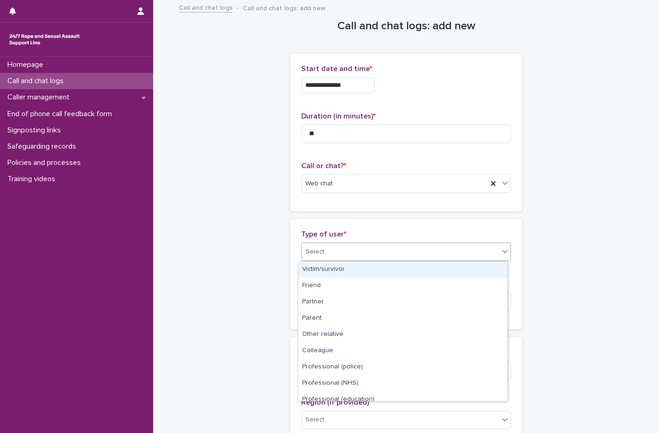
click at [323, 251] on div "Select..." at bounding box center [317, 252] width 23 height 10
click at [328, 273] on div "Victim/survivor" at bounding box center [403, 269] width 209 height 16
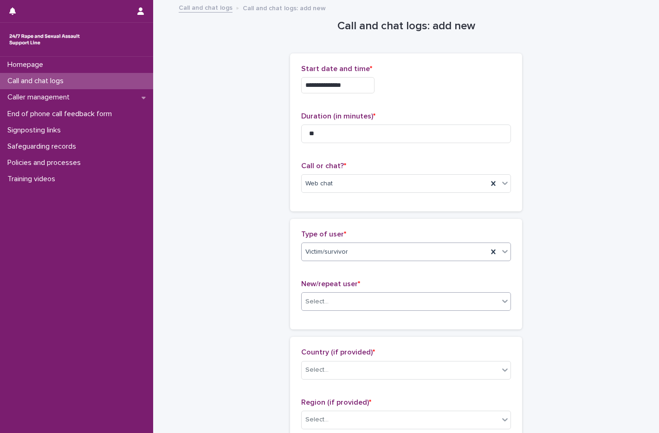
click at [336, 298] on div "Select..." at bounding box center [400, 301] width 197 height 15
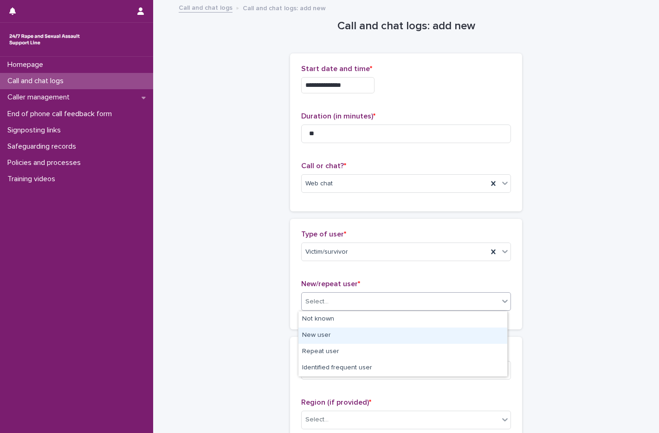
click at [328, 335] on div "New user" at bounding box center [403, 335] width 209 height 16
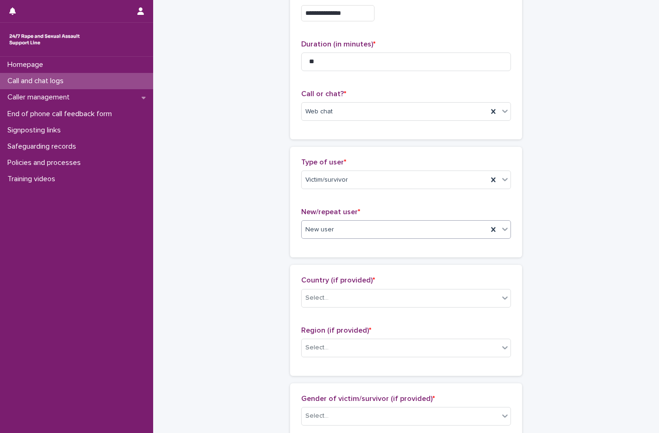
scroll to position [139, 0]
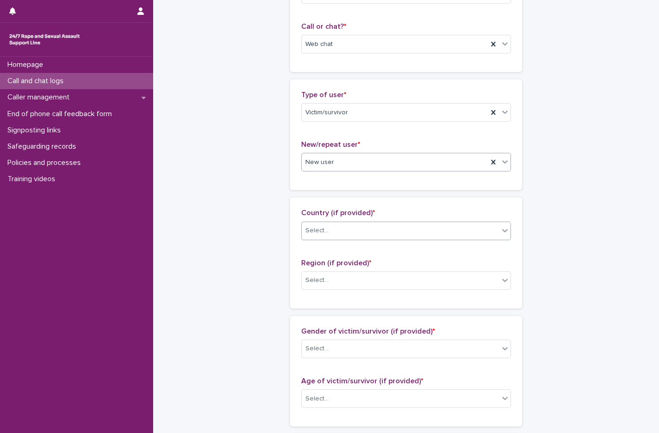
click at [330, 227] on div "Select..." at bounding box center [400, 230] width 197 height 15
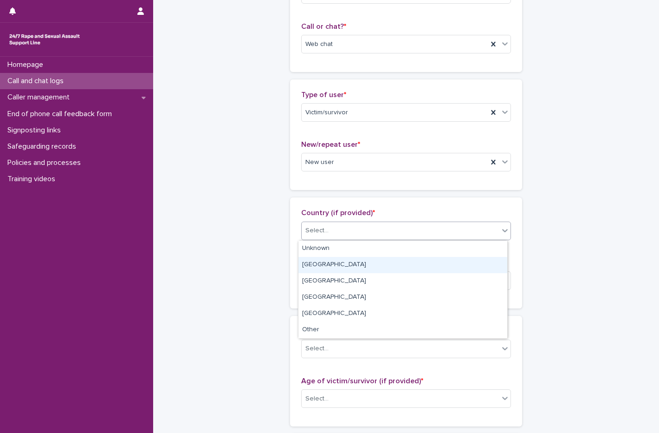
click at [310, 268] on div "England" at bounding box center [403, 265] width 209 height 16
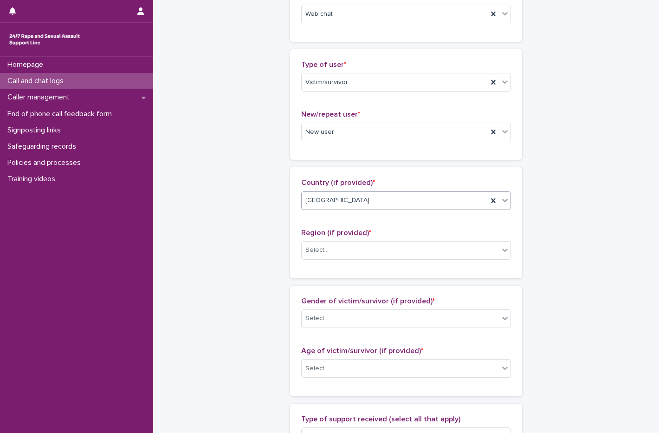
scroll to position [186, 0]
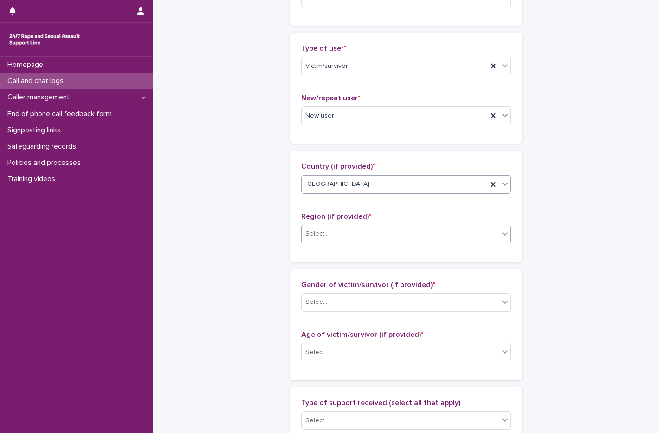
click at [332, 236] on div "Select..." at bounding box center [400, 233] width 197 height 15
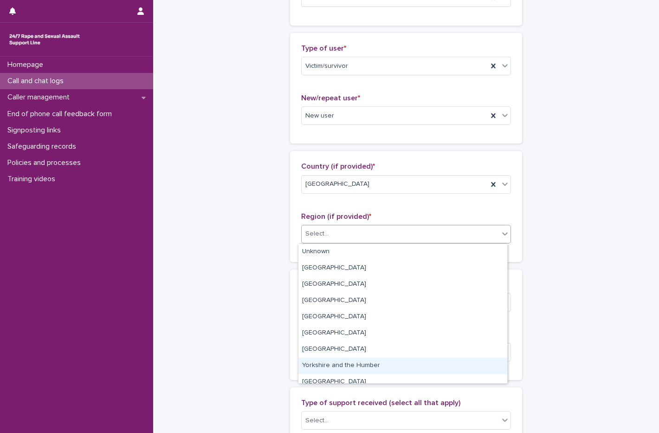
scroll to position [39, 0]
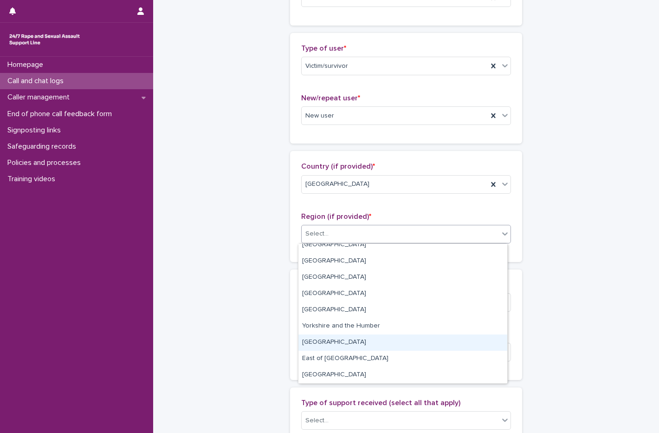
click at [323, 346] on div "East Midlands" at bounding box center [403, 342] width 209 height 16
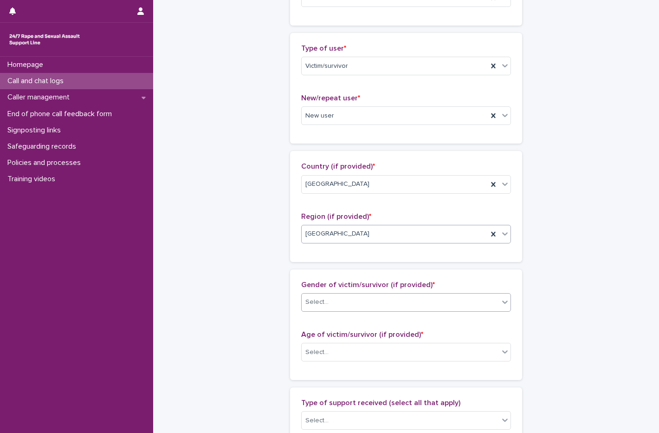
click at [368, 300] on div "Select..." at bounding box center [400, 301] width 197 height 15
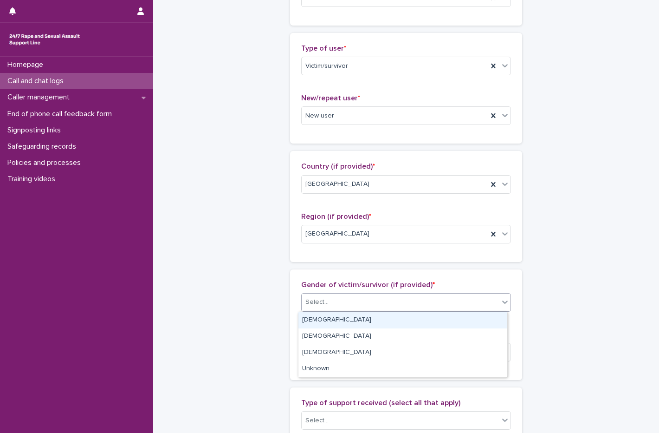
click at [319, 321] on div "Female" at bounding box center [403, 320] width 209 height 16
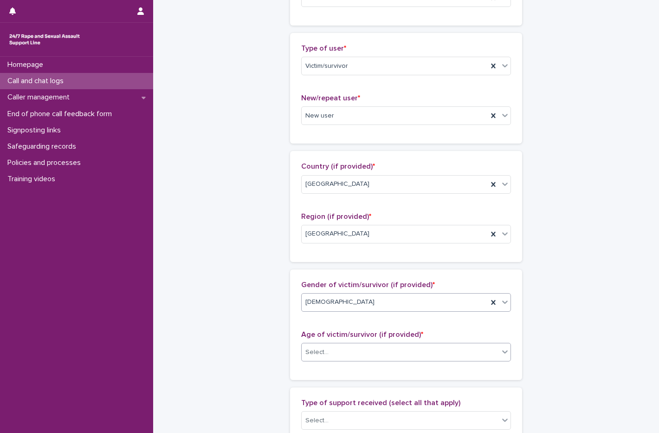
click at [332, 356] on div "Select..." at bounding box center [400, 352] width 197 height 15
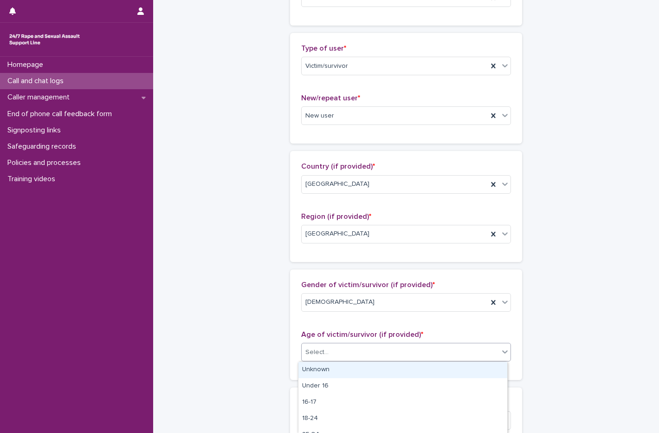
click at [326, 371] on div "Unknown" at bounding box center [403, 370] width 209 height 16
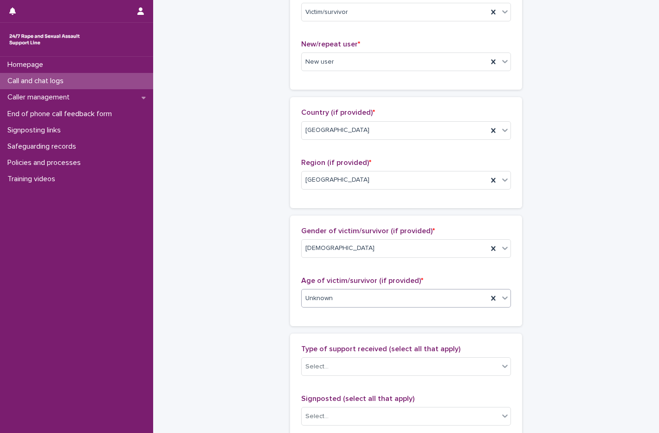
scroll to position [325, 0]
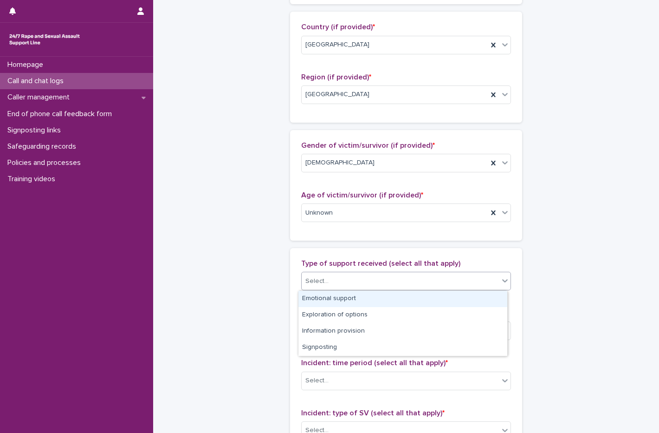
click at [358, 281] on div "Select..." at bounding box center [400, 281] width 197 height 15
click at [344, 297] on div "Emotional support" at bounding box center [403, 299] width 209 height 16
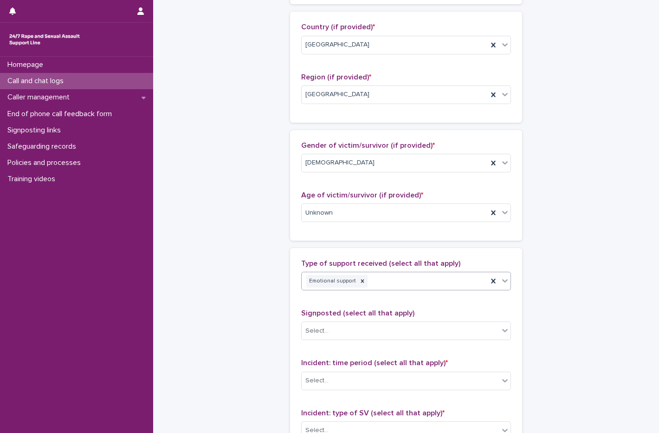
click at [407, 281] on div "Emotional support" at bounding box center [395, 281] width 186 height 16
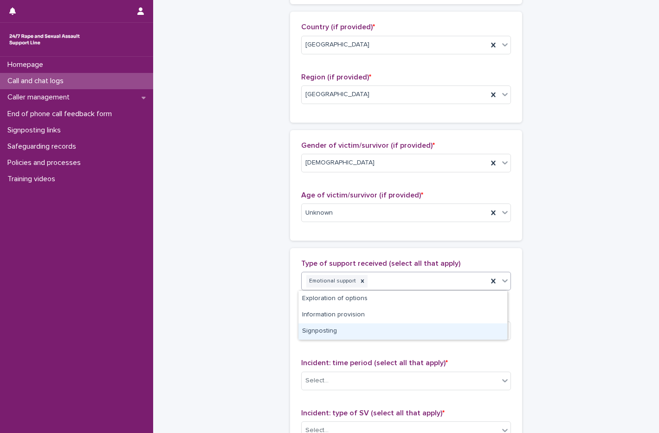
click at [354, 331] on div "Signposting" at bounding box center [403, 331] width 209 height 16
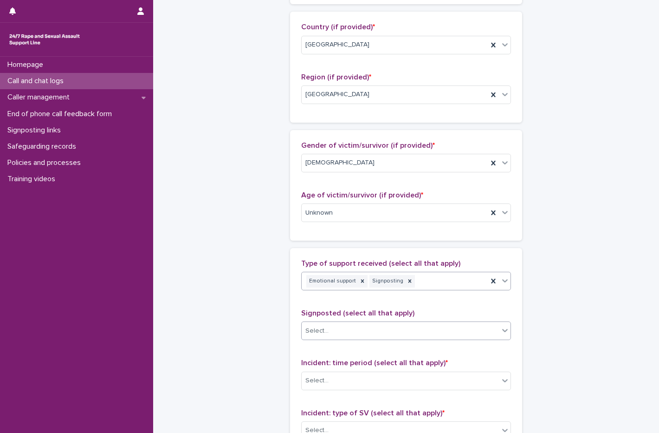
click at [354, 327] on div "Select..." at bounding box center [400, 330] width 197 height 15
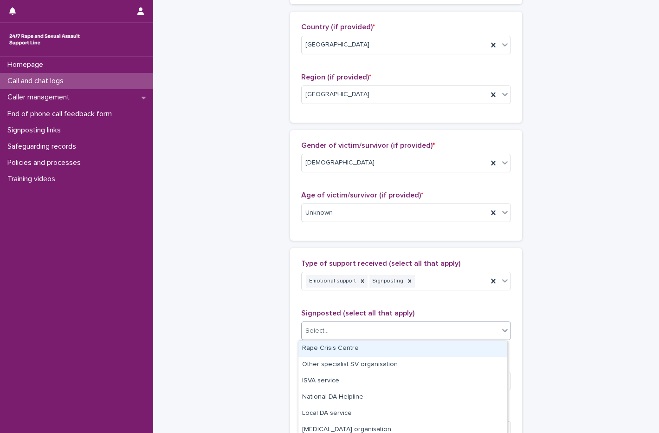
click at [341, 346] on div "Rape Crisis Centre" at bounding box center [403, 348] width 209 height 16
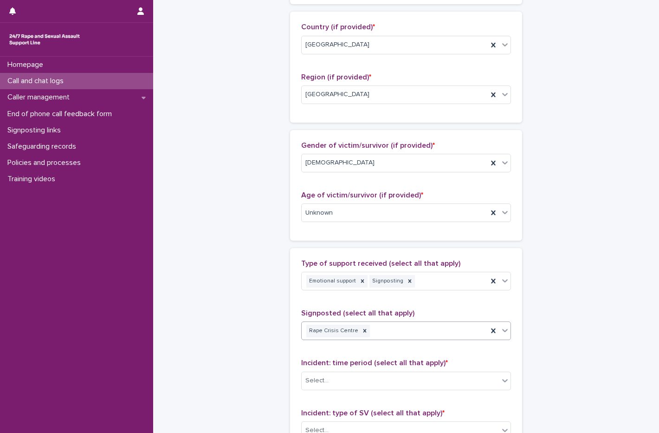
scroll to position [464, 0]
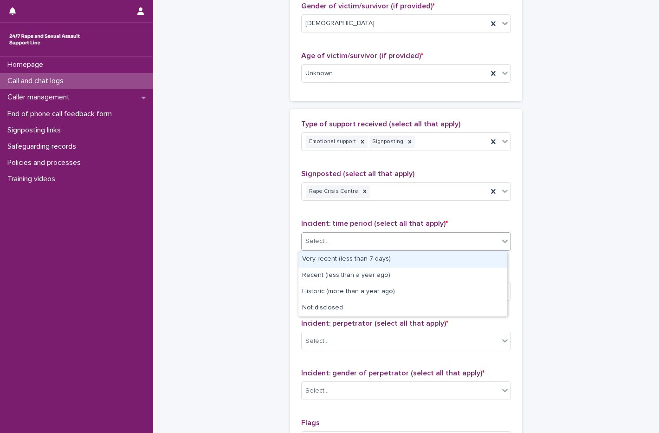
click at [312, 242] on div "Select..." at bounding box center [317, 241] width 23 height 10
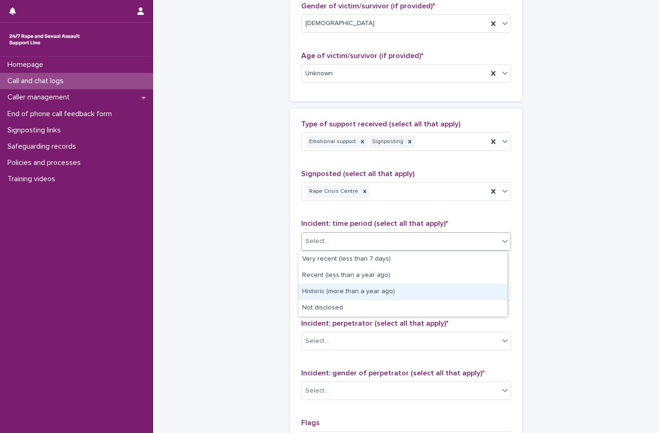
click at [319, 297] on div "Historic (more than a year ago)" at bounding box center [403, 292] width 209 height 16
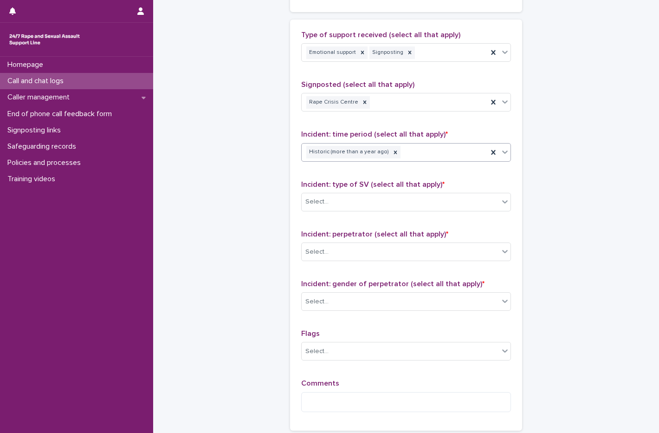
scroll to position [557, 0]
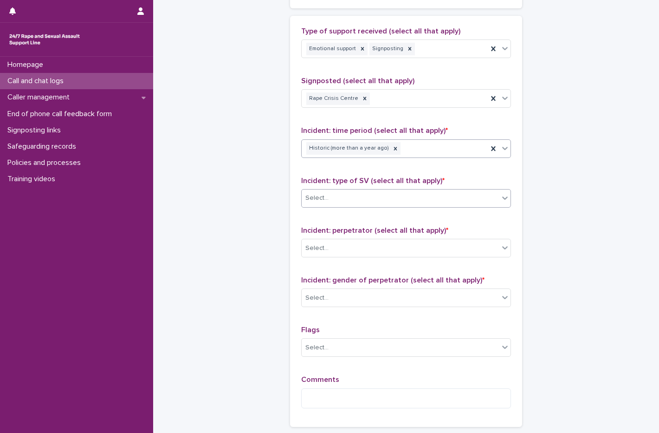
click at [327, 204] on div "Select..." at bounding box center [400, 197] width 197 height 15
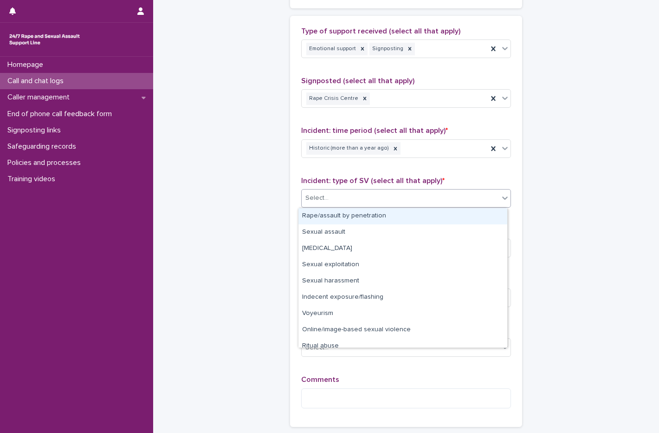
click at [328, 218] on div "Rape/assault by penetration" at bounding box center [403, 216] width 209 height 16
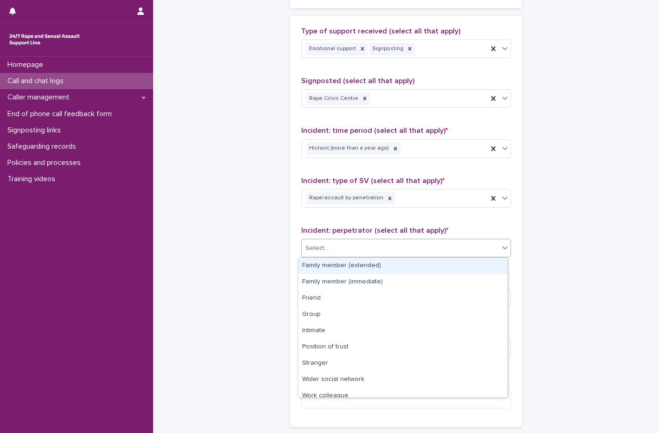
click at [335, 241] on div "Select..." at bounding box center [400, 248] width 197 height 15
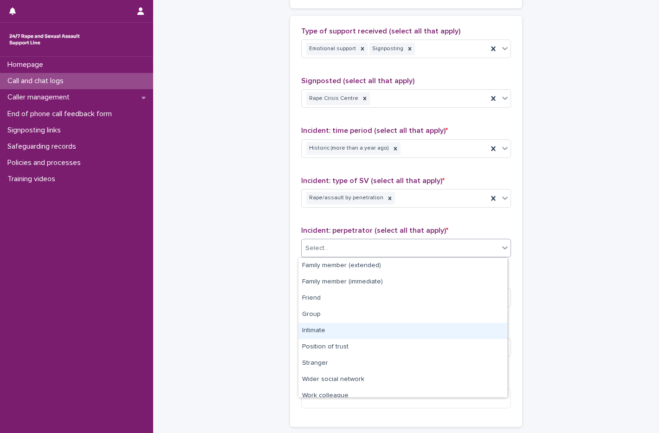
drag, startPoint x: 337, startPoint y: 264, endPoint x: 346, endPoint y: 338, distance: 74.4
click at [346, 337] on div "Intimate" at bounding box center [403, 331] width 209 height 16
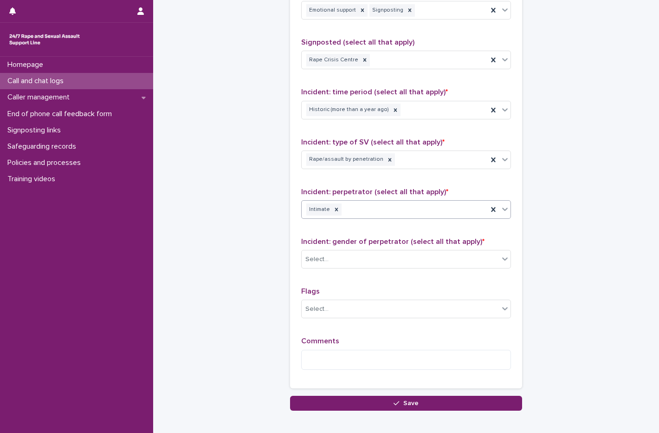
scroll to position [646, 0]
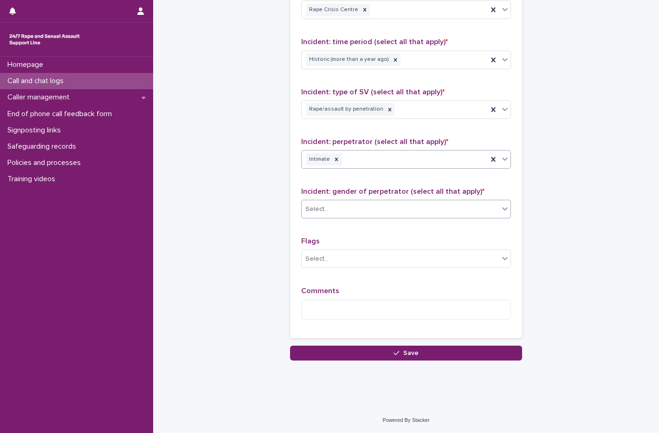
click at [360, 212] on div "Select..." at bounding box center [400, 209] width 197 height 15
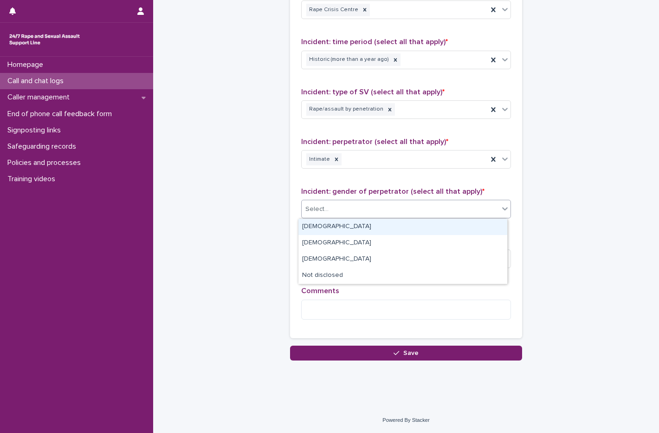
click at [333, 224] on div "Male" at bounding box center [403, 227] width 209 height 16
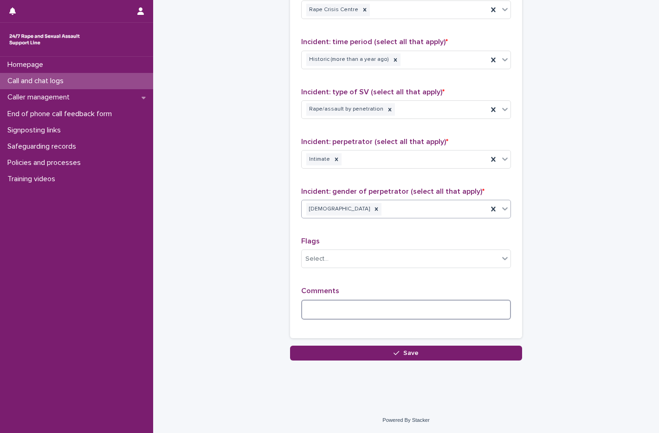
click at [346, 306] on textarea at bounding box center [406, 310] width 210 height 20
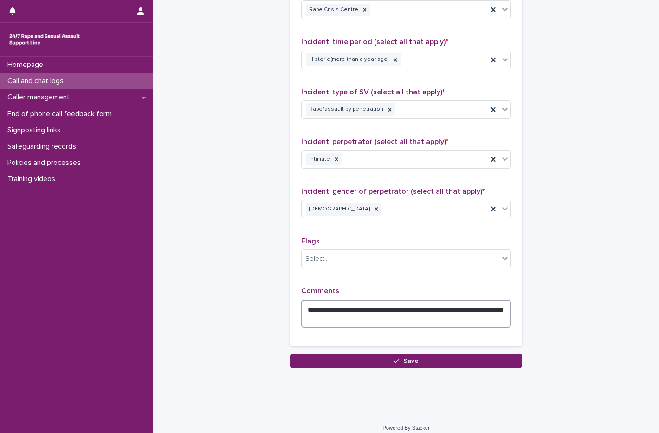
click at [496, 309] on textarea "**********" at bounding box center [406, 314] width 210 height 28
click at [429, 313] on textarea "**********" at bounding box center [406, 314] width 210 height 28
click at [404, 324] on textarea "**********" at bounding box center [406, 314] width 210 height 28
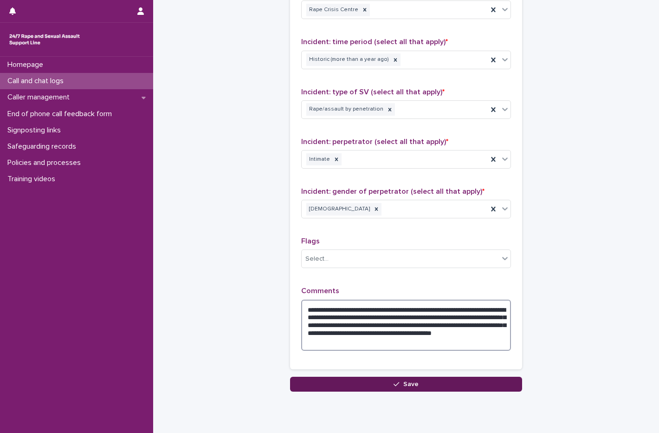
type textarea "**********"
click at [416, 386] on button "Save" at bounding box center [406, 384] width 232 height 15
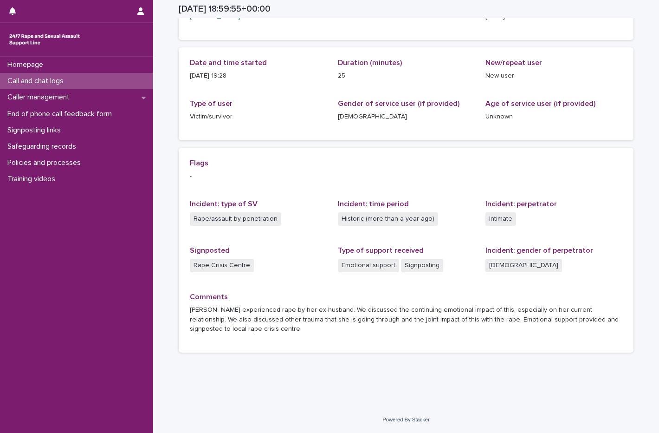
scroll to position [80, 0]
click at [46, 78] on p "Call and chat logs" at bounding box center [37, 81] width 67 height 9
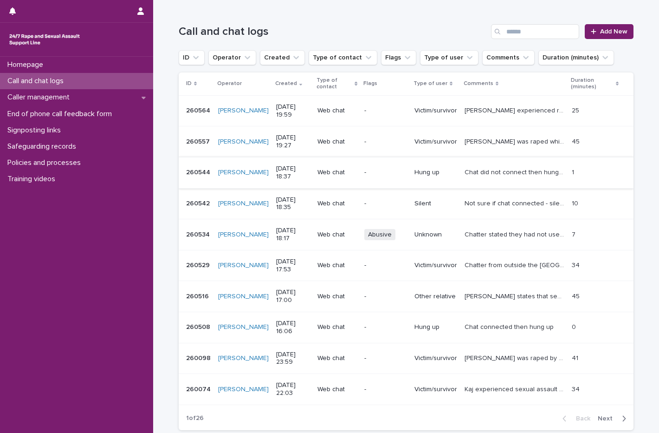
scroll to position [93, 0]
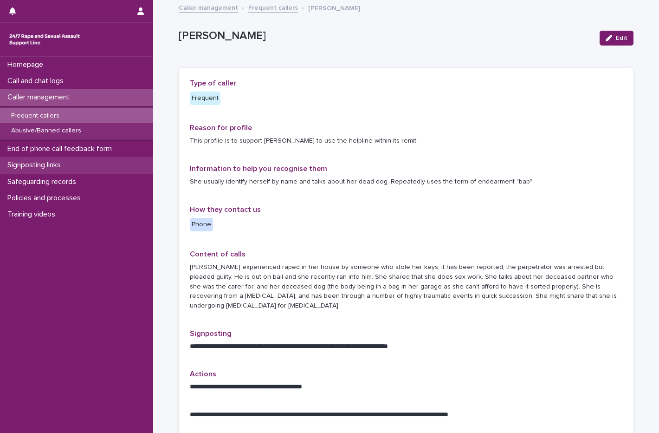
drag, startPoint x: 0, startPoint y: 0, endPoint x: 47, endPoint y: 166, distance: 172.4
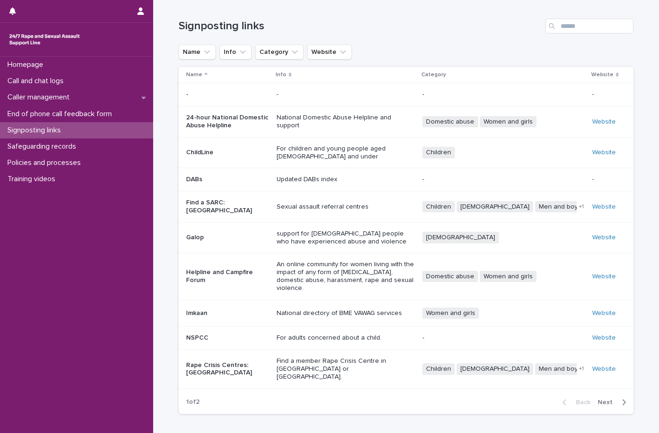
click at [223, 361] on p "Rape Crisis Centres: [GEOGRAPHIC_DATA]" at bounding box center [227, 369] width 83 height 16
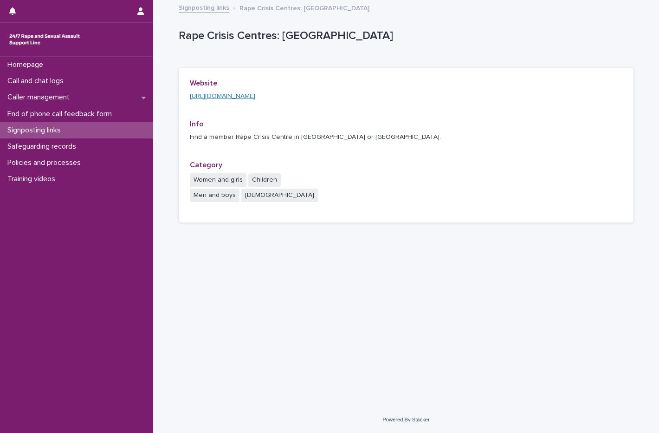
click at [229, 99] on link "[URL][DOMAIN_NAME]" at bounding box center [222, 96] width 65 height 7
